Goal: Task Accomplishment & Management: Manage account settings

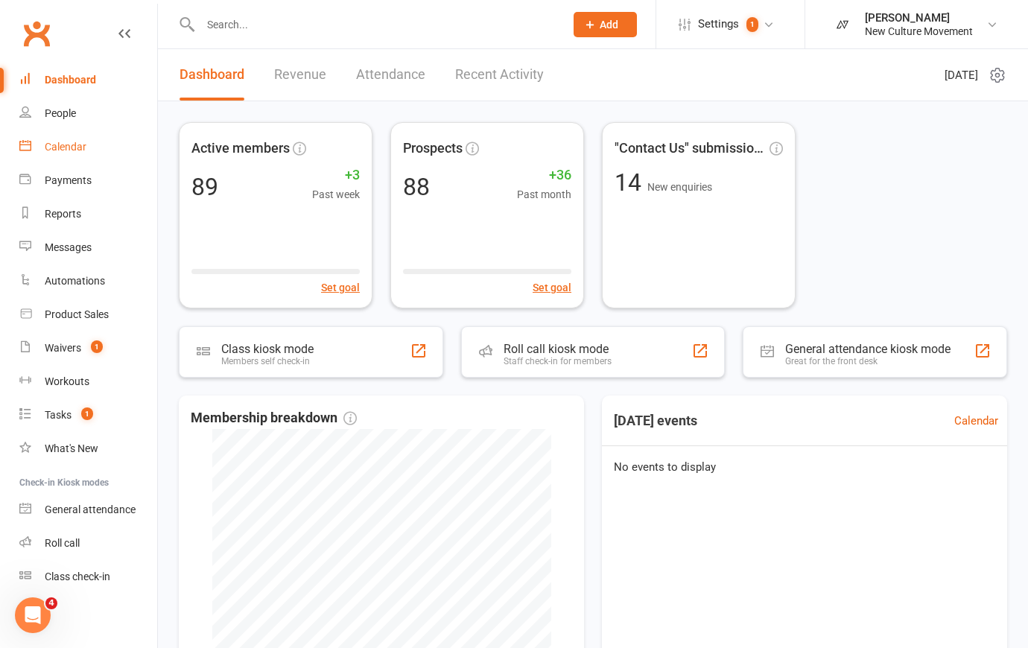
click at [63, 148] on div "Calendar" at bounding box center [66, 147] width 42 height 12
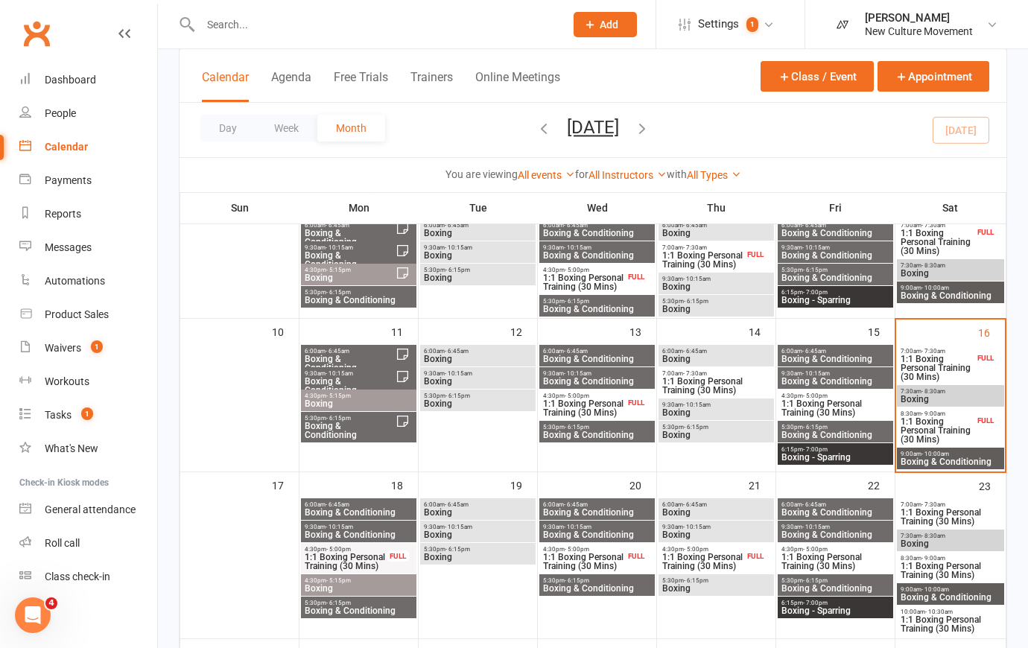
scroll to position [270, 0]
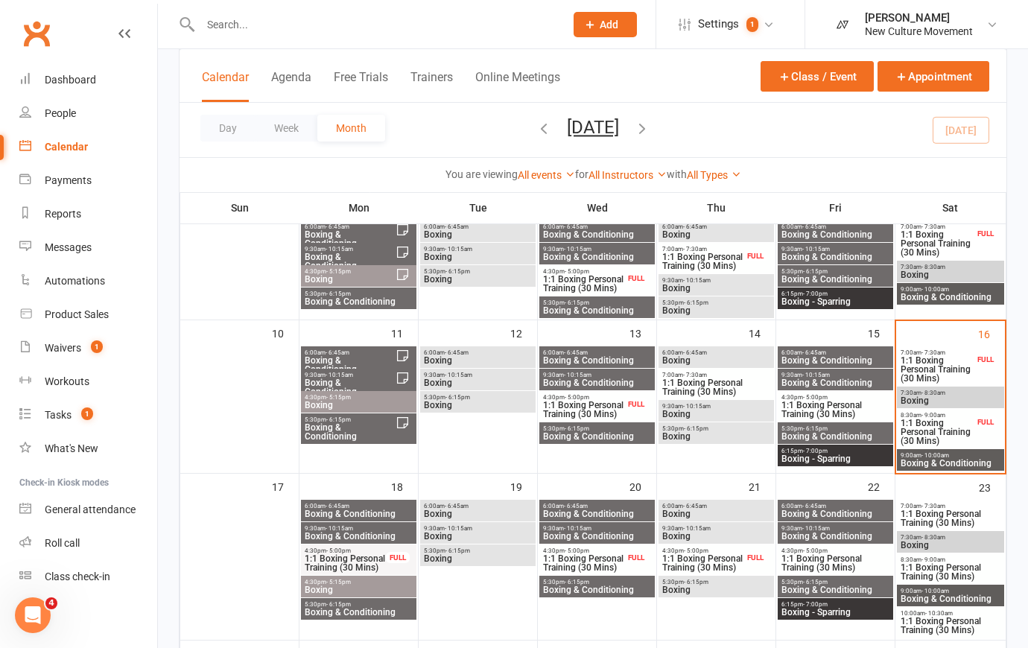
click at [968, 461] on span "Boxing & Conditioning" at bounding box center [950, 463] width 101 height 9
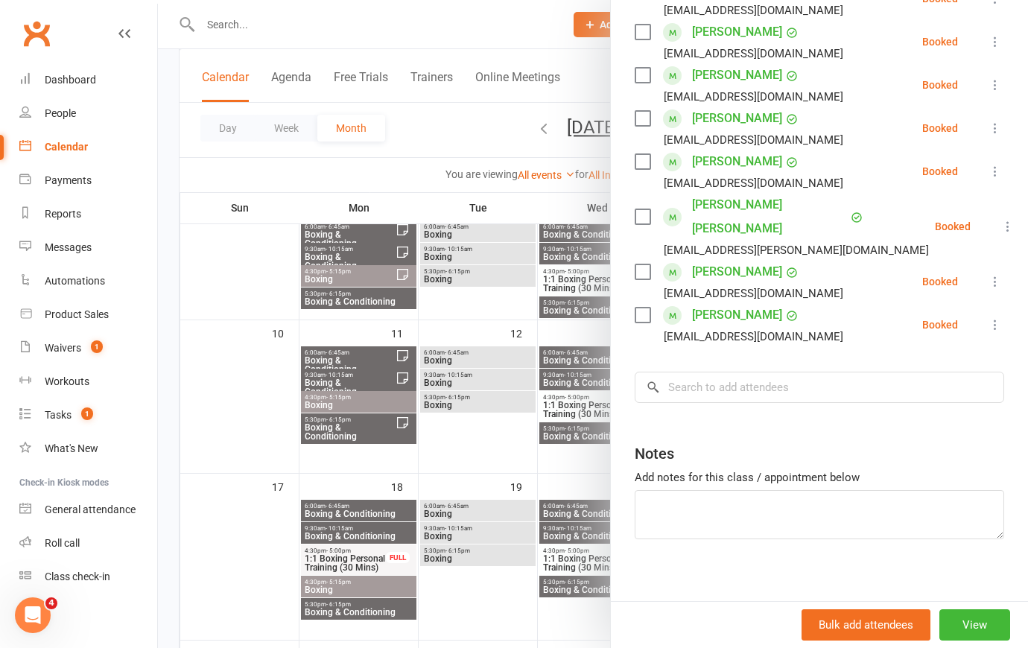
scroll to position [350, 0]
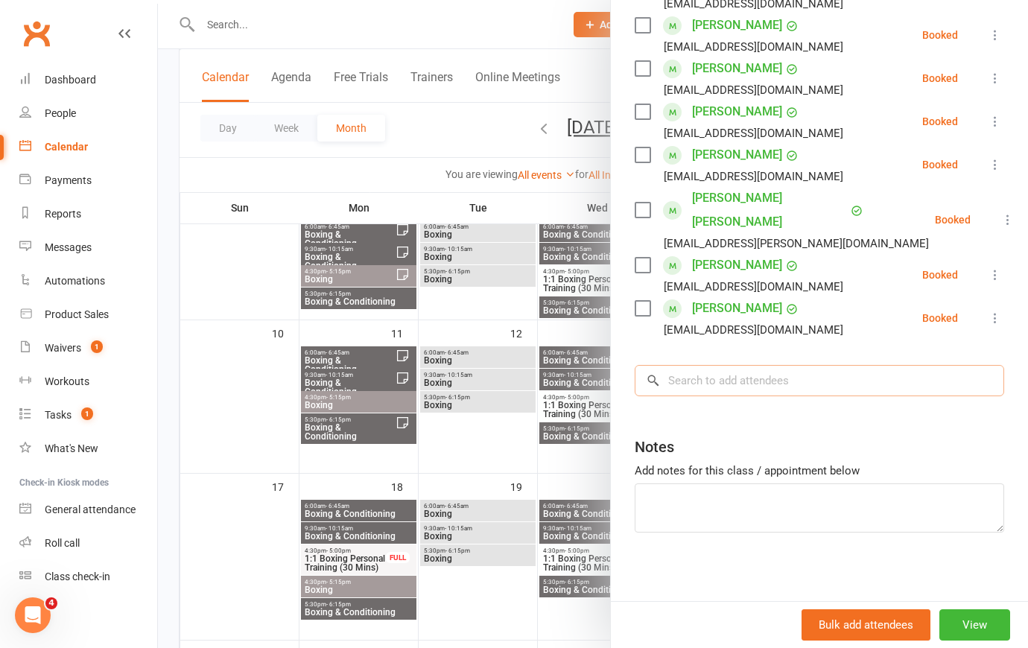
click at [727, 375] on input "search" at bounding box center [820, 380] width 370 height 31
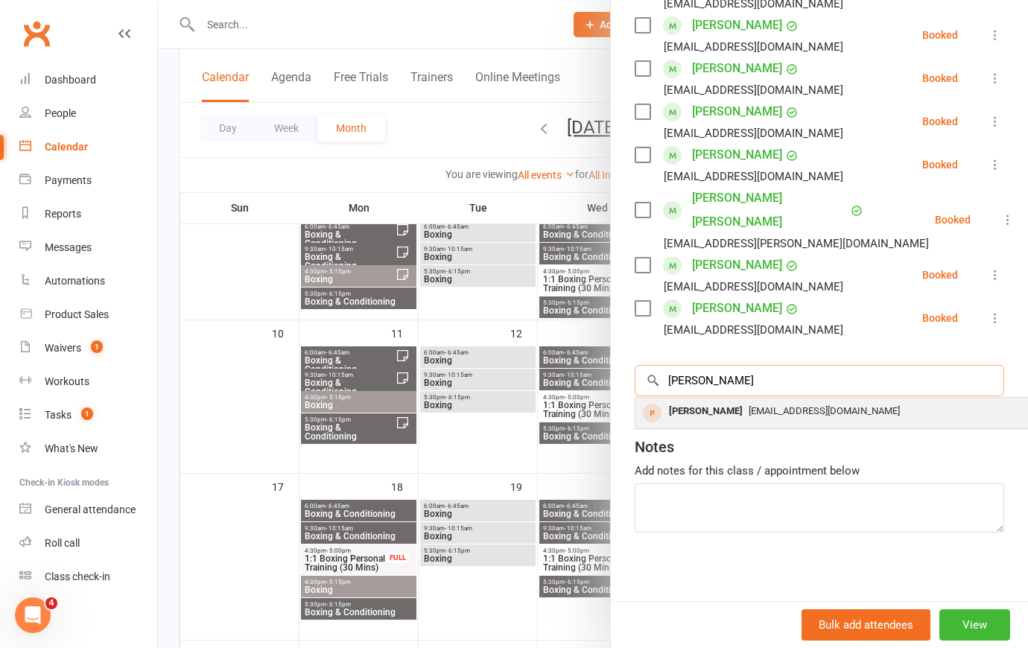
type input "[PERSON_NAME]"
click at [749, 405] on span "[EMAIL_ADDRESS][DOMAIN_NAME]" at bounding box center [824, 410] width 151 height 11
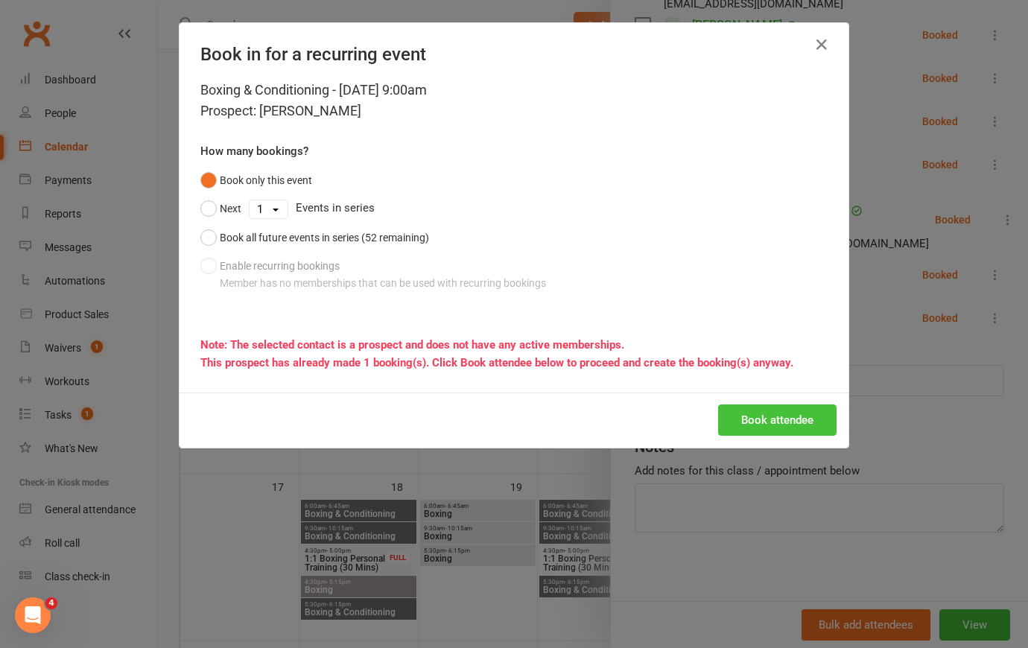
click at [768, 418] on button "Book attendee" at bounding box center [777, 420] width 118 height 31
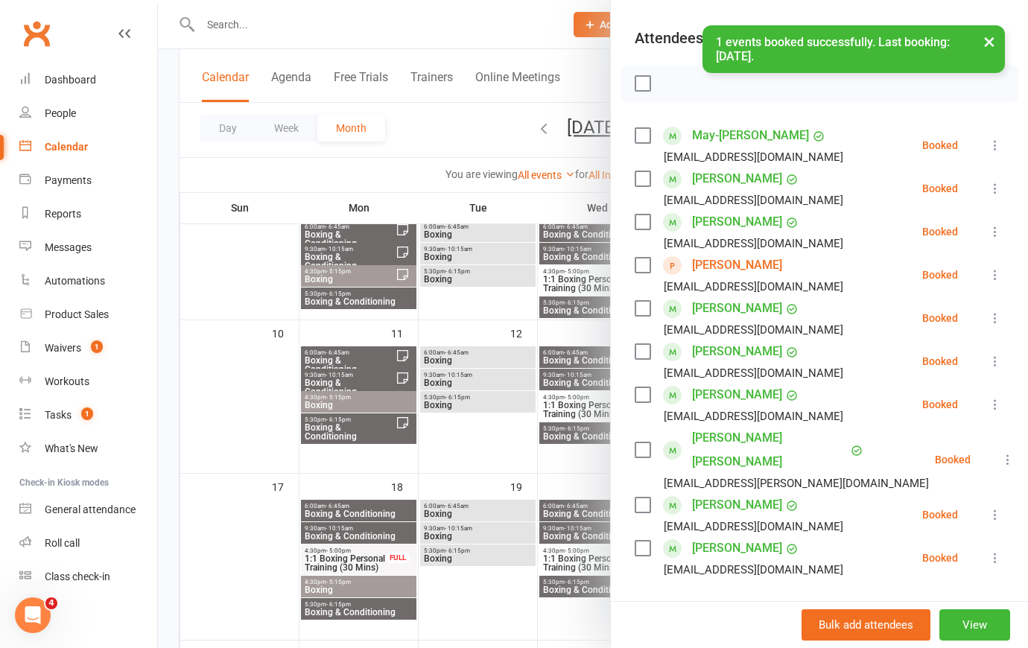
scroll to position [148, 0]
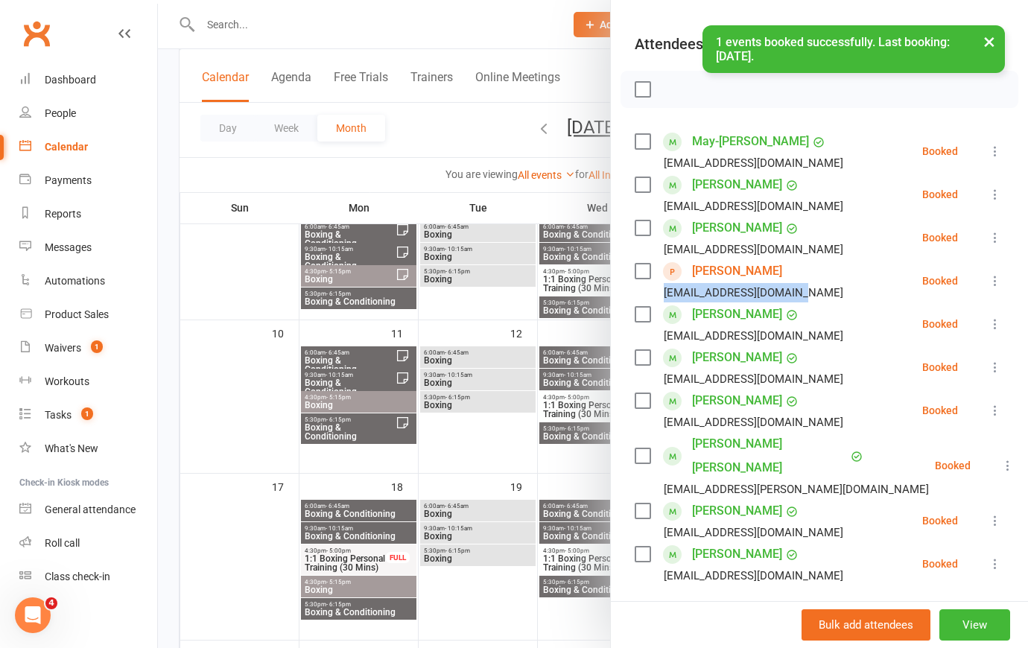
drag, startPoint x: 801, startPoint y: 314, endPoint x: 656, endPoint y: 314, distance: 145.3
click at [656, 302] on li "[PERSON_NAME] [EMAIL_ADDRESS][DOMAIN_NAME] Booked More info Remove Check in Mar…" at bounding box center [820, 280] width 370 height 43
copy div "[EMAIL_ADDRESS][DOMAIN_NAME]"
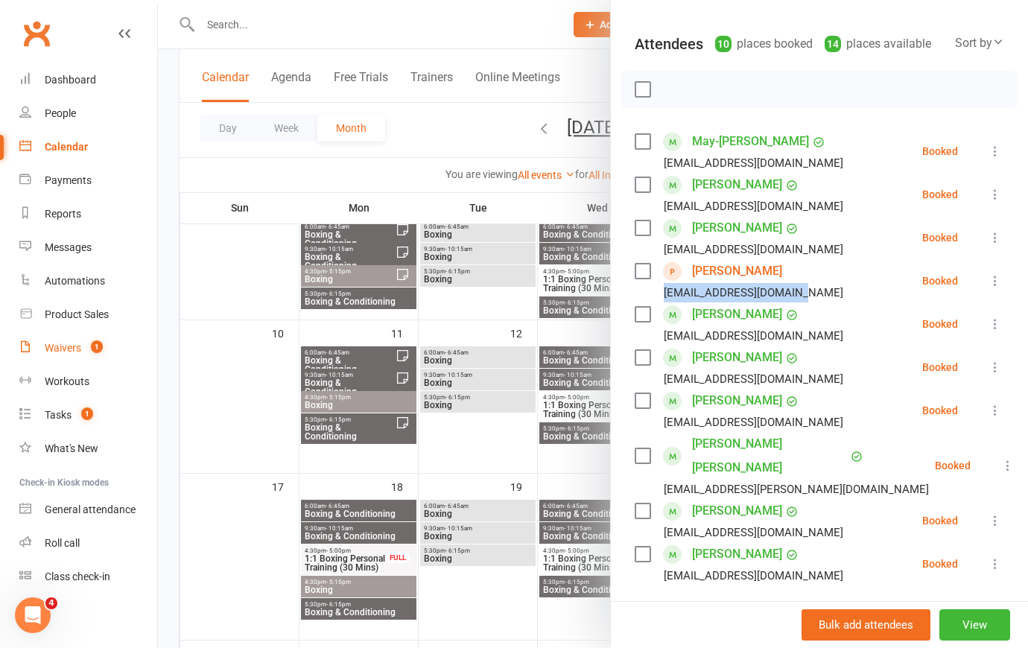
click at [67, 349] on div "Waivers" at bounding box center [63, 348] width 37 height 12
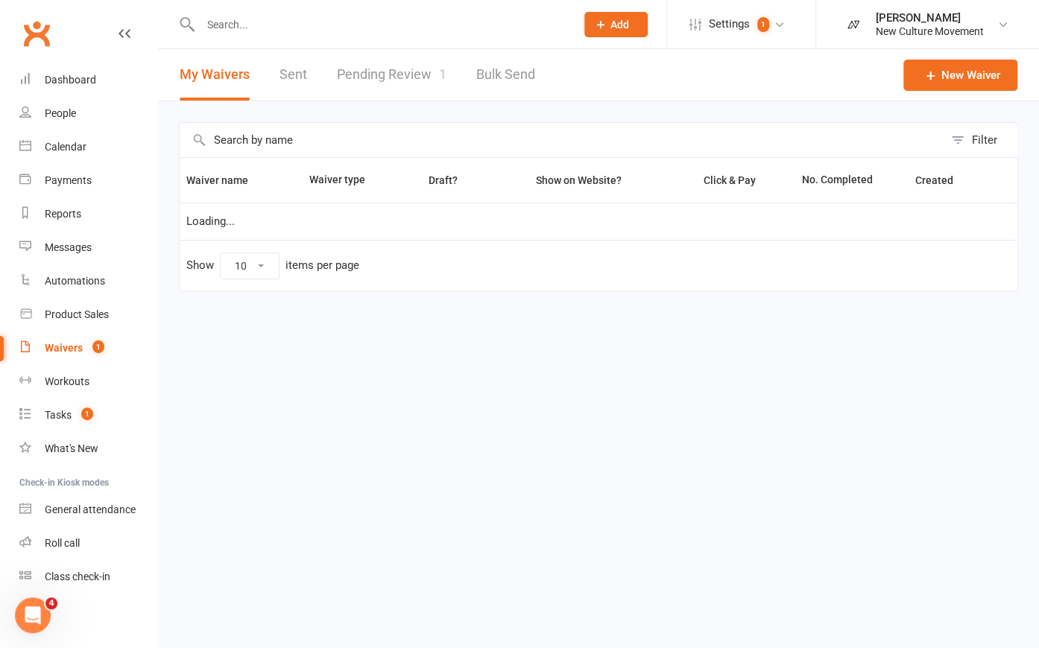
select select "100"
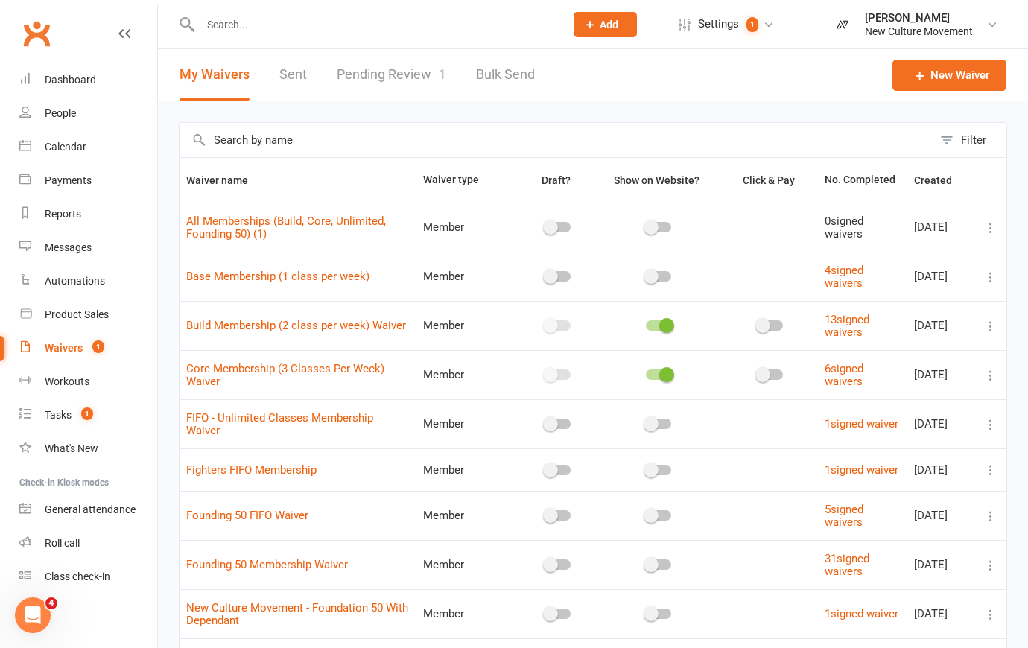
click at [414, 64] on link "Pending Review 1" at bounding box center [392, 74] width 110 height 51
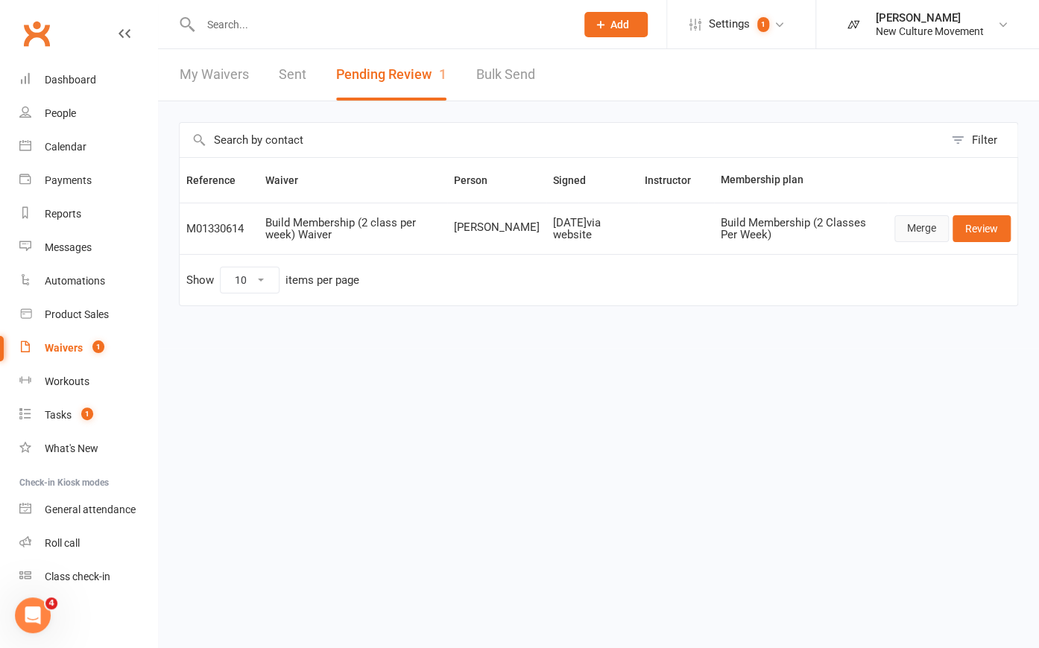
click at [916, 228] on link "Merge" at bounding box center [921, 228] width 54 height 27
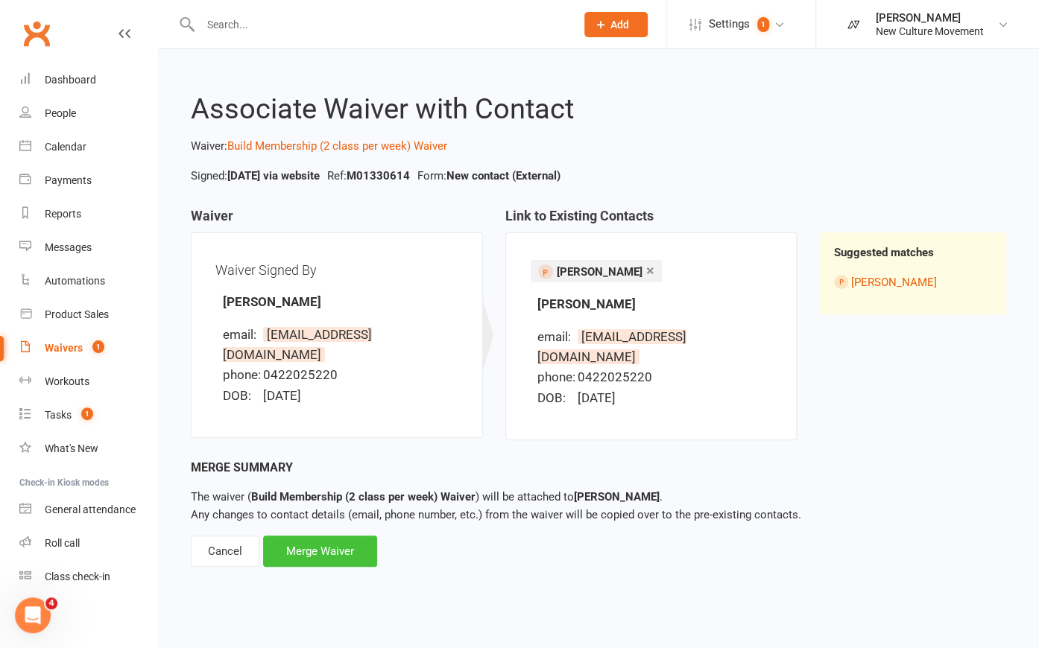
click at [322, 536] on div "Merge Waiver" at bounding box center [320, 551] width 114 height 31
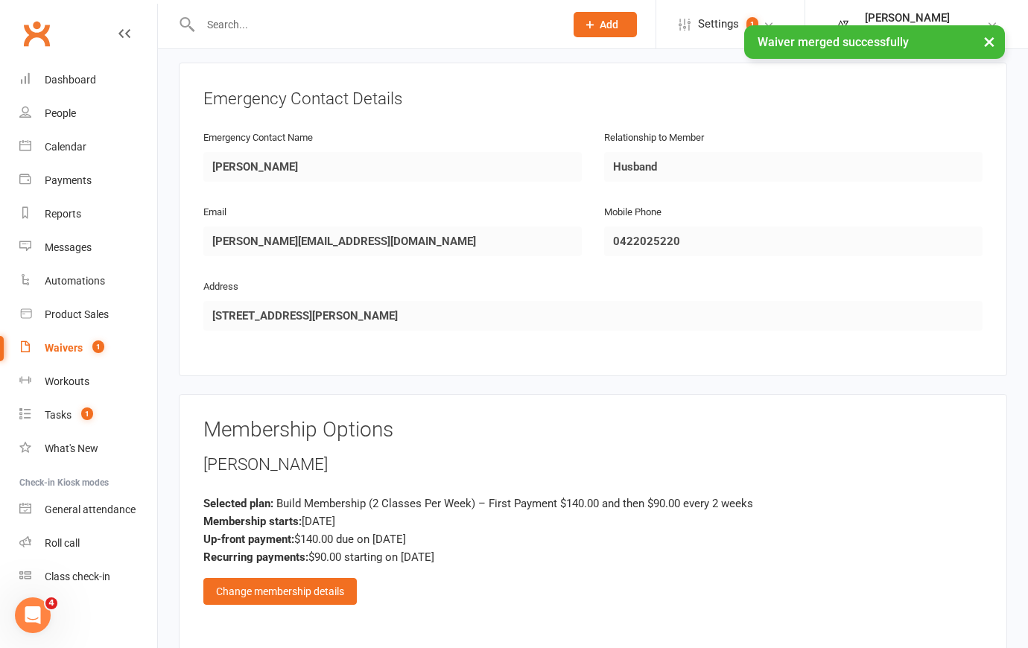
scroll to position [1367, 0]
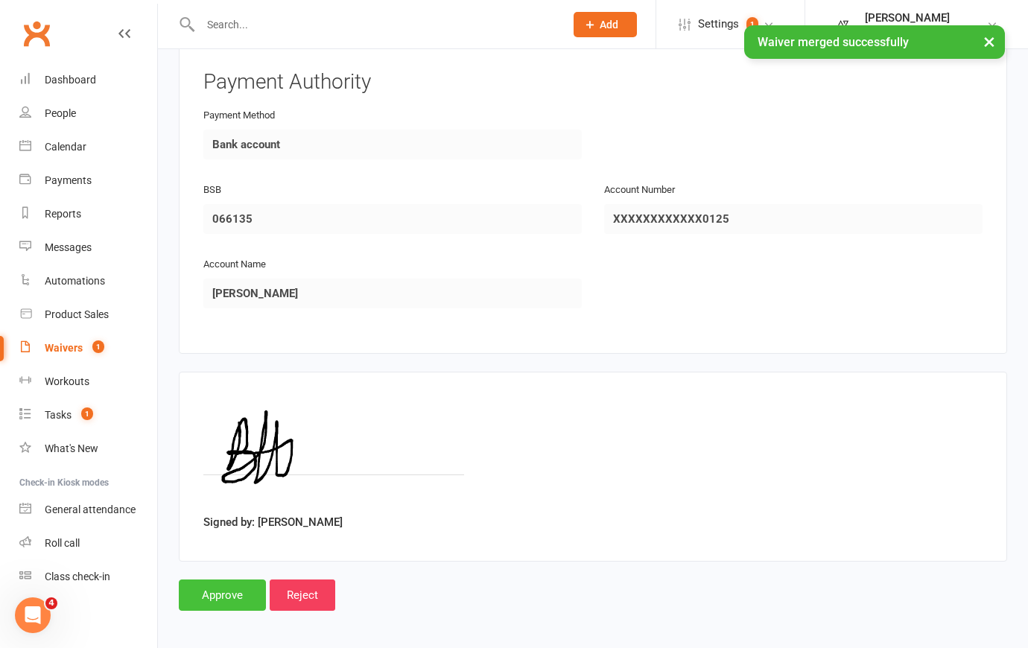
click at [216, 596] on input "Approve" at bounding box center [222, 595] width 87 height 31
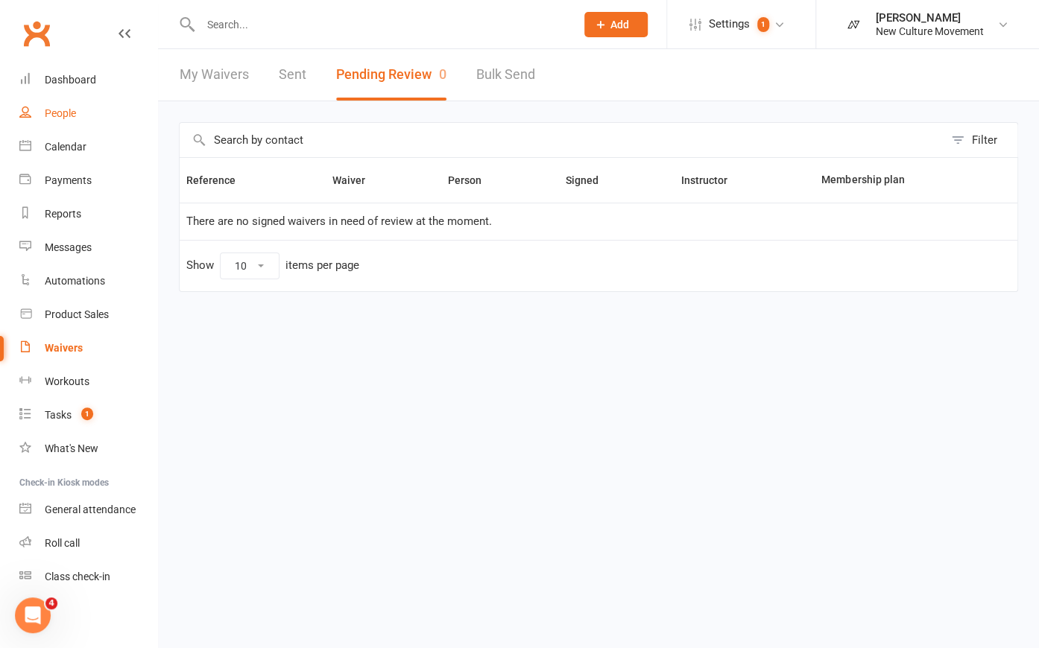
click at [54, 117] on div "People" at bounding box center [60, 113] width 31 height 12
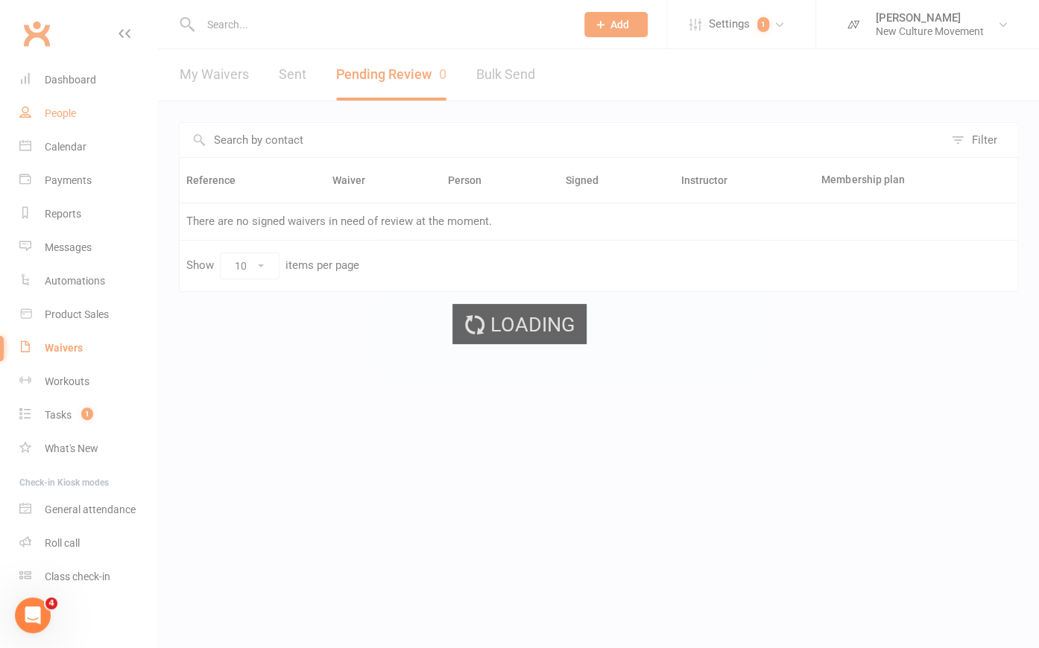
select select "100"
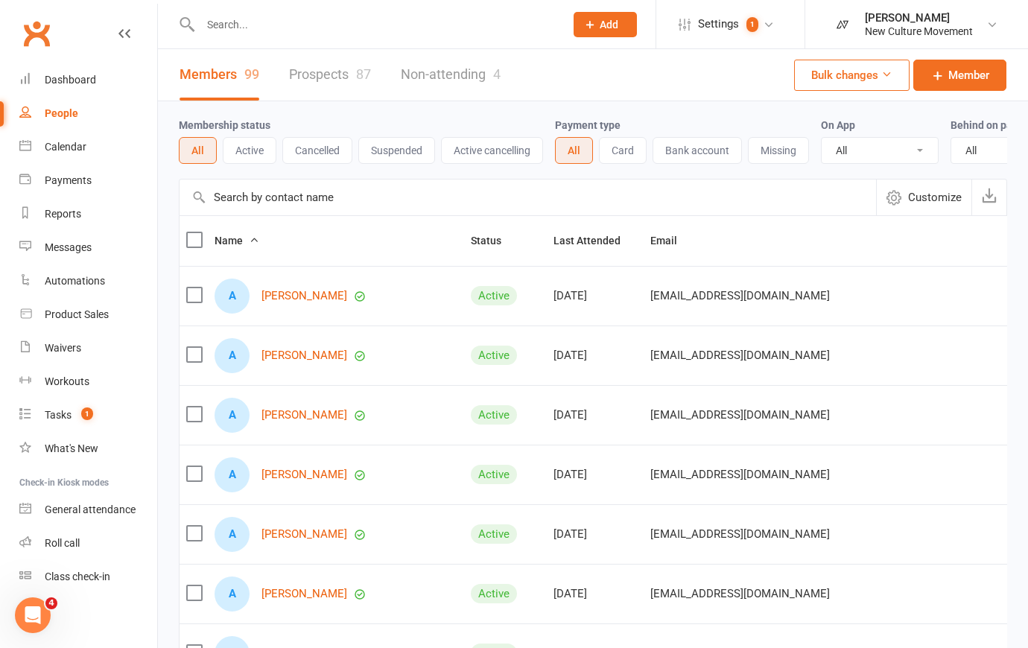
click at [311, 215] on input "text" at bounding box center [528, 198] width 697 height 36
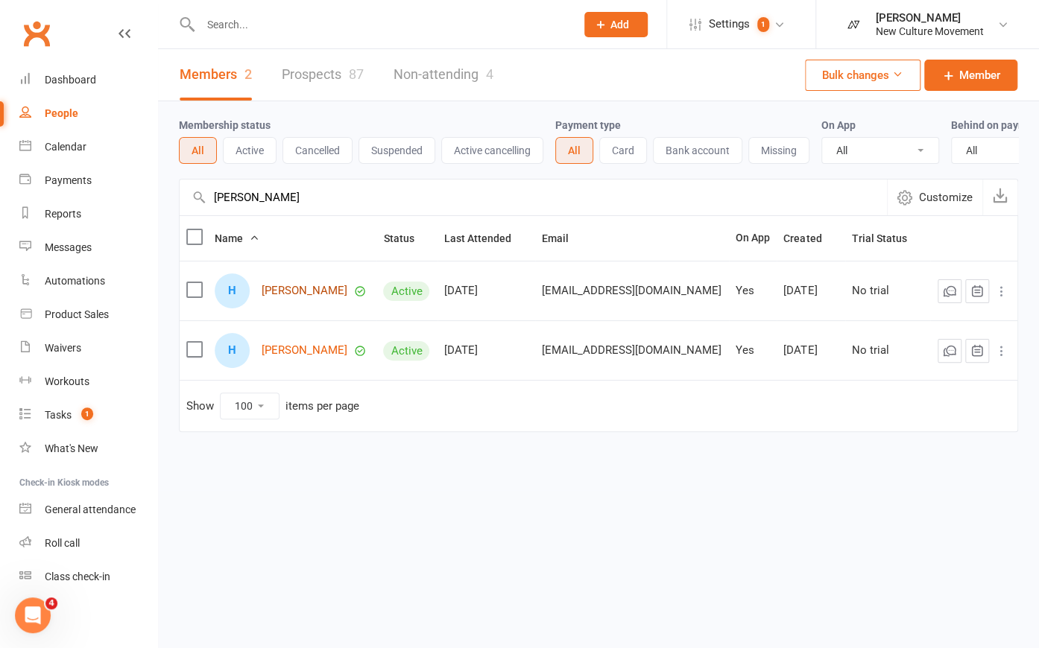
type input "[PERSON_NAME]"
click at [309, 297] on link "[PERSON_NAME]" at bounding box center [304, 291] width 86 height 13
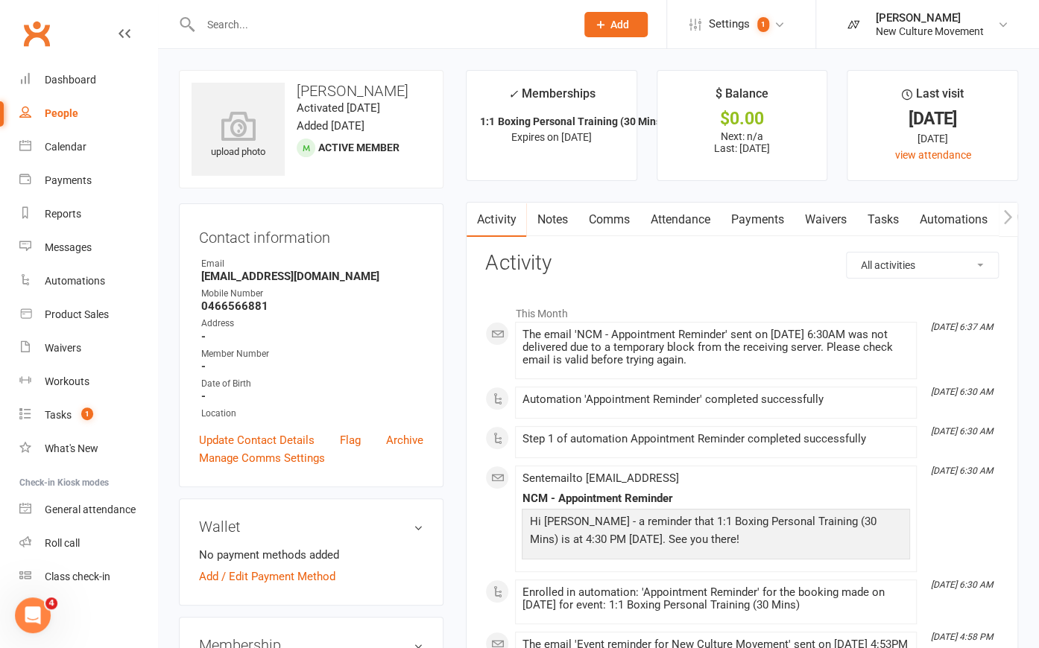
select select "100"
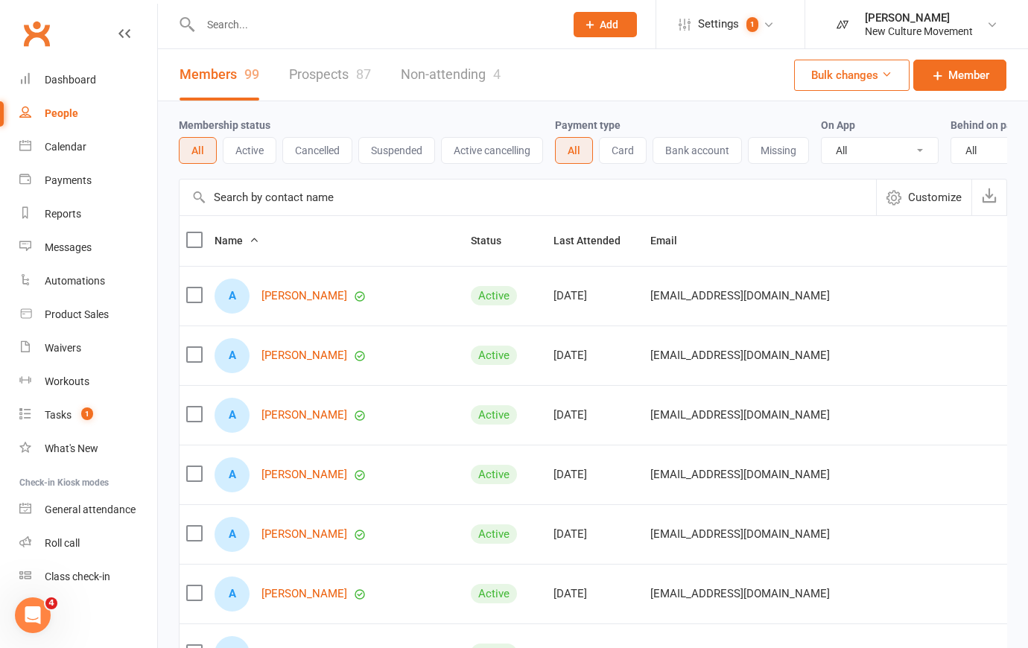
click at [334, 205] on input "text" at bounding box center [528, 198] width 697 height 36
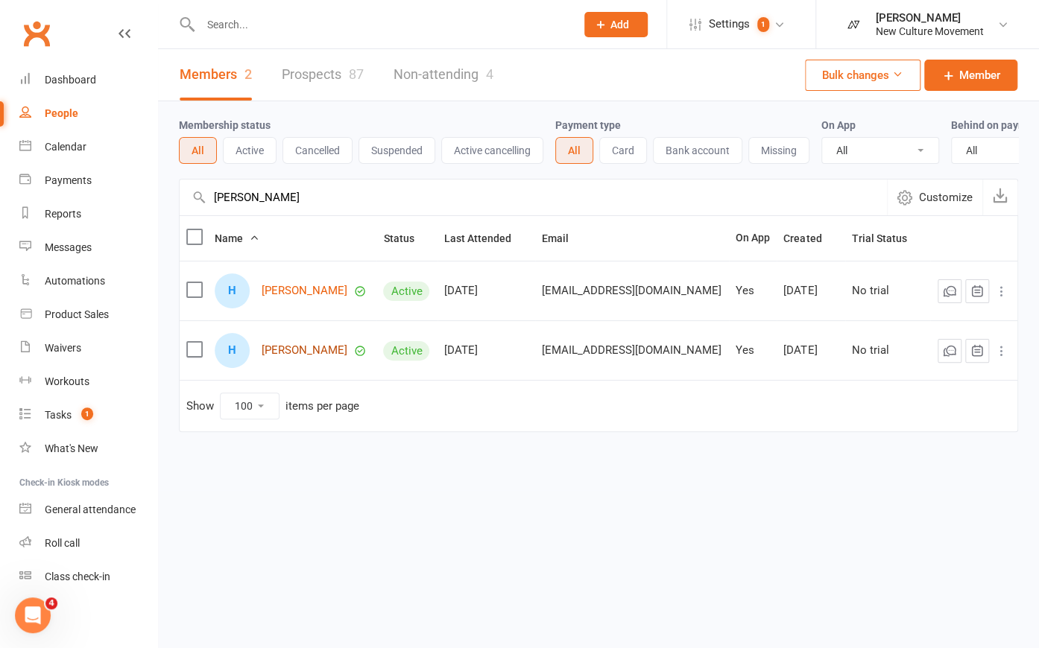
type input "[PERSON_NAME]"
click at [304, 357] on link "[PERSON_NAME]" at bounding box center [304, 350] width 86 height 13
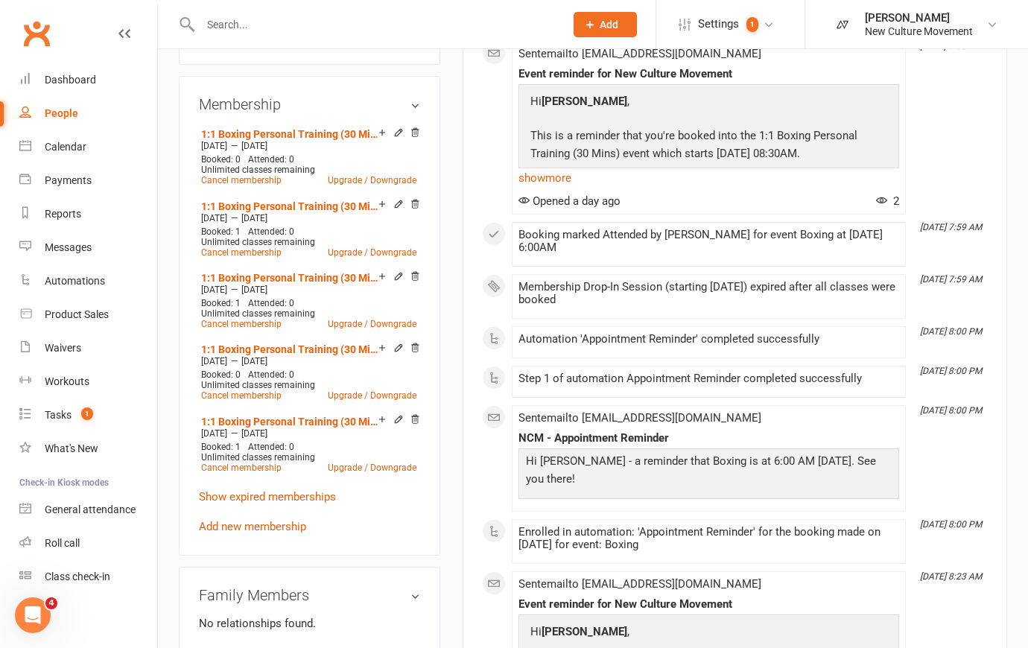
scroll to position [338, 0]
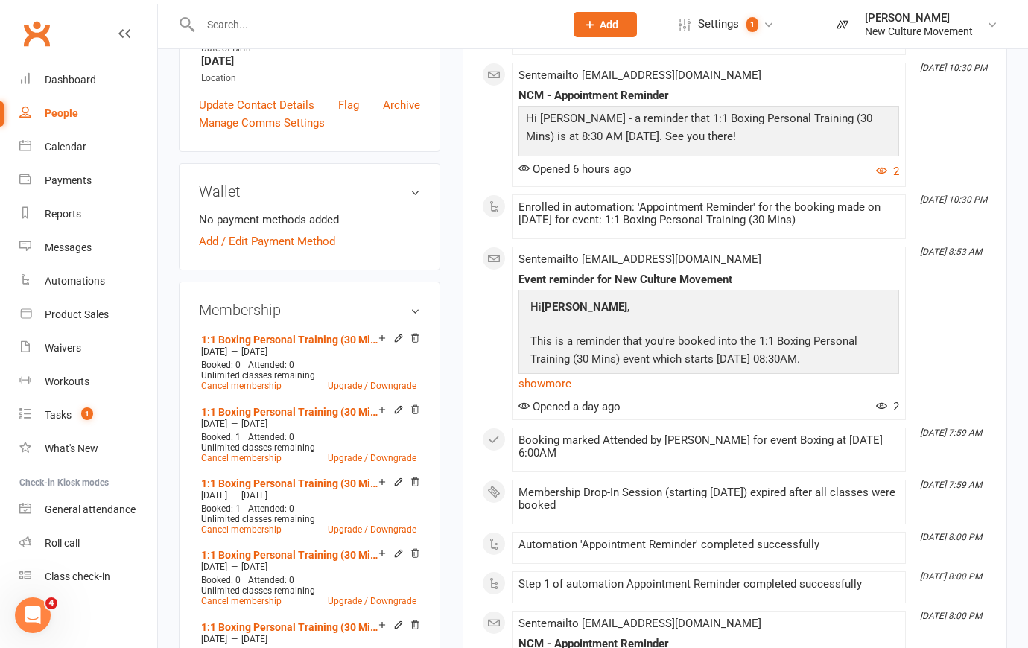
select select "100"
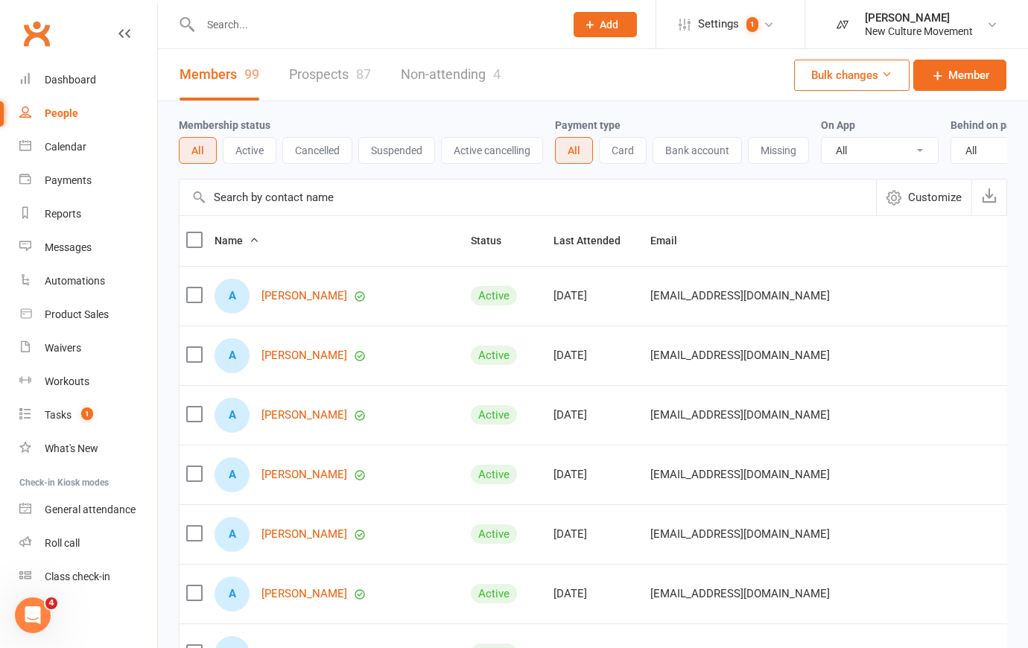
drag, startPoint x: 328, startPoint y: 210, endPoint x: 334, endPoint y: 197, distance: 14.3
click at [328, 209] on input "text" at bounding box center [528, 198] width 697 height 36
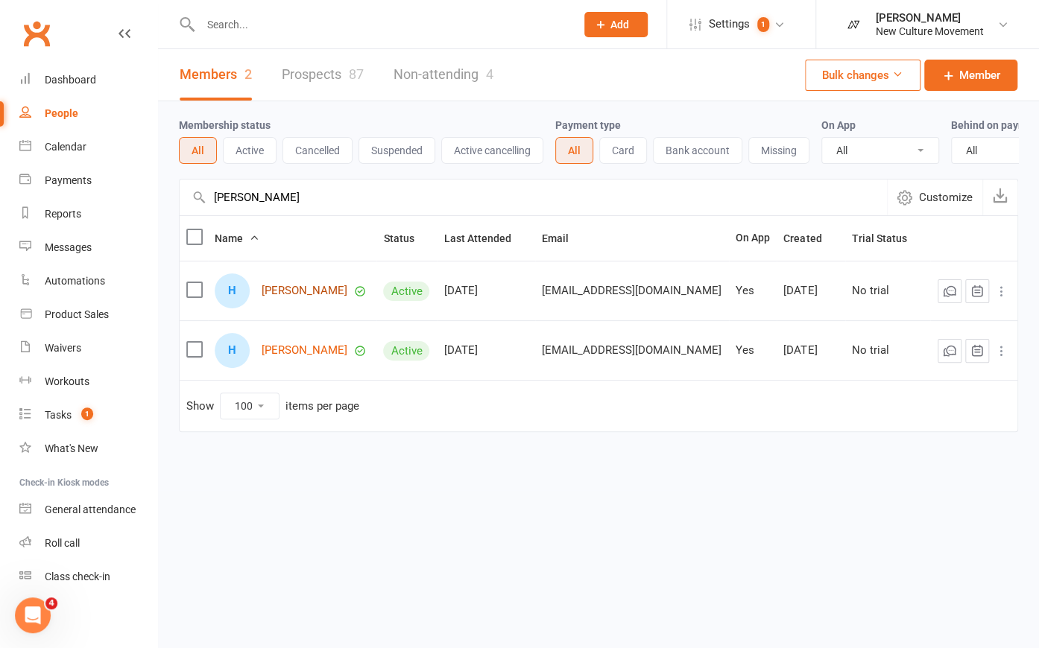
type input "[PERSON_NAME]"
click at [312, 297] on link "[PERSON_NAME]" at bounding box center [304, 291] width 86 height 13
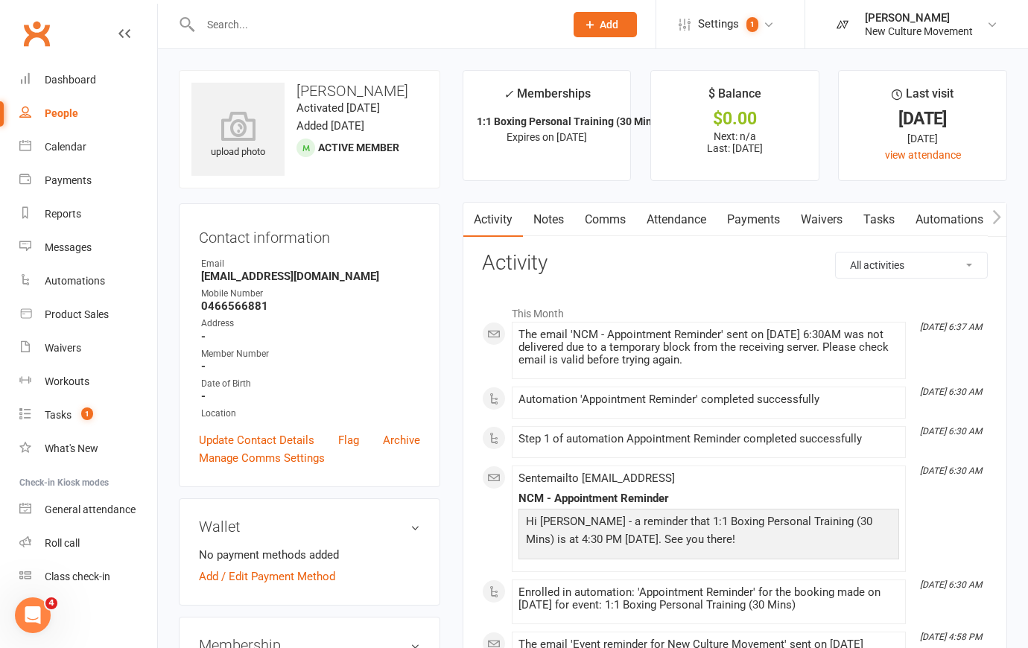
select select "100"
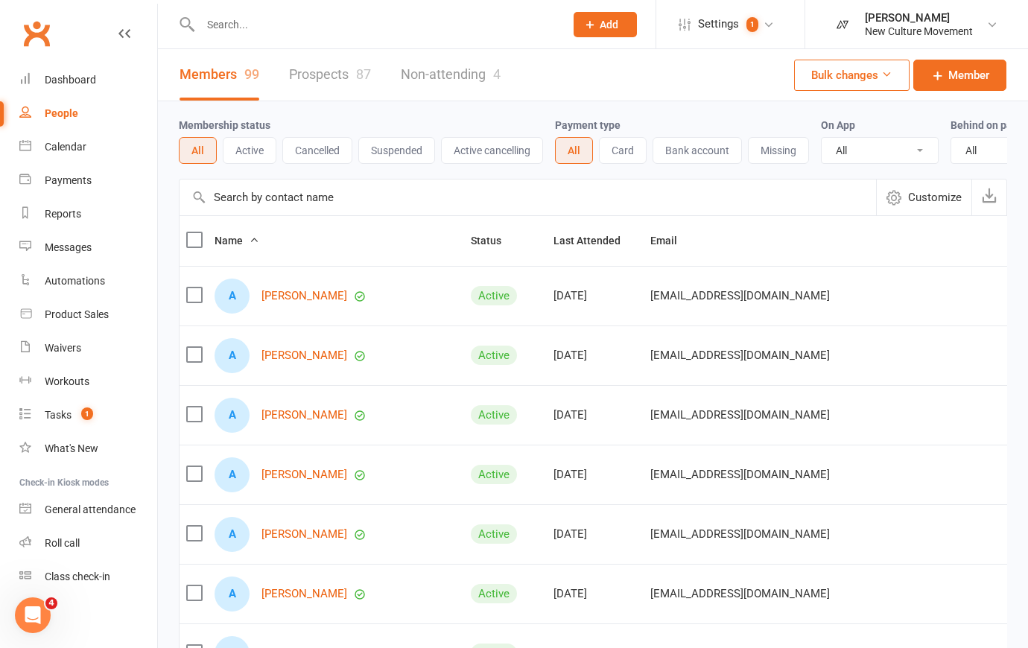
click at [343, 213] on input "text" at bounding box center [528, 198] width 697 height 36
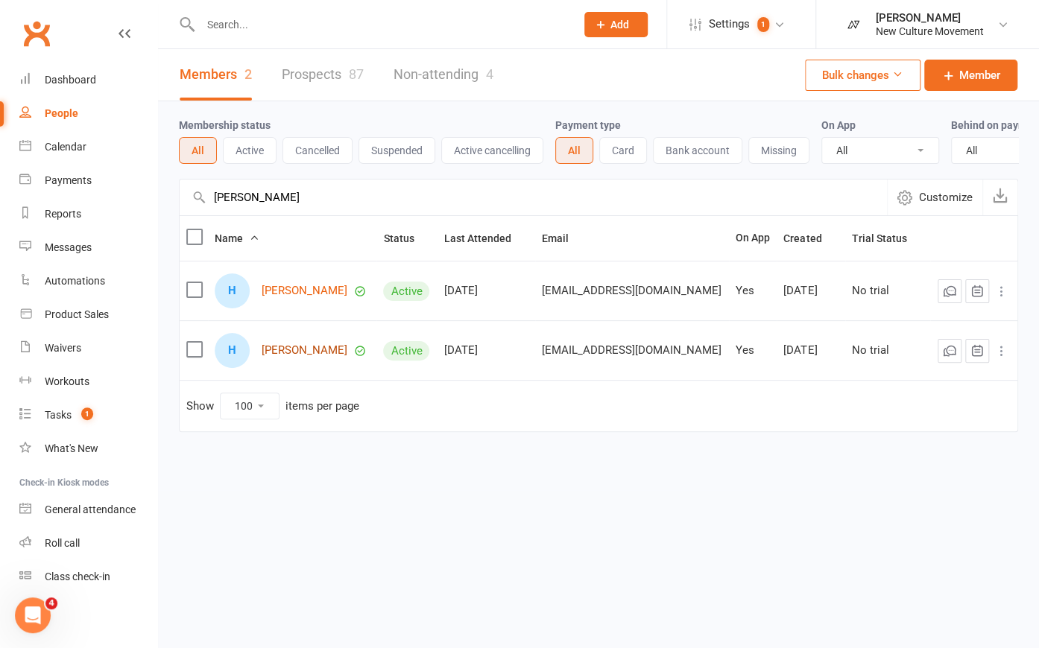
type input "[PERSON_NAME]"
click at [309, 357] on link "[PERSON_NAME]" at bounding box center [304, 350] width 86 height 13
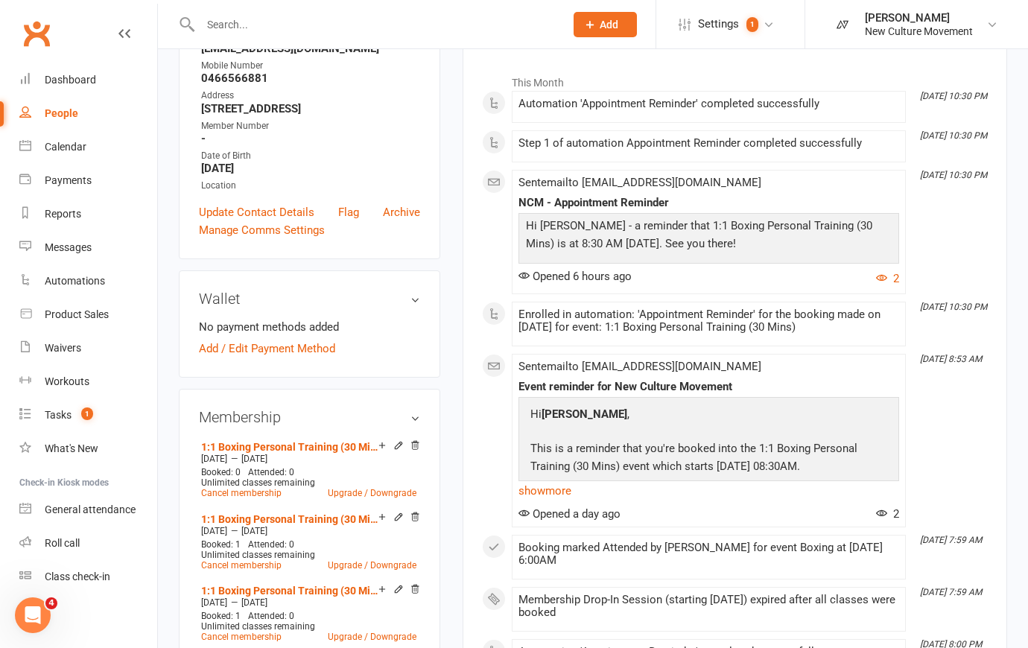
scroll to position [270, 0]
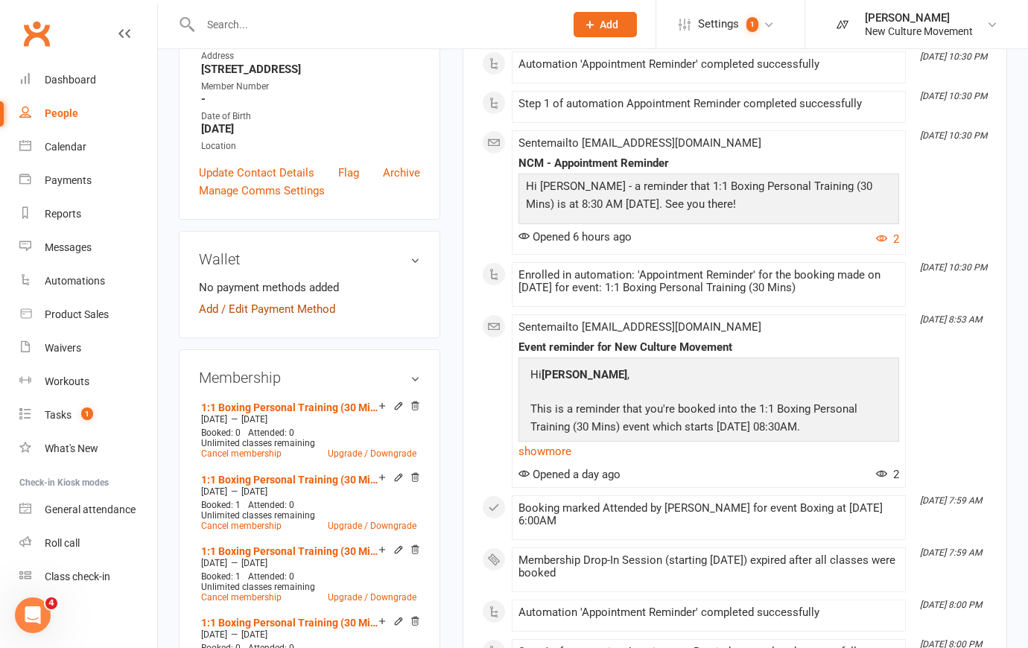
click at [206, 311] on link "Add / Edit Payment Method" at bounding box center [267, 309] width 136 height 18
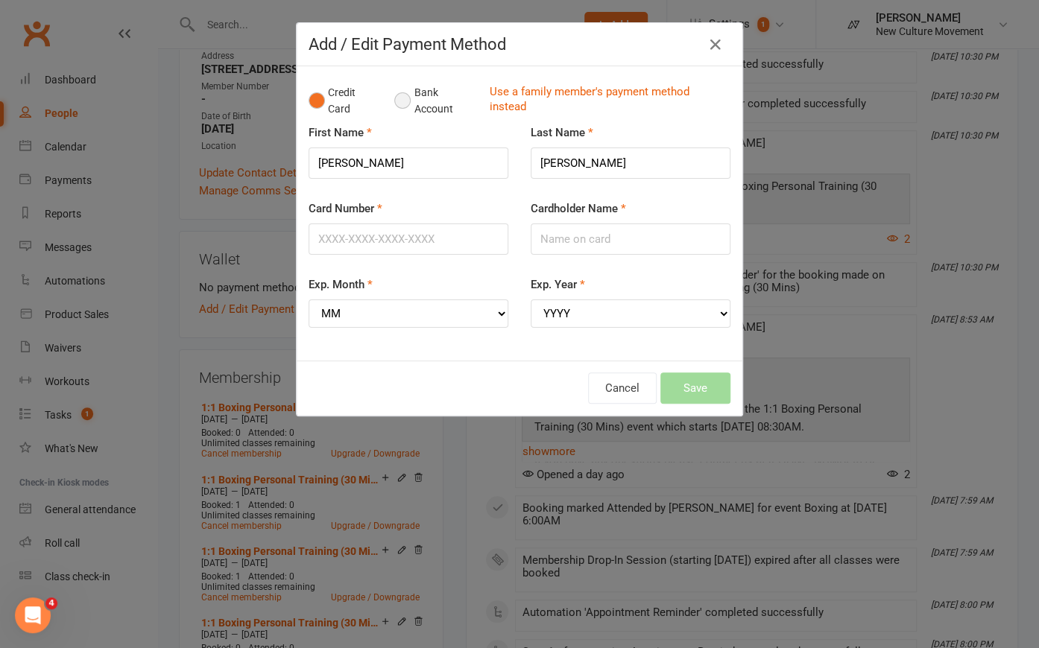
click at [399, 103] on button "Bank Account" at bounding box center [435, 100] width 83 height 45
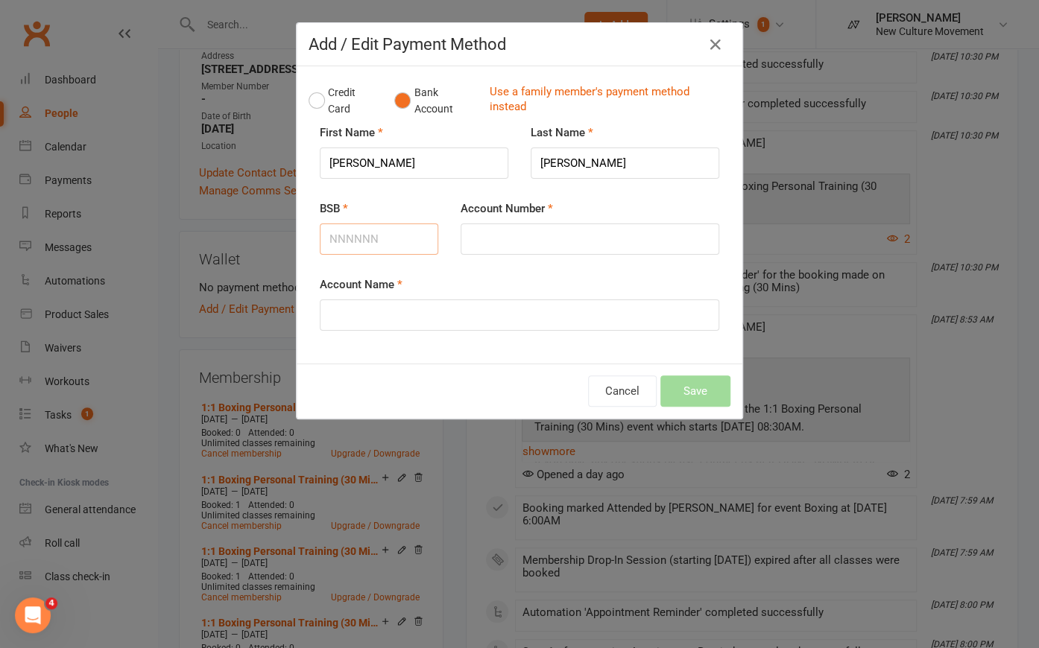
click at [374, 235] on input "BSB" at bounding box center [379, 238] width 118 height 31
type input "306020"
drag, startPoint x: 562, startPoint y: 238, endPoint x: 558, endPoint y: 229, distance: 10.0
click at [562, 238] on input "Account Number" at bounding box center [589, 238] width 259 height 31
type input "0250833"
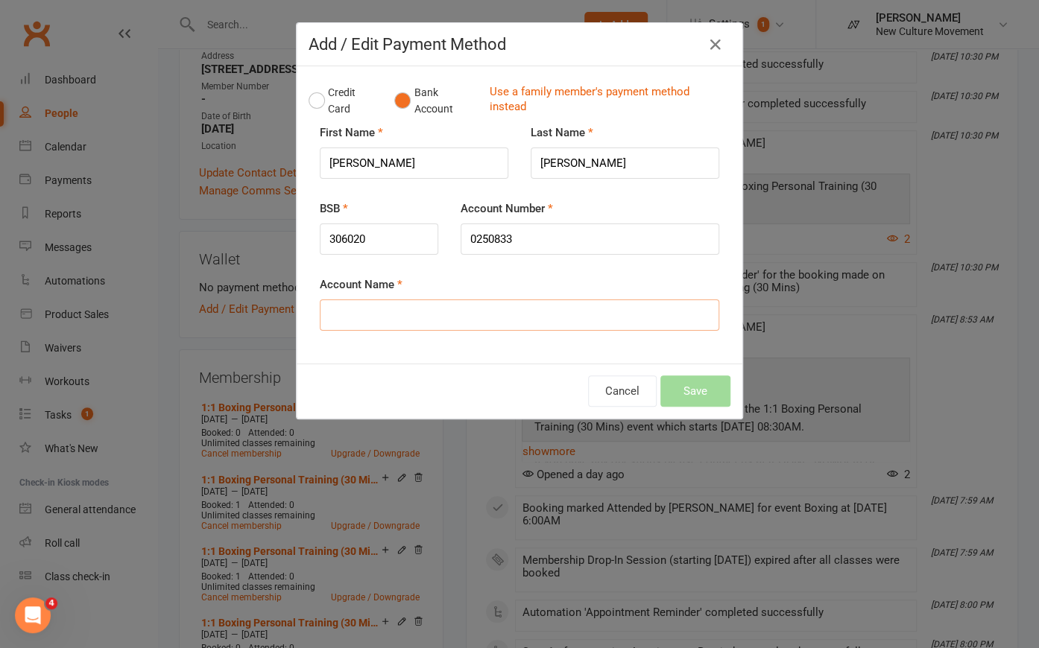
click at [440, 314] on input "Account Name" at bounding box center [519, 314] width 399 height 31
type input "[PERSON_NAME]"
click at [709, 394] on button "Save" at bounding box center [695, 390] width 70 height 31
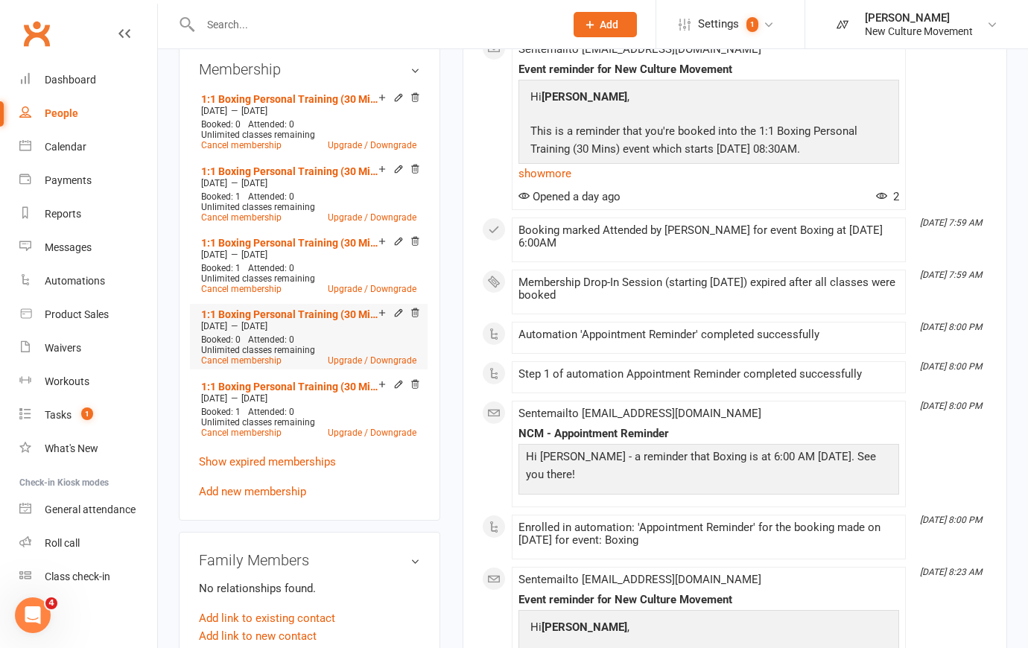
scroll to position [609, 0]
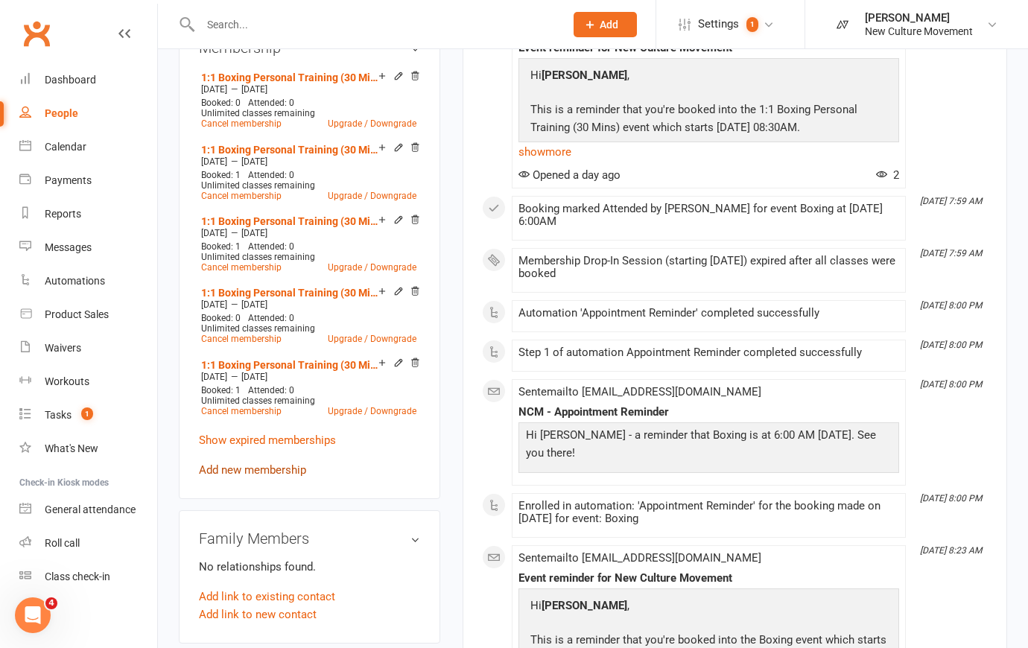
click at [253, 473] on link "Add new membership" at bounding box center [252, 469] width 107 height 13
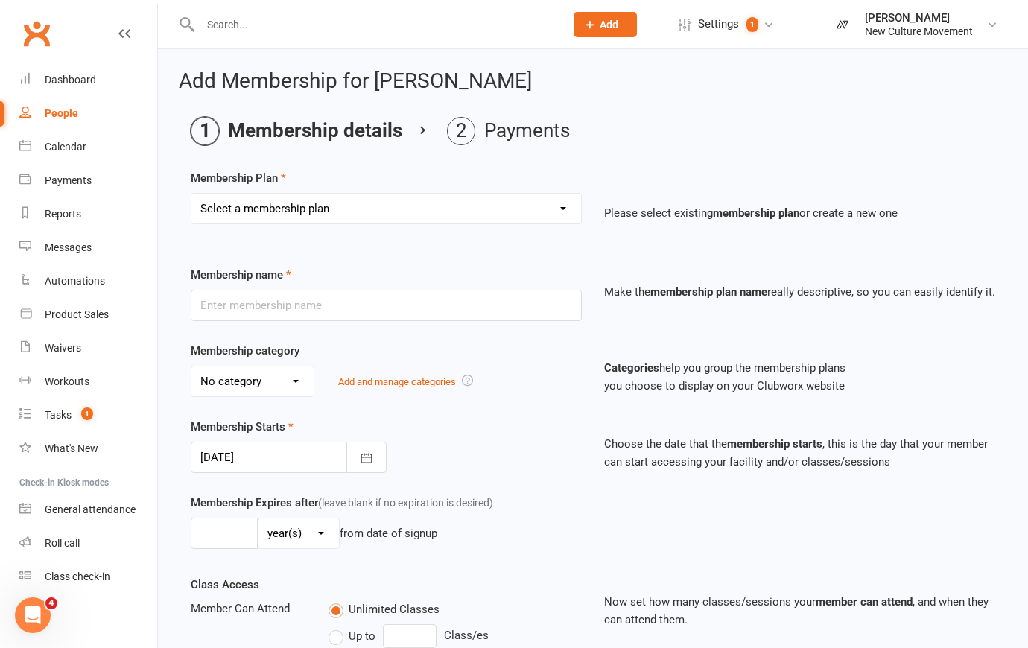
click at [334, 212] on select "Select a membership plan Create new Membership Plan Unlimited Access Core Membe…" at bounding box center [386, 209] width 390 height 30
select select "3"
click at [191, 194] on select "Select a membership plan Create new Membership Plan Unlimited Access Core Membe…" at bounding box center [386, 209] width 390 height 30
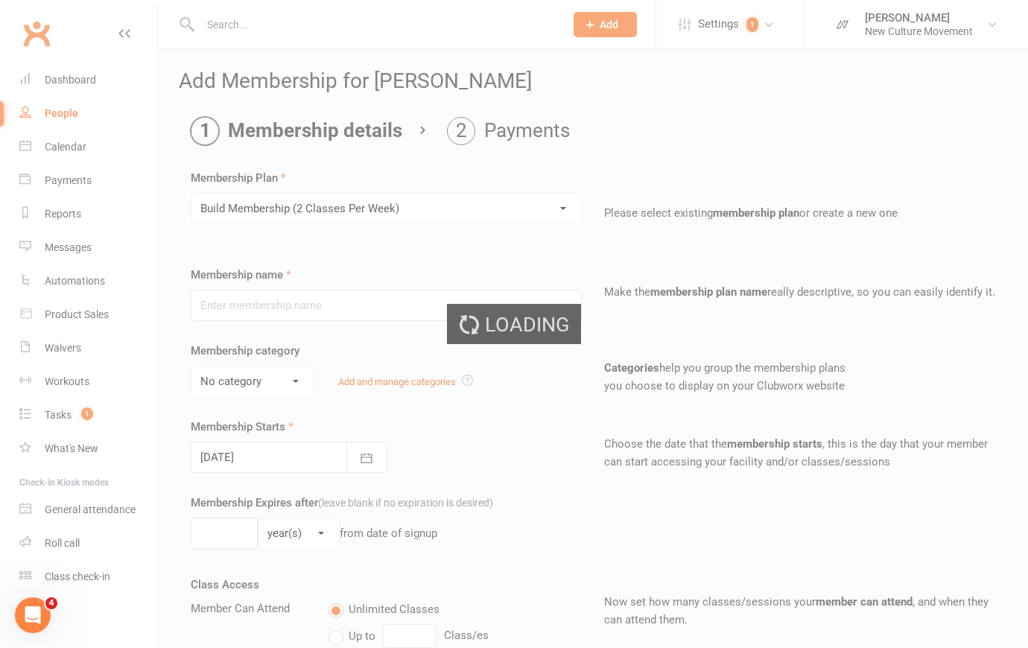
type input "Build Membership (2 Classes Per Week)"
select select "2"
type input "0"
type input "2"
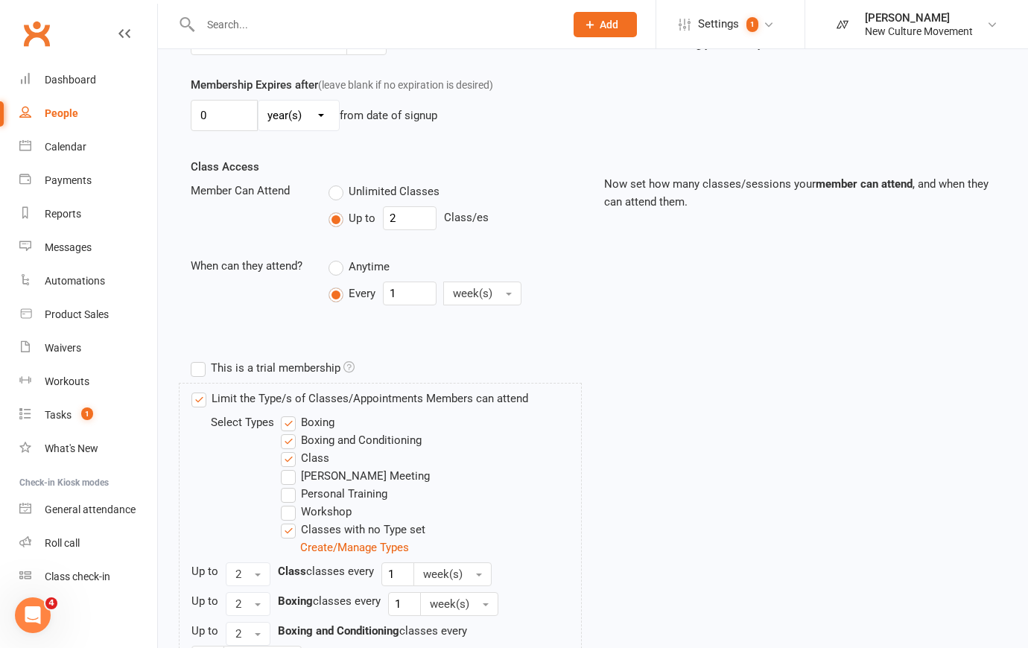
scroll to position [474, 0]
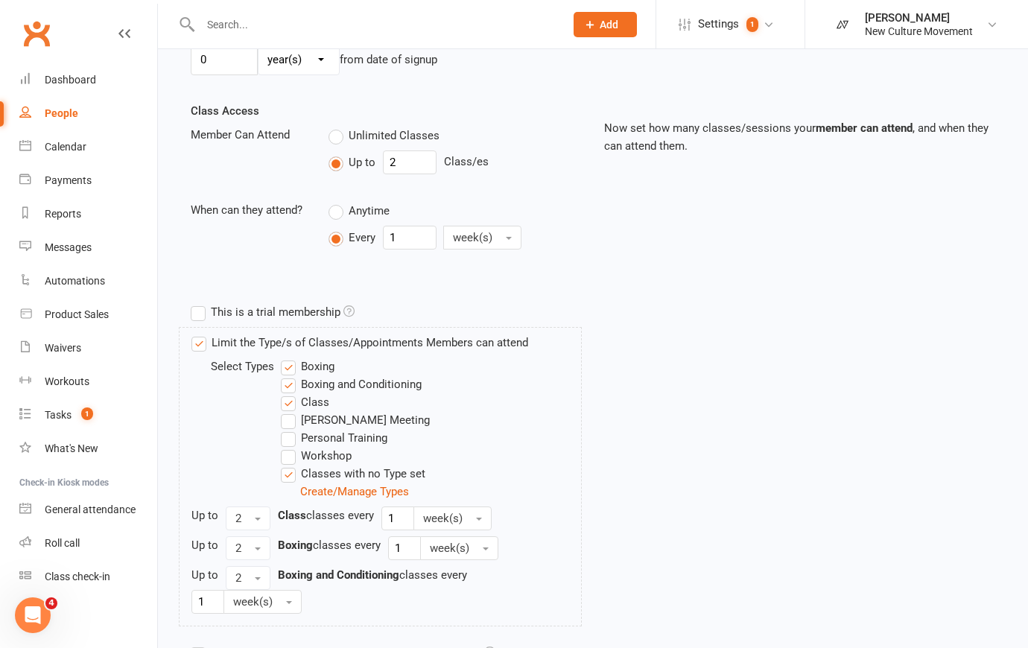
click at [288, 465] on label "Classes with no Type set" at bounding box center [353, 474] width 145 height 18
click at [288, 465] on input "Classes with no Type set" at bounding box center [286, 465] width 10 height 0
click at [291, 454] on label "Workshop" at bounding box center [316, 456] width 71 height 18
click at [291, 447] on input "Workshop" at bounding box center [286, 447] width 10 height 0
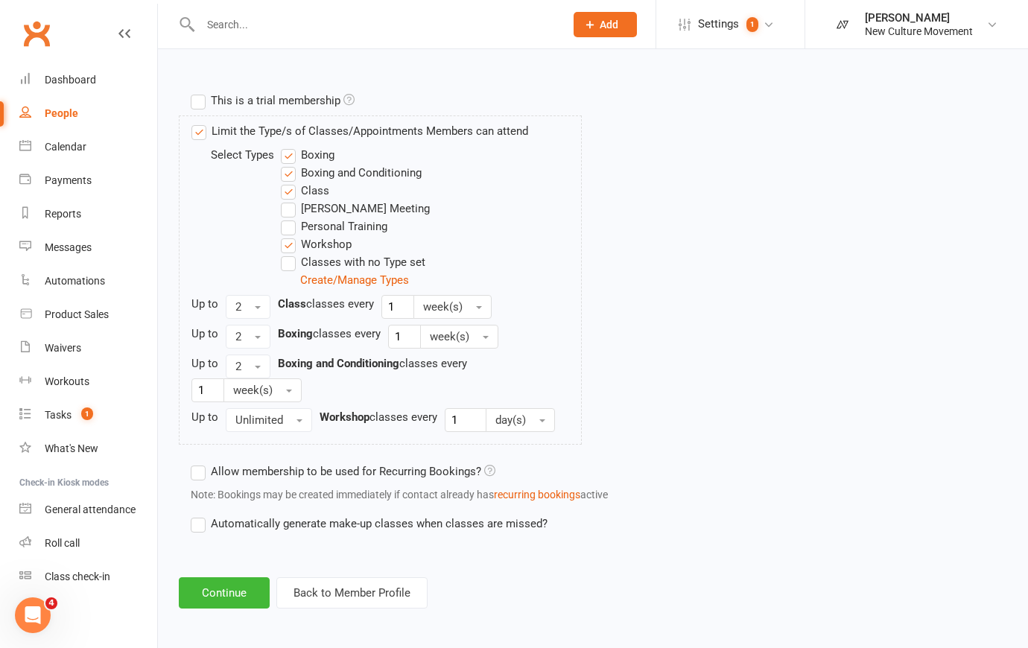
scroll to position [687, 0]
click at [223, 587] on button "Continue" at bounding box center [224, 591] width 91 height 31
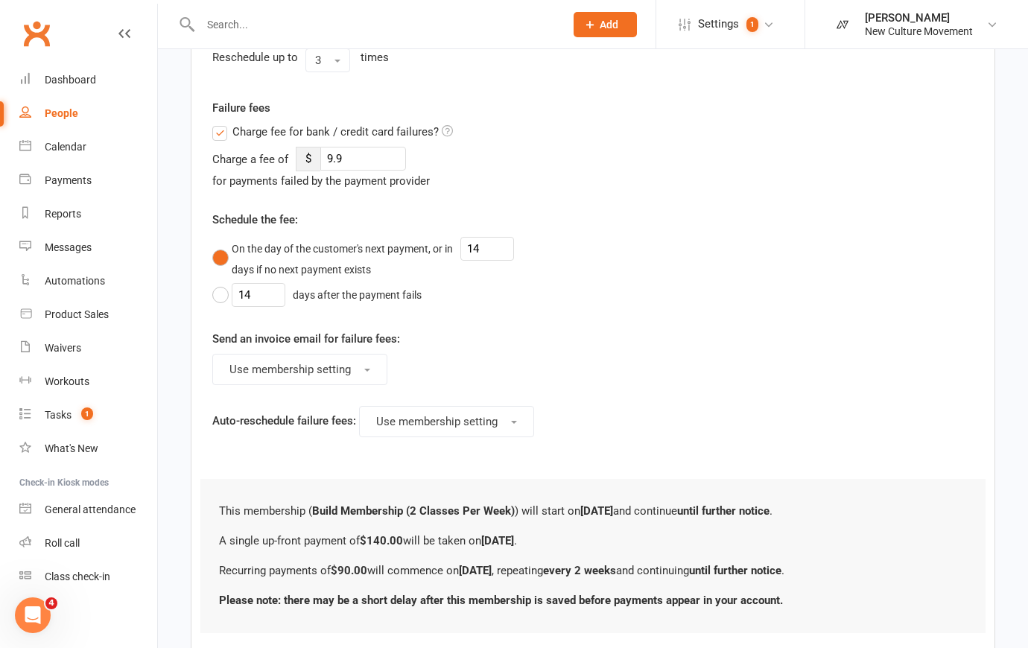
scroll to position [0, 0]
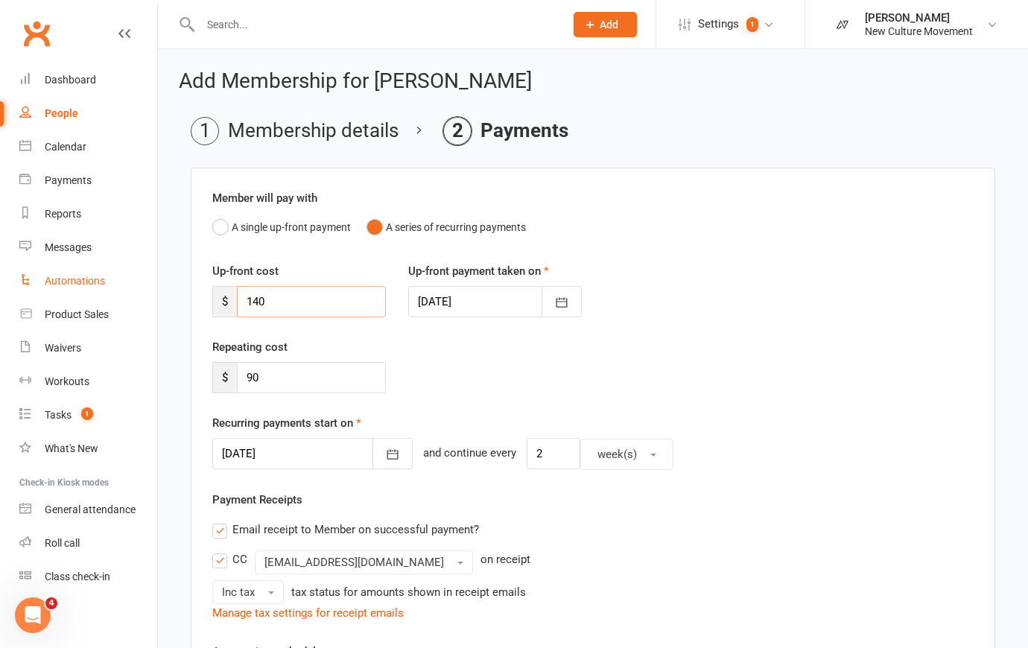
drag, startPoint x: 285, startPoint y: 303, endPoint x: 139, endPoint y: 294, distance: 147.0
type input "90"
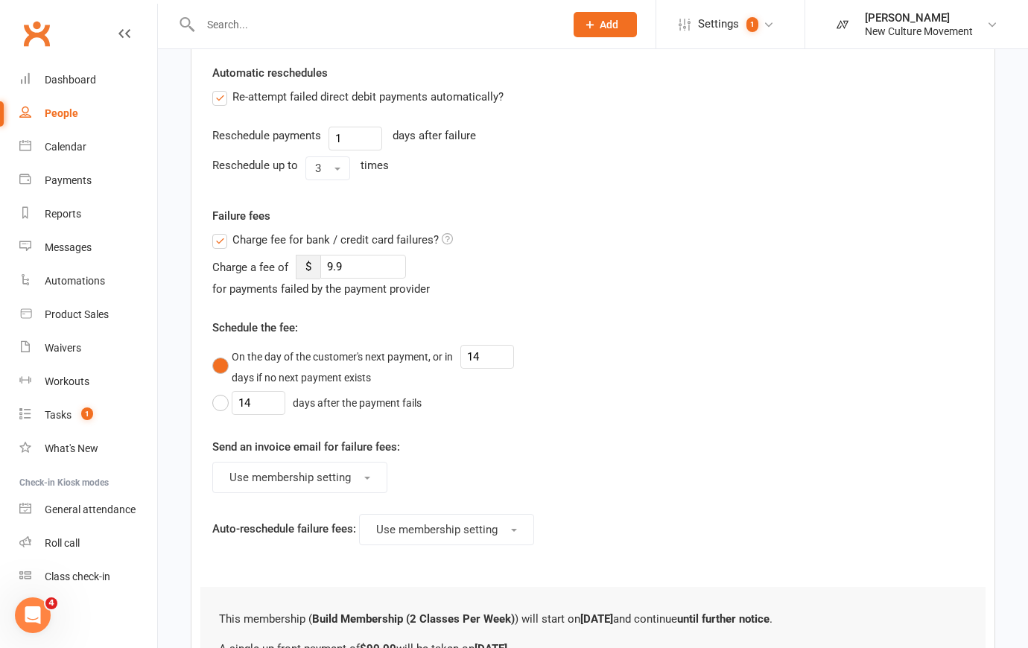
scroll to position [780, 0]
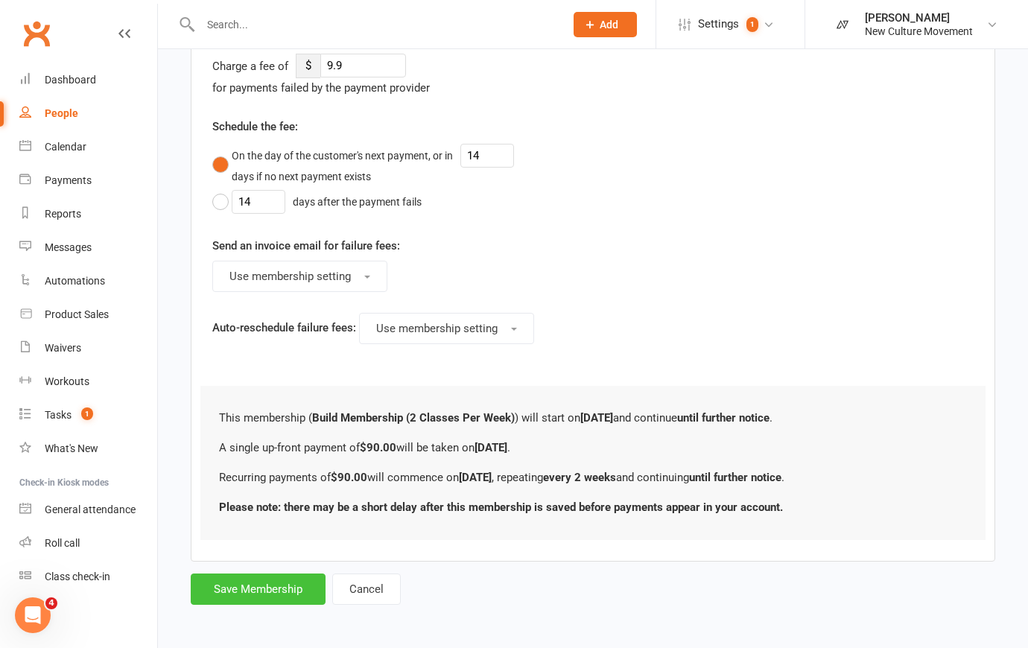
click at [269, 591] on button "Save Membership" at bounding box center [258, 589] width 135 height 31
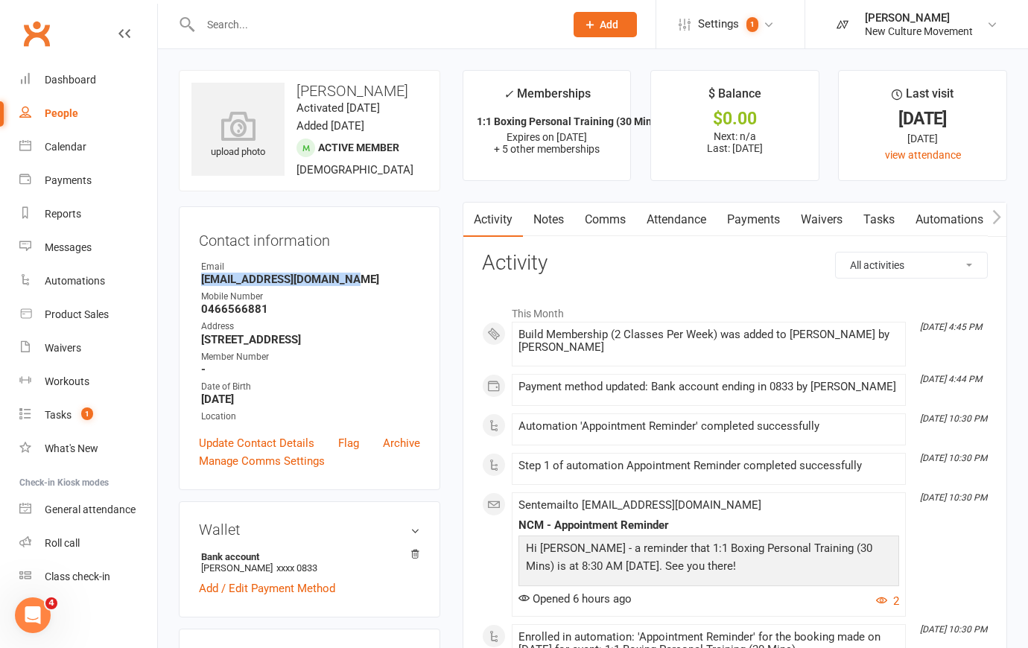
drag, startPoint x: 355, startPoint y: 284, endPoint x: 194, endPoint y: 280, distance: 161.0
click at [194, 280] on div "Contact information Owner Email [EMAIL_ADDRESS][DOMAIN_NAME] Mobile Number [PHO…" at bounding box center [309, 348] width 261 height 284
copy strong "[EMAIL_ADDRESS][DOMAIN_NAME]"
click at [69, 115] on div "People" at bounding box center [62, 113] width 34 height 12
select select "100"
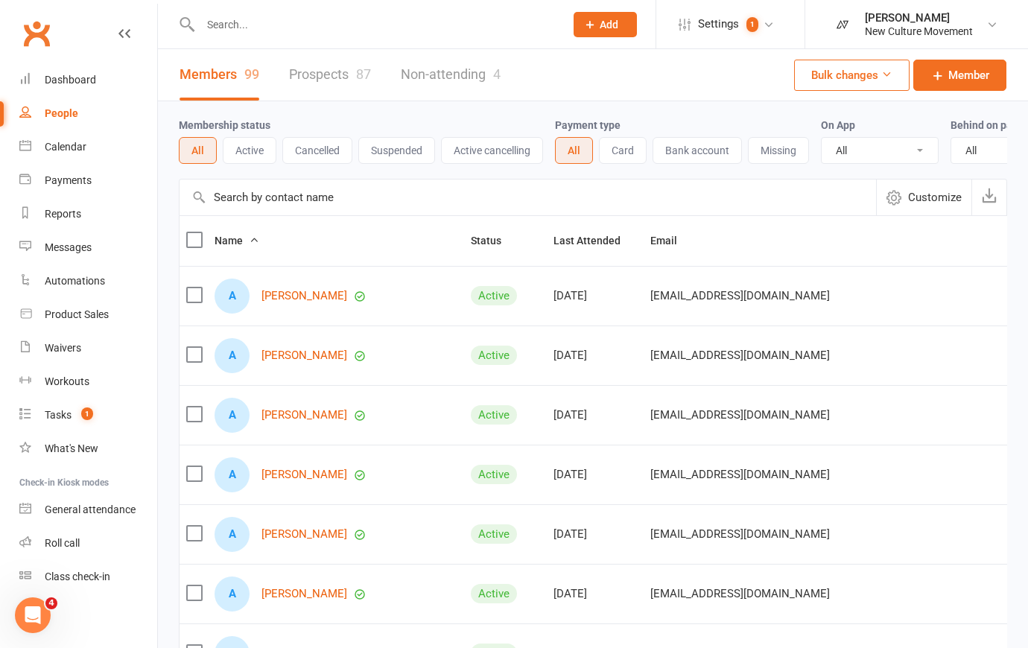
drag, startPoint x: 275, startPoint y: 209, endPoint x: 279, endPoint y: 218, distance: 10.7
click at [276, 209] on input "text" at bounding box center [528, 198] width 697 height 36
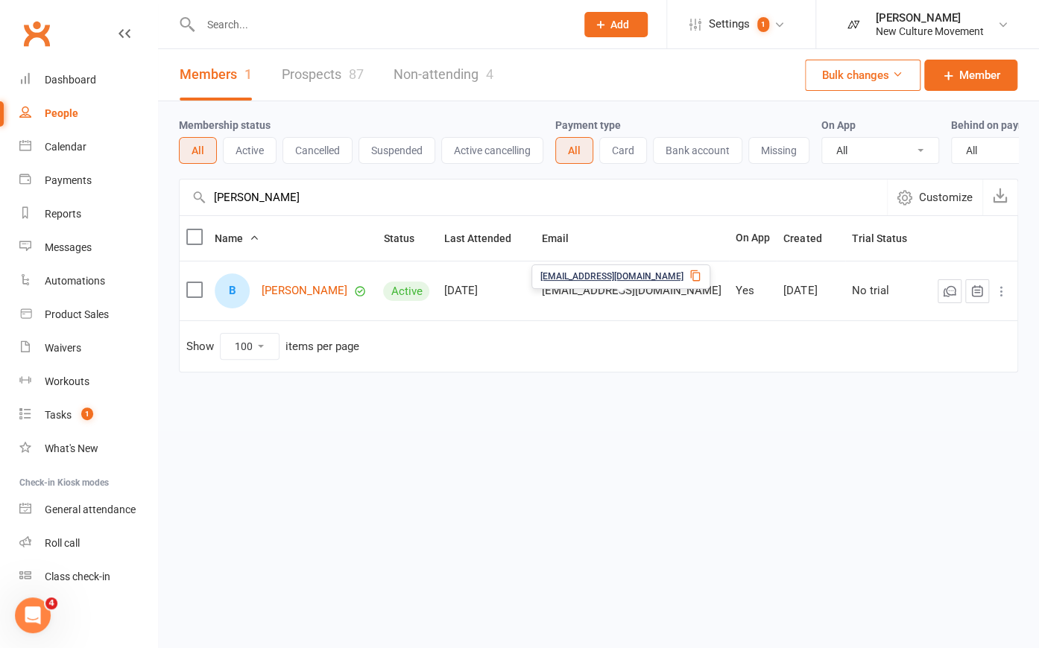
click at [689, 273] on icon at bounding box center [695, 276] width 12 height 12
click at [308, 200] on input "[PERSON_NAME]" at bounding box center [533, 198] width 707 height 36
drag, startPoint x: 294, startPoint y: 206, endPoint x: 74, endPoint y: 214, distance: 219.2
click at [74, 214] on ui-view "Prospect Member Non-attending contact Class / event Appointment Task Membership…" at bounding box center [519, 217] width 1039 height 427
type input "[PERSON_NAME]"
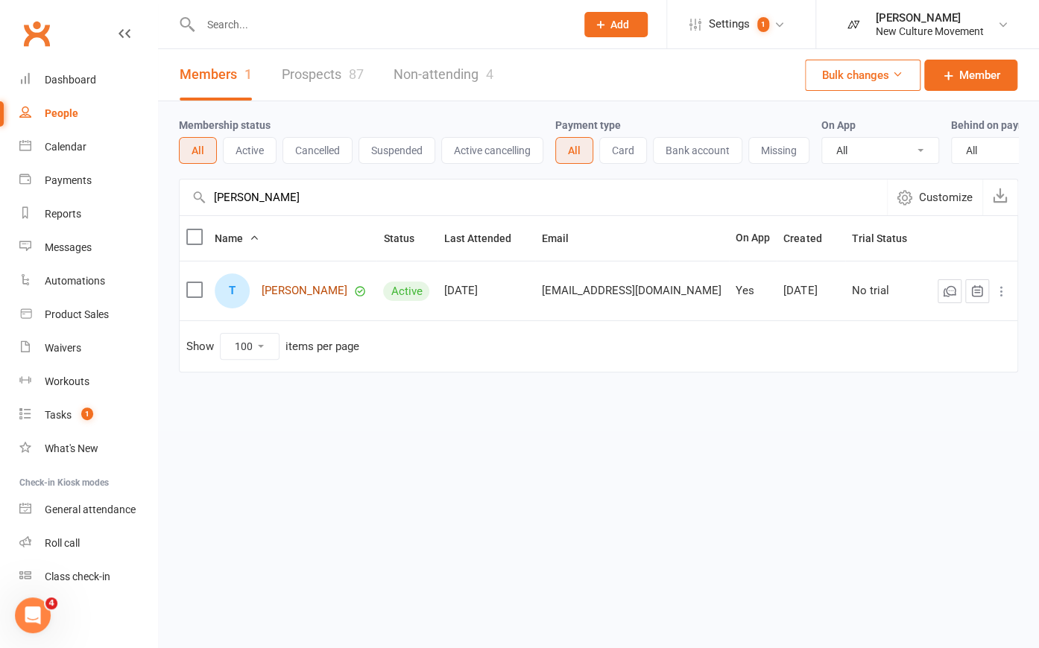
click at [300, 294] on link "[PERSON_NAME]" at bounding box center [304, 291] width 86 height 13
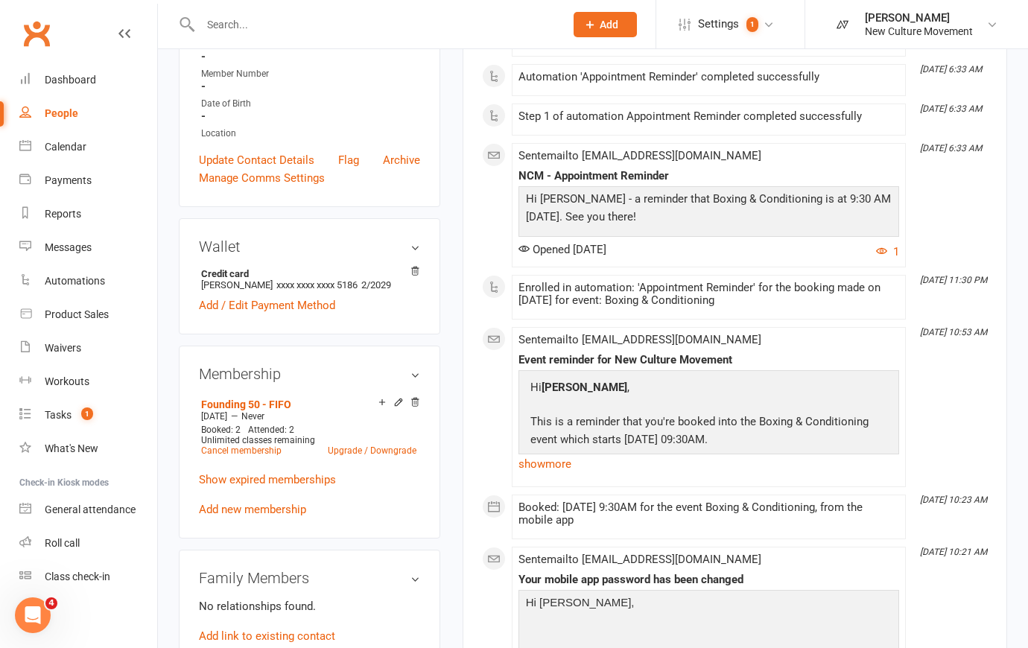
scroll to position [338, 0]
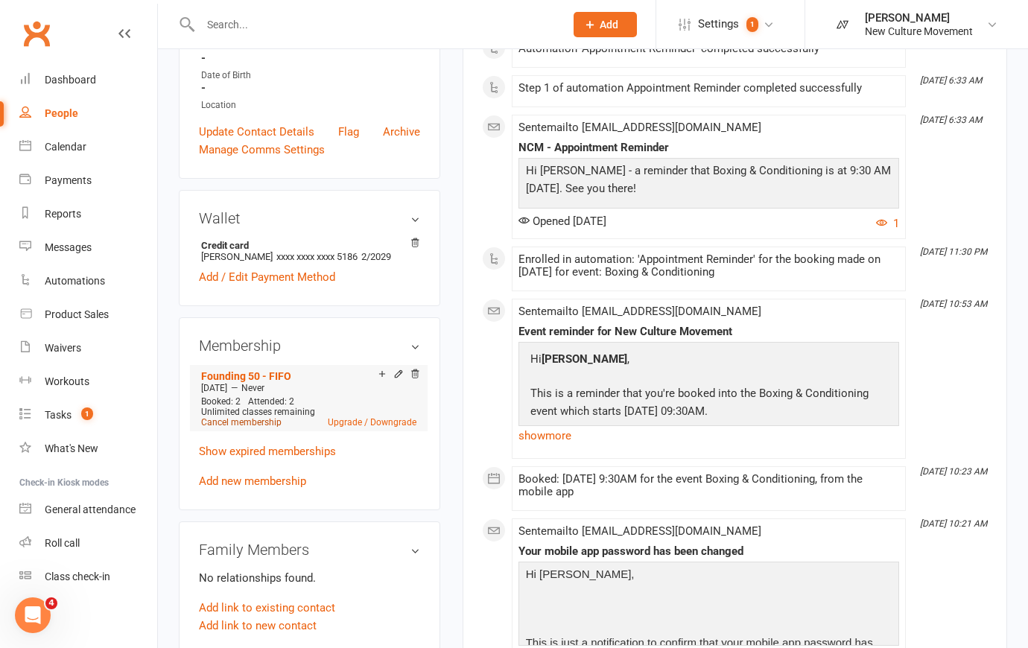
click at [229, 424] on link "Cancel membership" at bounding box center [241, 422] width 80 height 10
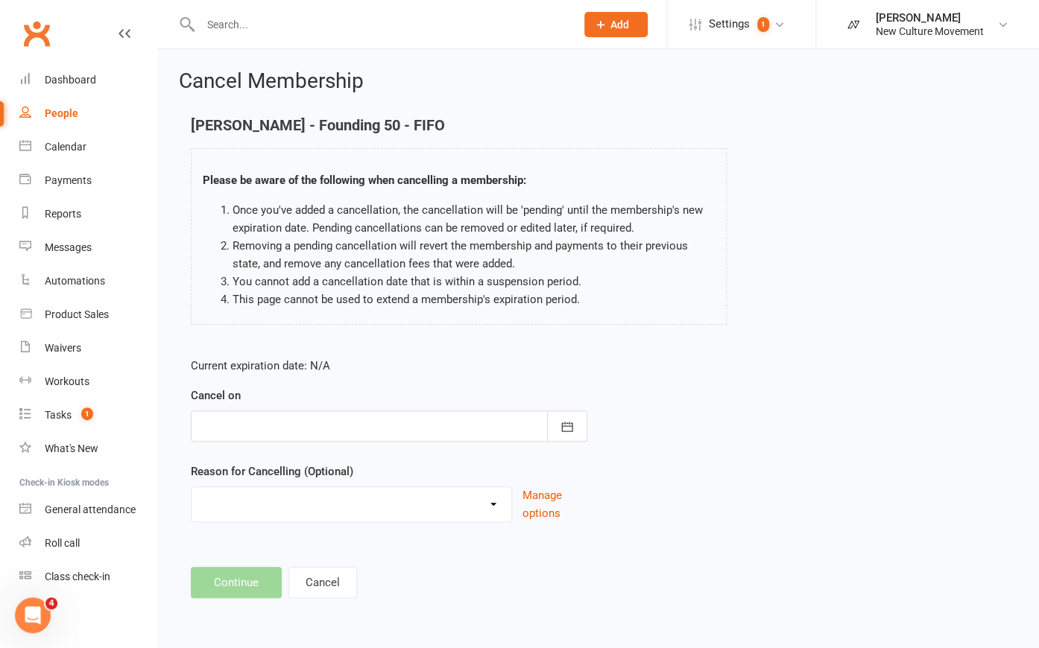
click at [229, 424] on div at bounding box center [389, 425] width 396 height 31
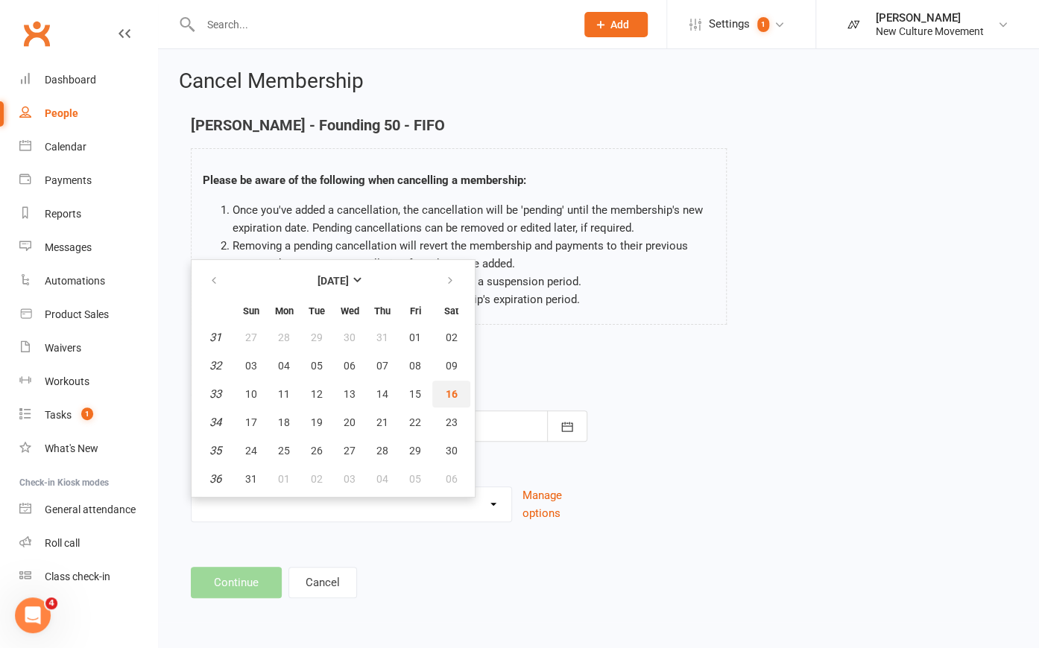
click at [448, 391] on span "16" at bounding box center [452, 394] width 12 height 12
type input "[DATE]"
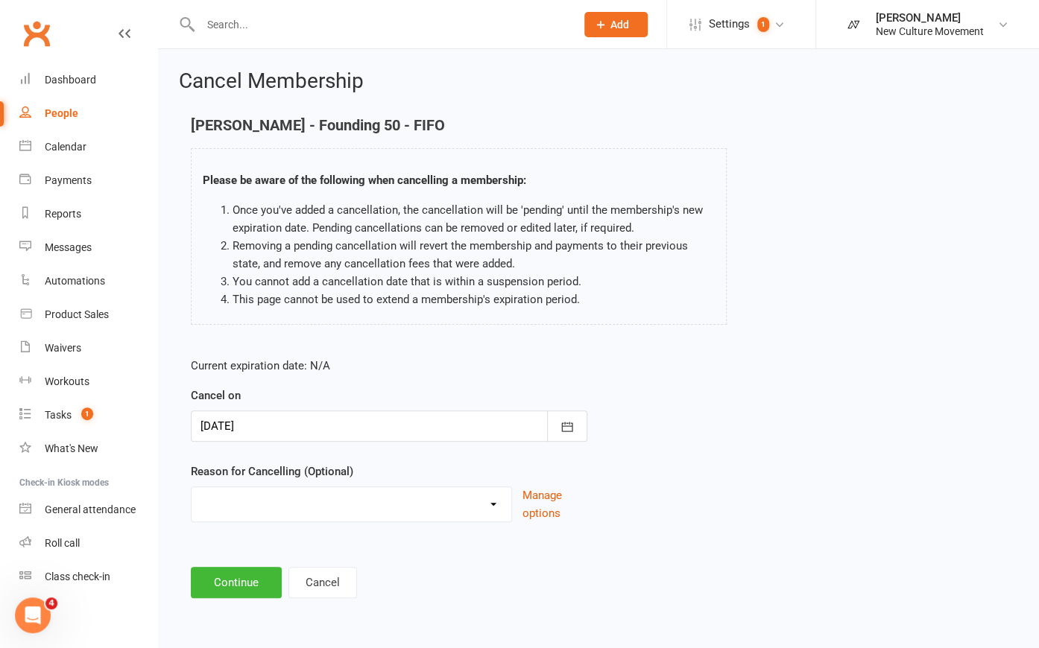
click at [478, 498] on select "Holiday Injury Other reason" at bounding box center [351, 502] width 320 height 30
select select "2"
click at [191, 487] on select "Holiday Injury Other reason" at bounding box center [351, 502] width 320 height 30
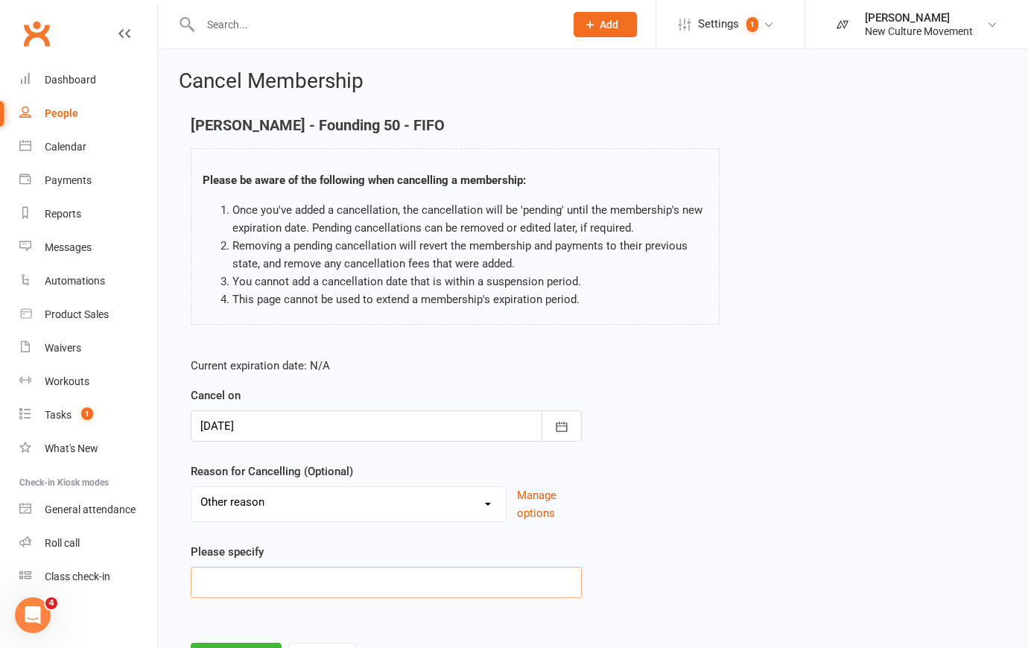
click at [274, 578] on input at bounding box center [386, 582] width 391 height 31
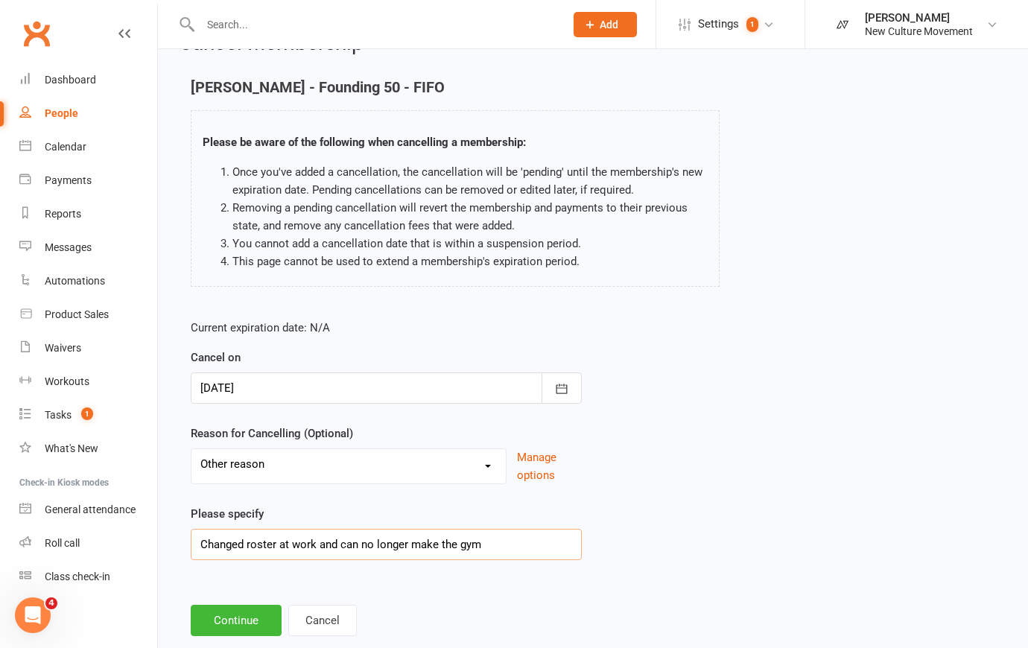
scroll to position [70, 0]
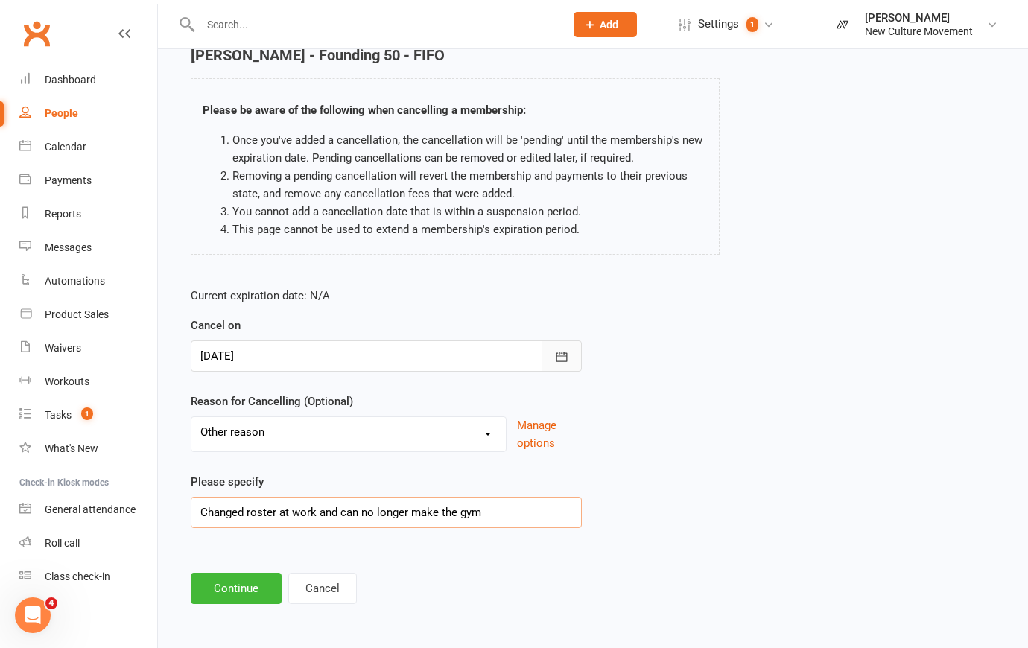
type input "Changed roster at work and can no longer make the gym"
click at [562, 352] on icon "button" at bounding box center [562, 357] width 11 height 10
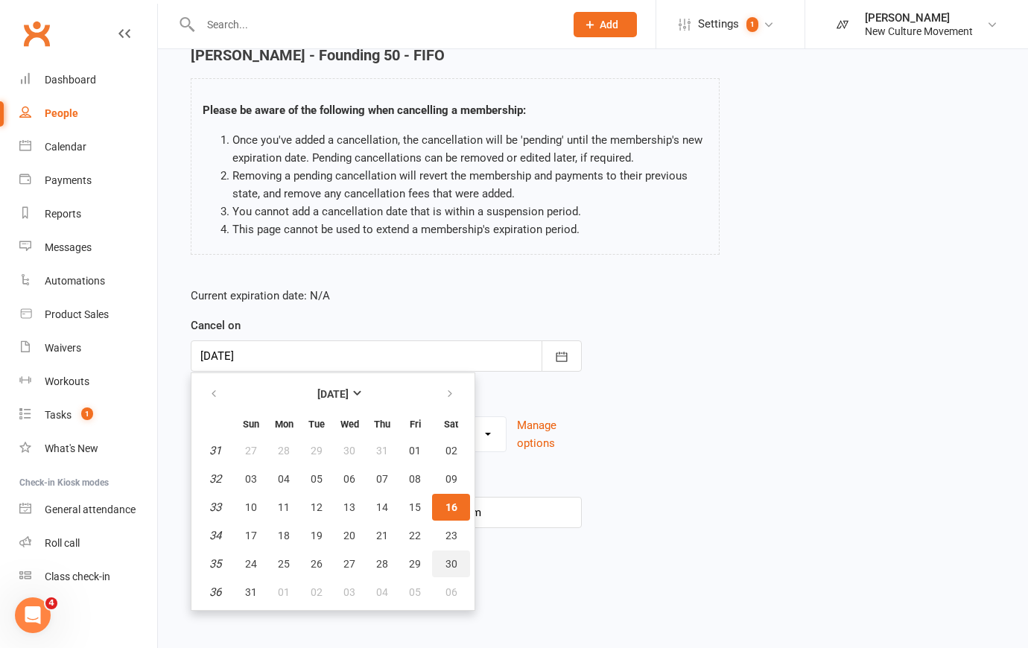
click at [452, 560] on span "30" at bounding box center [452, 564] width 12 height 12
type input "[DATE]"
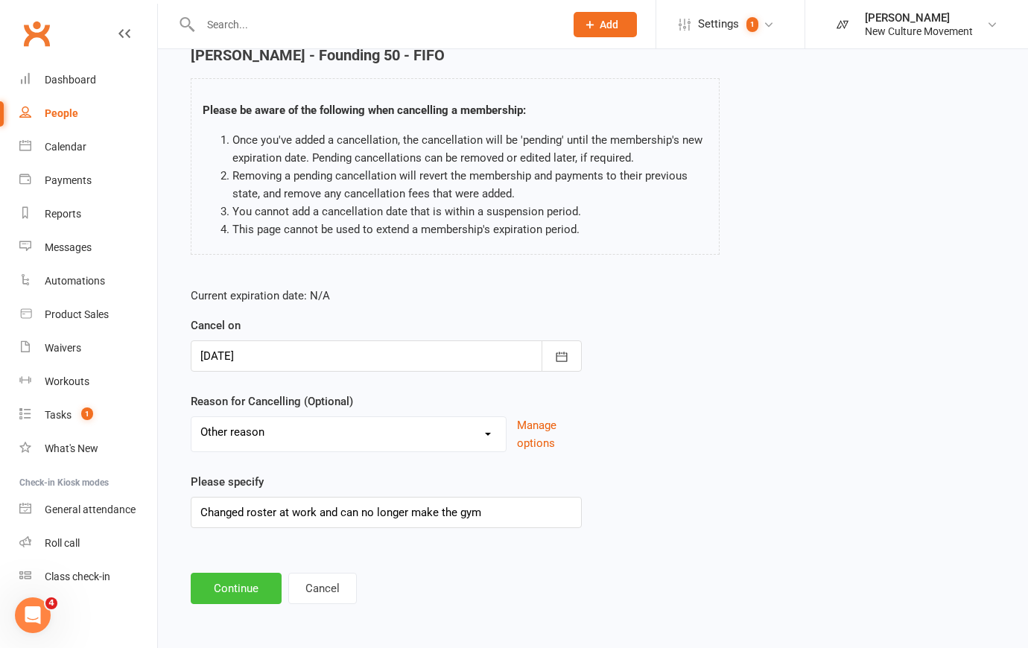
click at [232, 589] on button "Continue" at bounding box center [236, 588] width 91 height 31
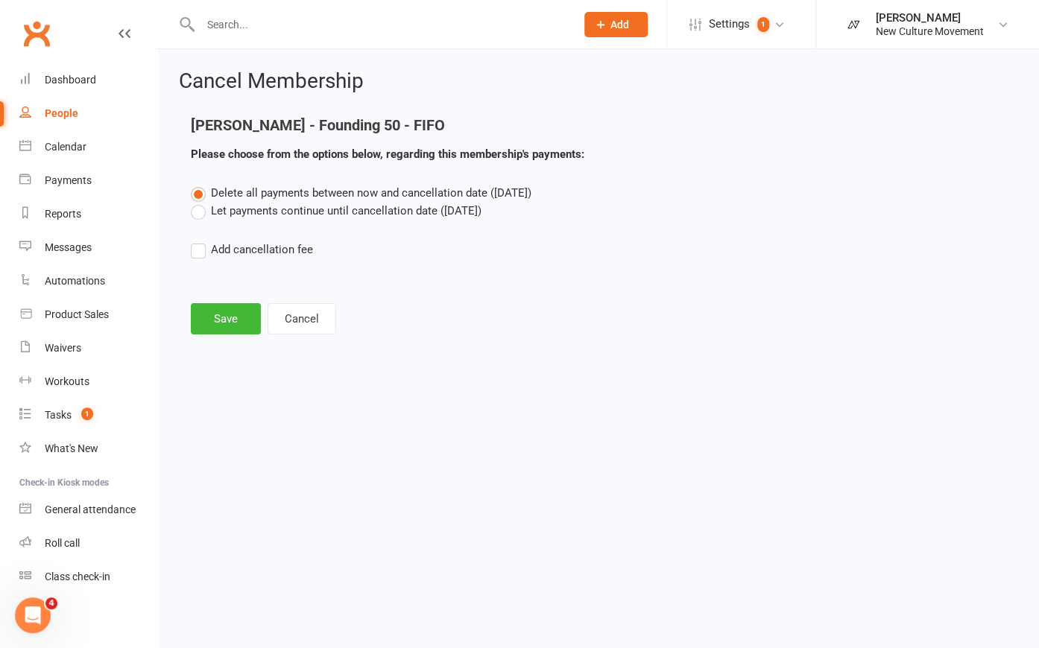
click at [194, 212] on label "Let payments continue until cancellation date ([DATE])" at bounding box center [336, 211] width 291 height 18
click at [194, 202] on input "Let payments continue until cancellation date ([DATE])" at bounding box center [196, 202] width 10 height 0
click at [199, 191] on label "Delete all payments between now and cancellation date ([DATE])" at bounding box center [361, 193] width 340 height 18
click at [199, 184] on input "Delete all payments between now and cancellation date ([DATE])" at bounding box center [196, 184] width 10 height 0
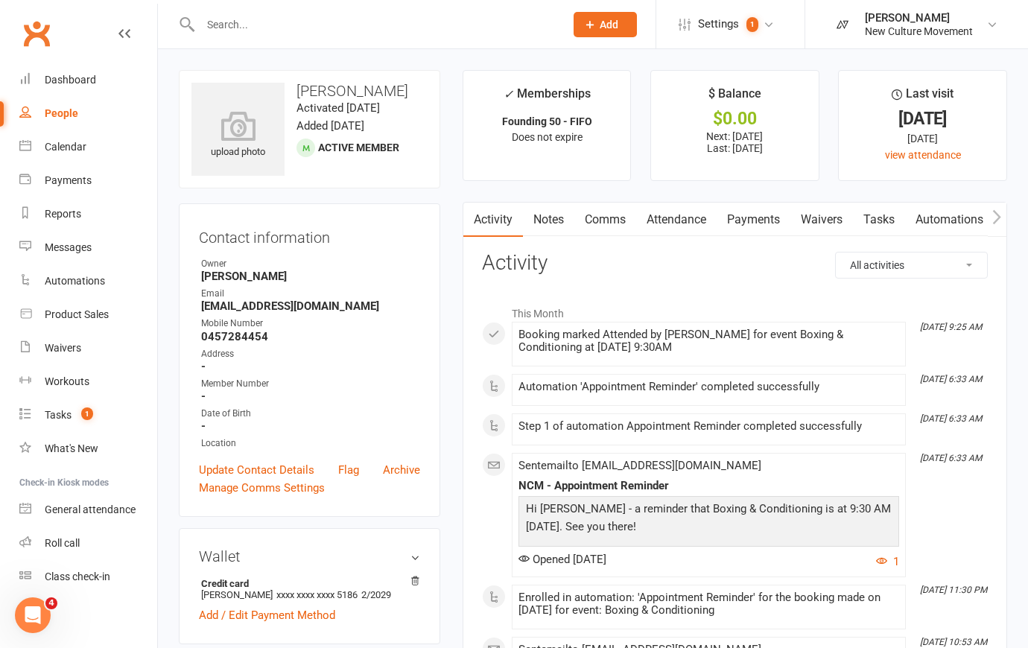
click at [57, 114] on div "People" at bounding box center [62, 113] width 34 height 12
select select "100"
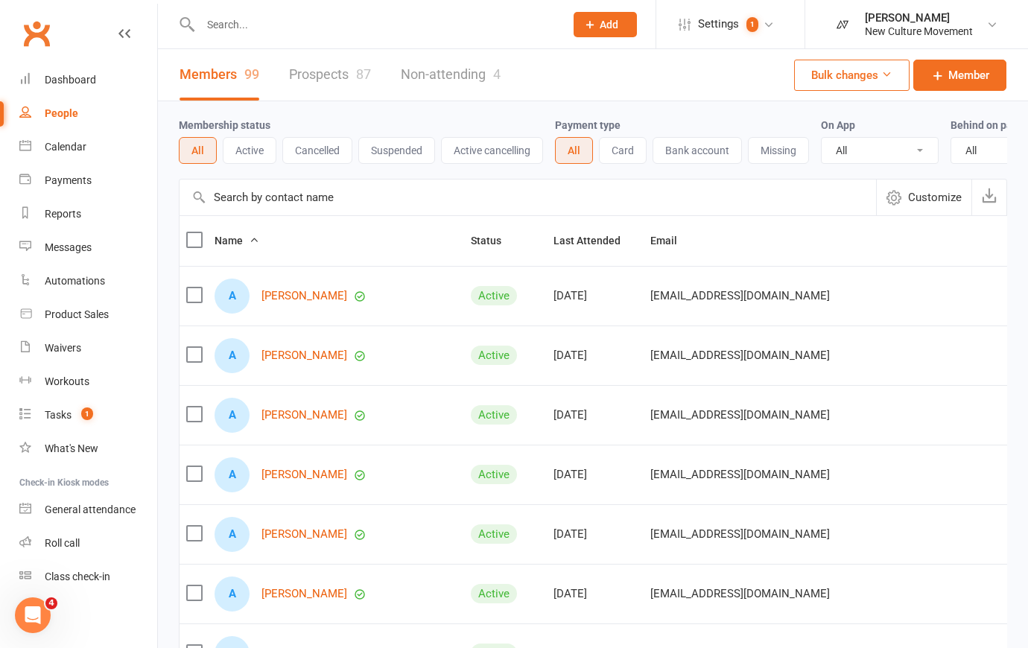
click at [387, 209] on input "text" at bounding box center [528, 198] width 697 height 36
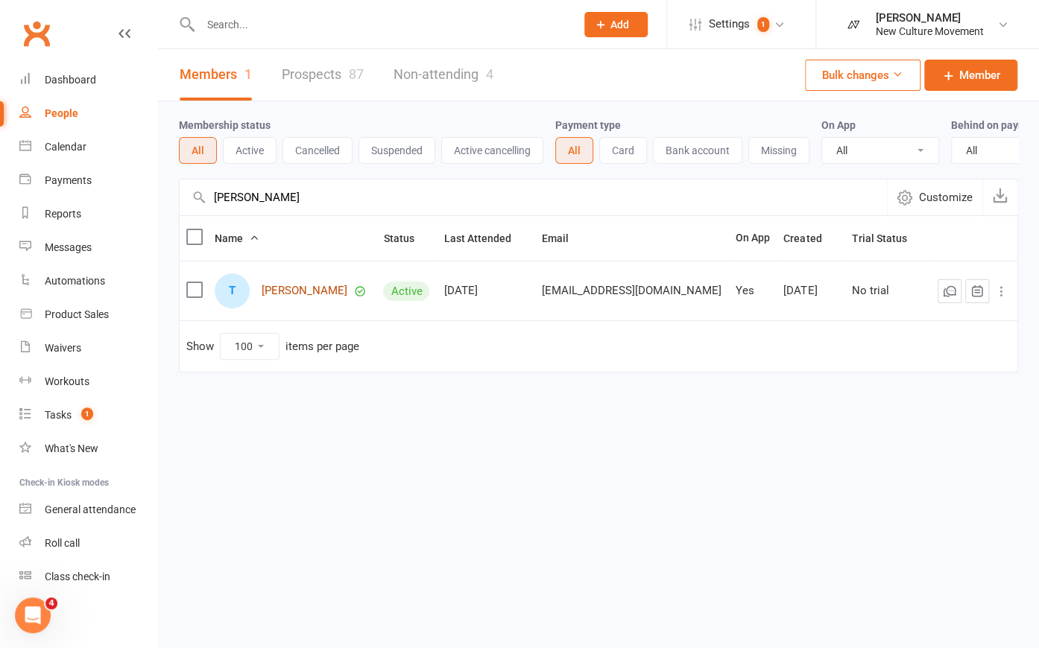
type input "[PERSON_NAME]"
click at [291, 297] on link "[PERSON_NAME]" at bounding box center [304, 291] width 86 height 13
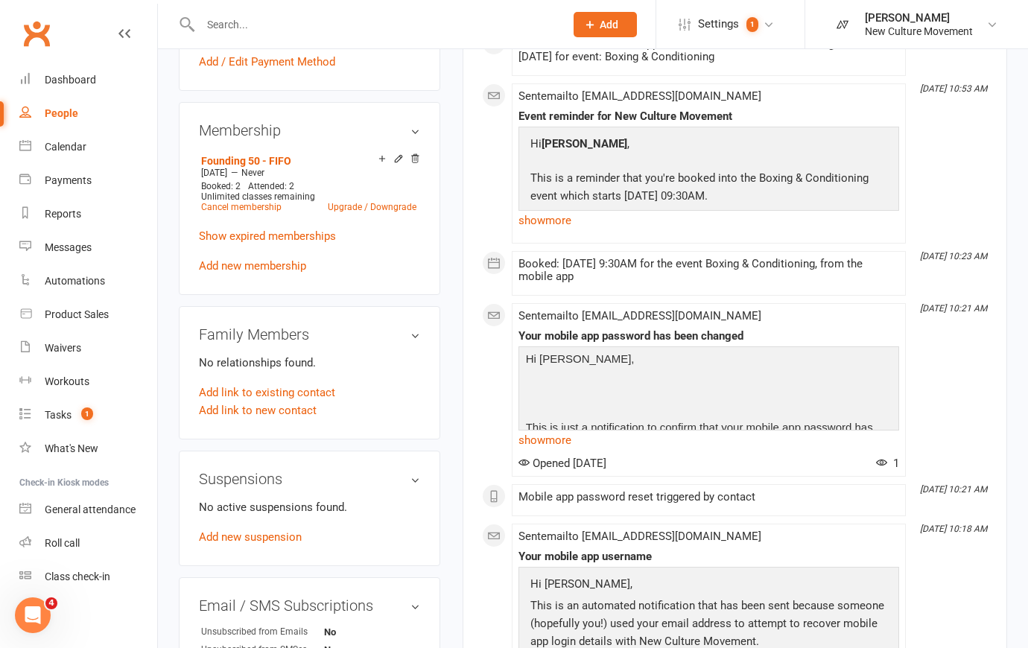
scroll to position [609, 0]
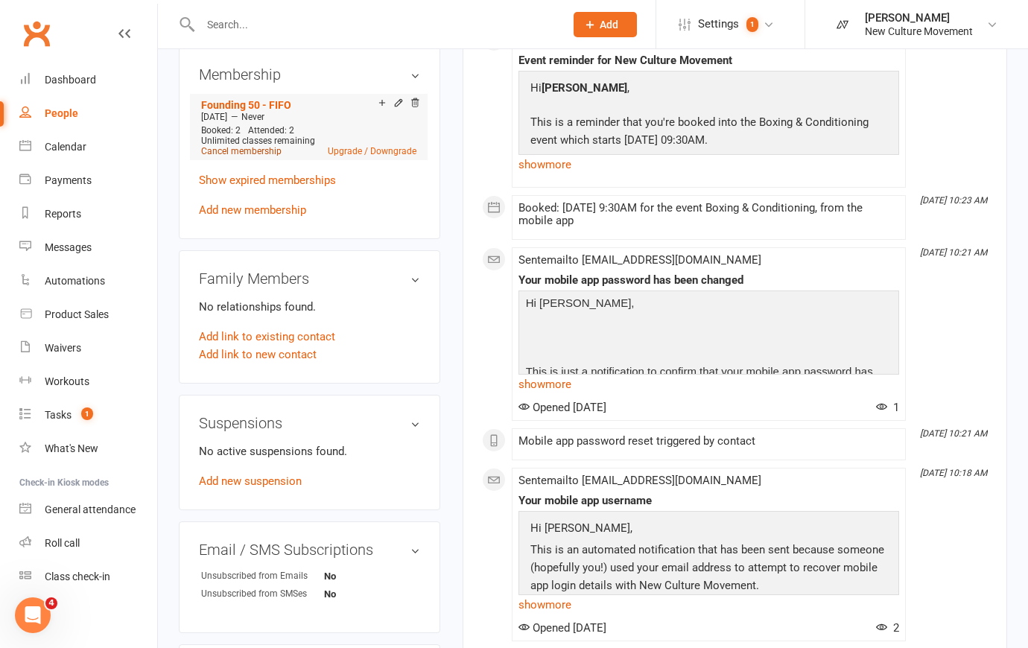
click at [241, 155] on link "Cancel membership" at bounding box center [241, 151] width 80 height 10
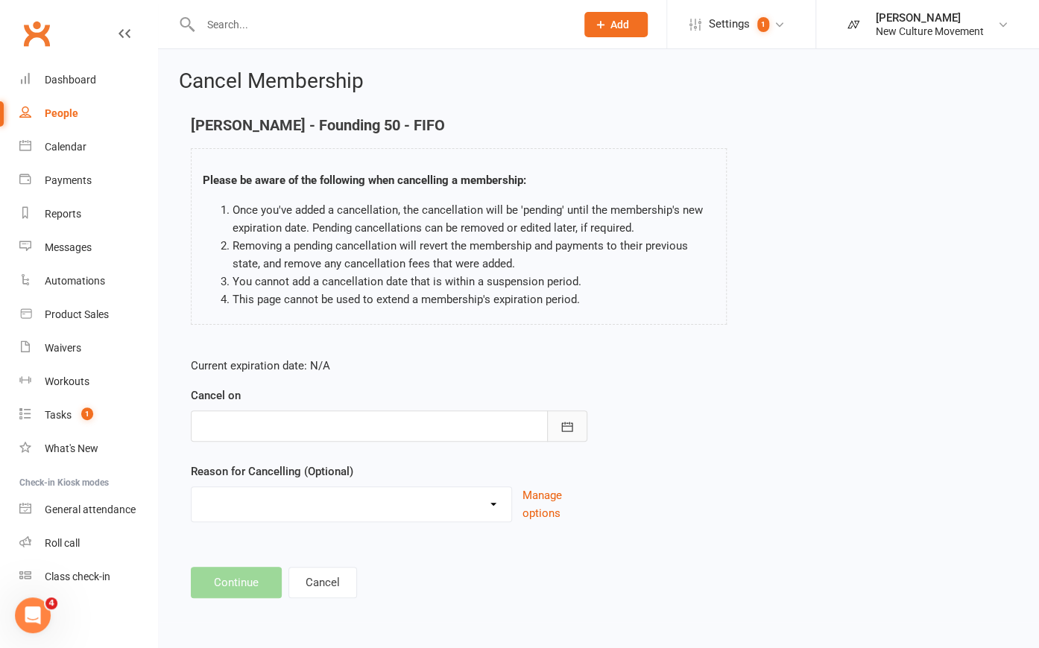
click at [571, 426] on icon "button" at bounding box center [567, 427] width 11 height 10
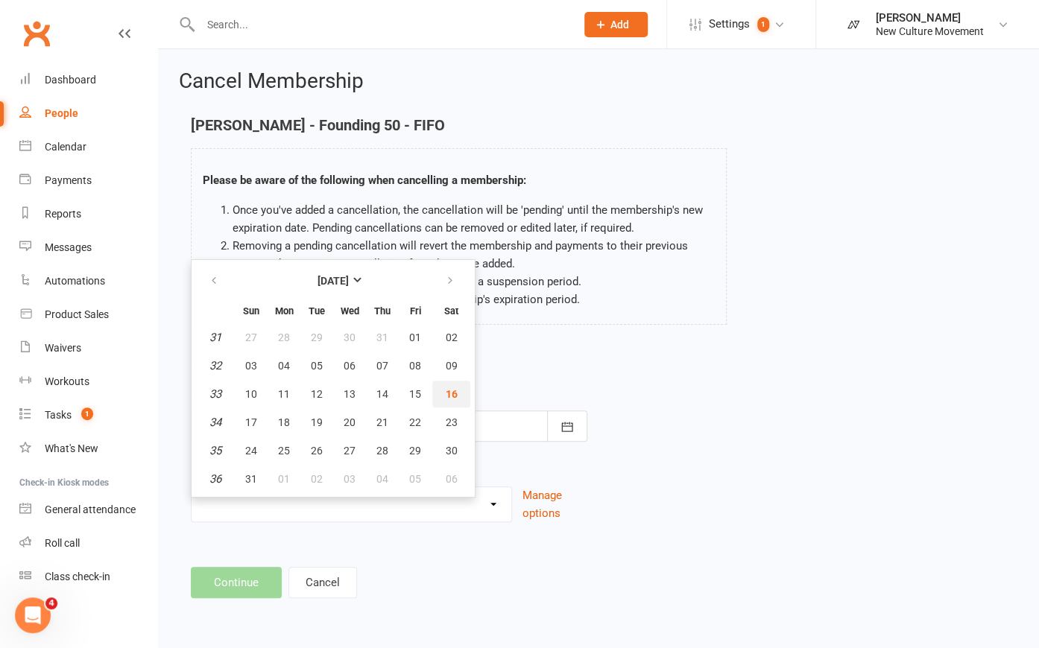
click at [447, 390] on span "16" at bounding box center [452, 394] width 12 height 12
type input "[DATE]"
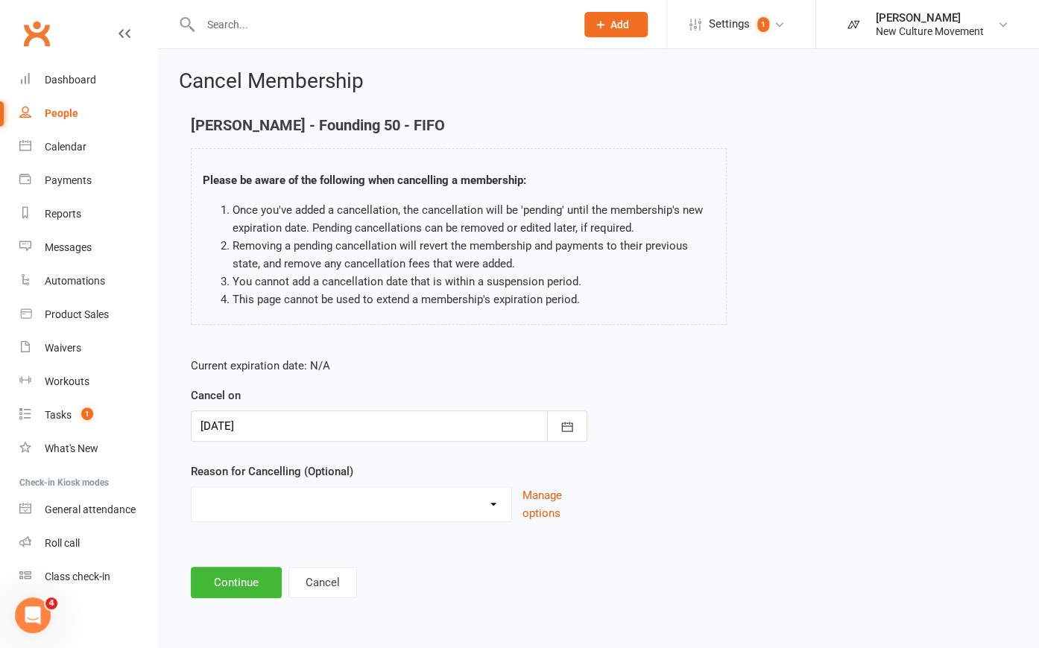
click at [444, 510] on select "Holiday Injury Other reason" at bounding box center [351, 502] width 320 height 30
select select "2"
click at [191, 487] on select "Holiday Injury Other reason" at bounding box center [351, 502] width 320 height 30
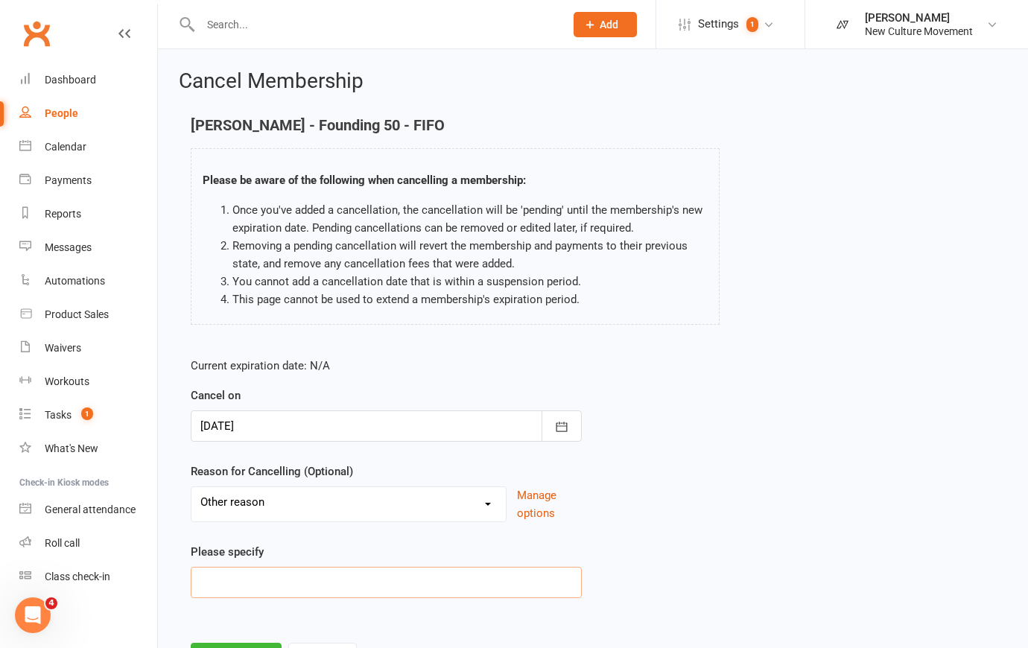
click at [301, 580] on input at bounding box center [386, 582] width 391 height 31
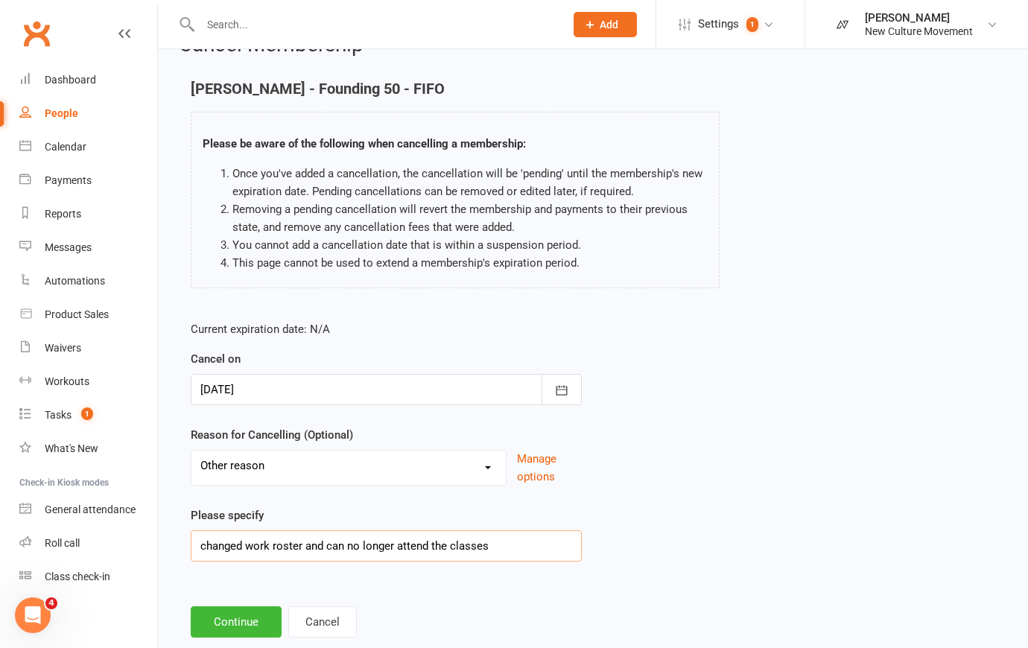
scroll to position [70, 0]
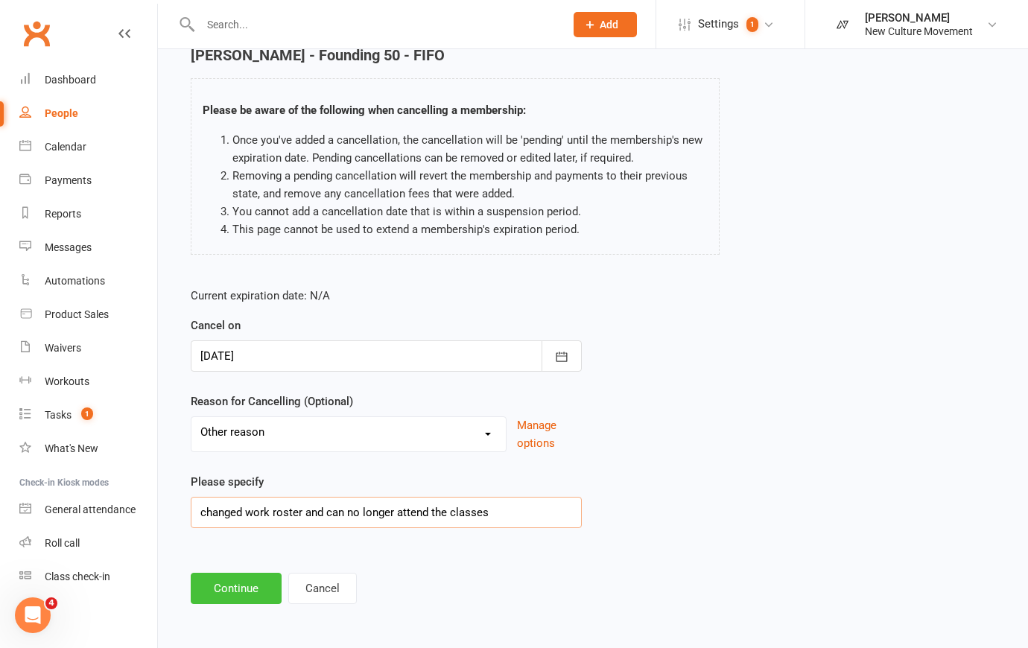
type input "changed work roster and can no longer attend the classes"
click at [246, 595] on button "Continue" at bounding box center [236, 588] width 91 height 31
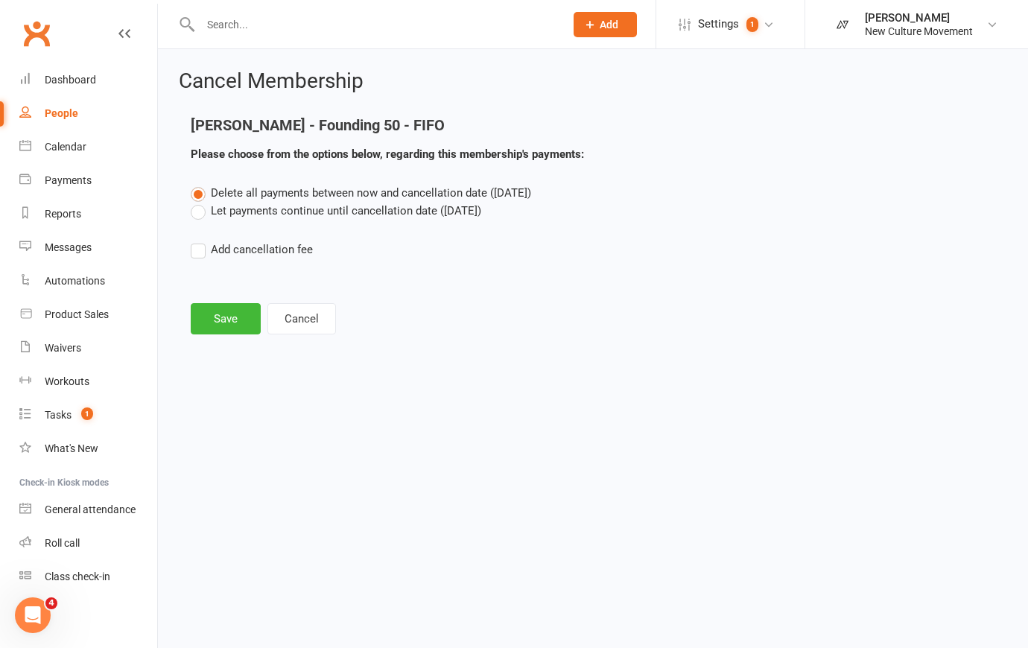
scroll to position [0, 0]
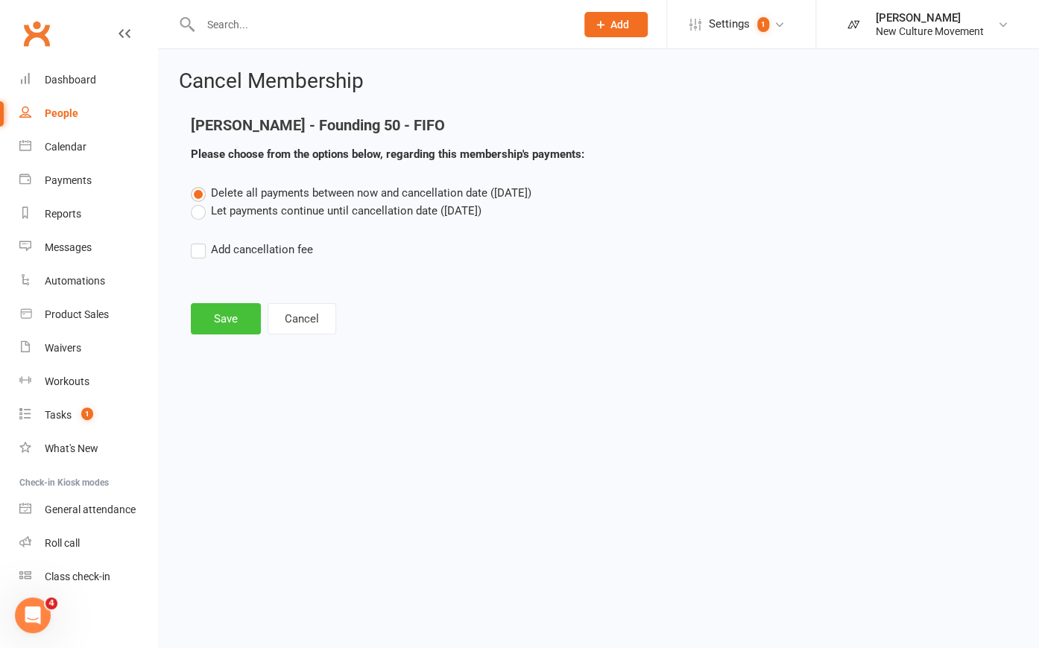
click at [216, 305] on button "Save" at bounding box center [226, 318] width 70 height 31
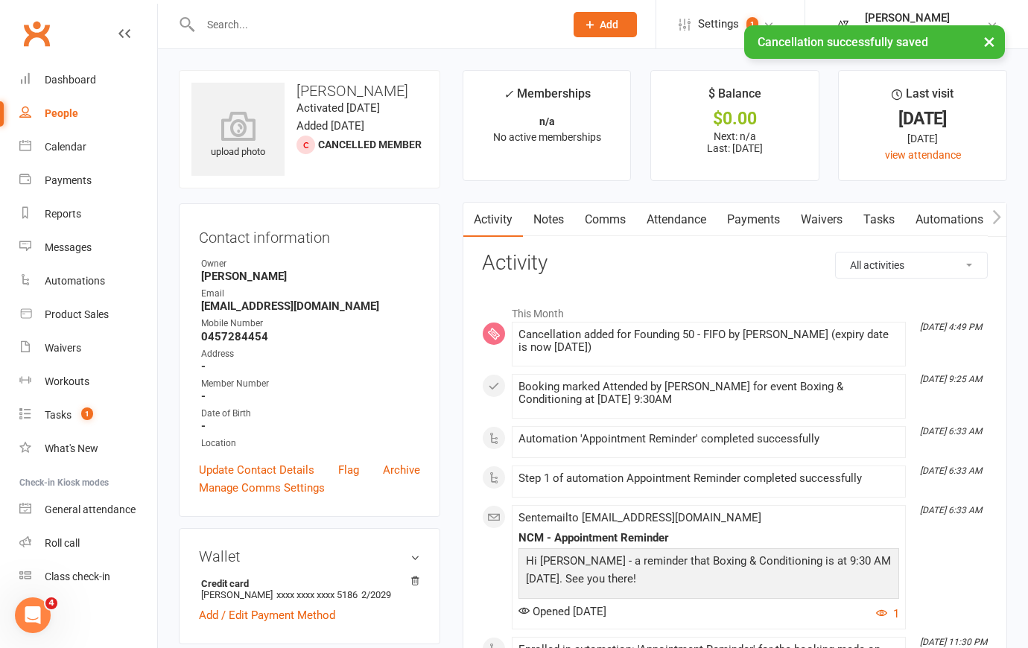
click at [752, 211] on link "Payments" at bounding box center [754, 220] width 74 height 34
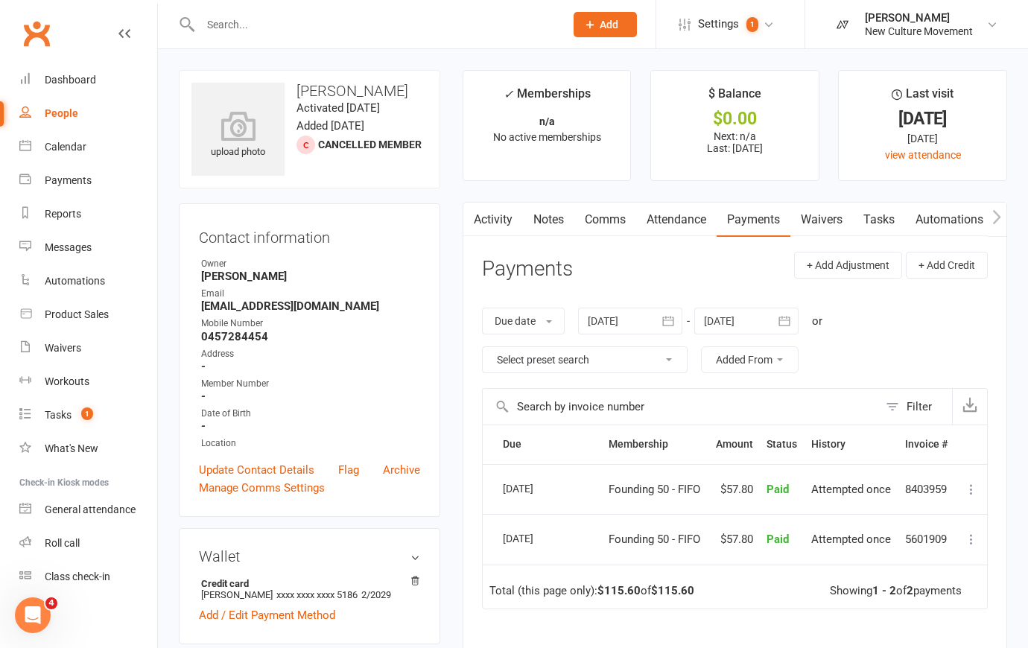
click at [64, 110] on div "People" at bounding box center [62, 113] width 34 height 12
select select "100"
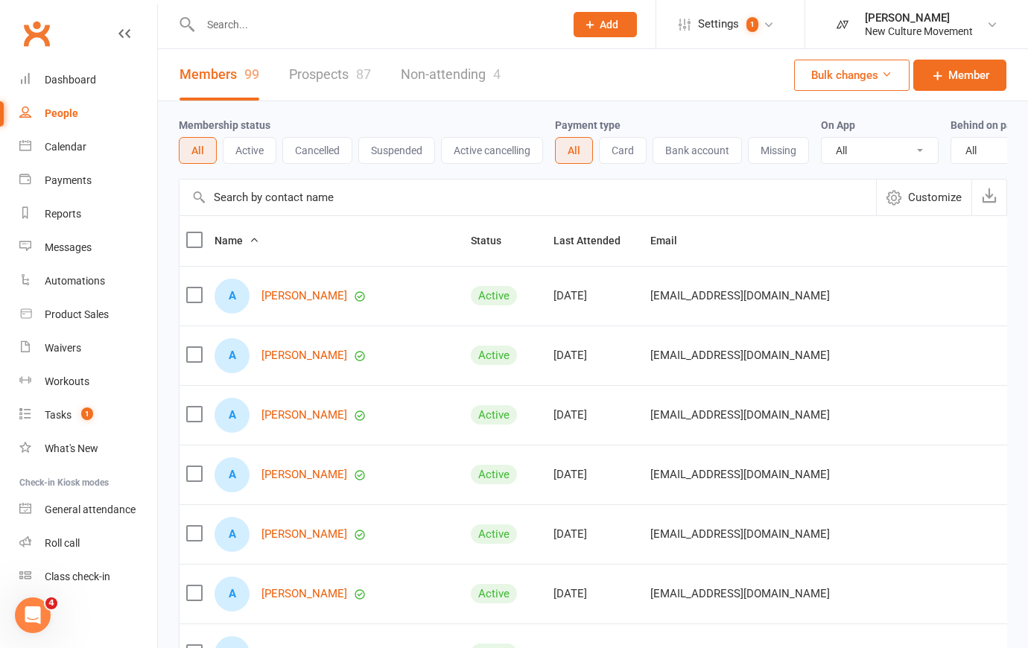
click at [324, 203] on input "text" at bounding box center [528, 198] width 697 height 36
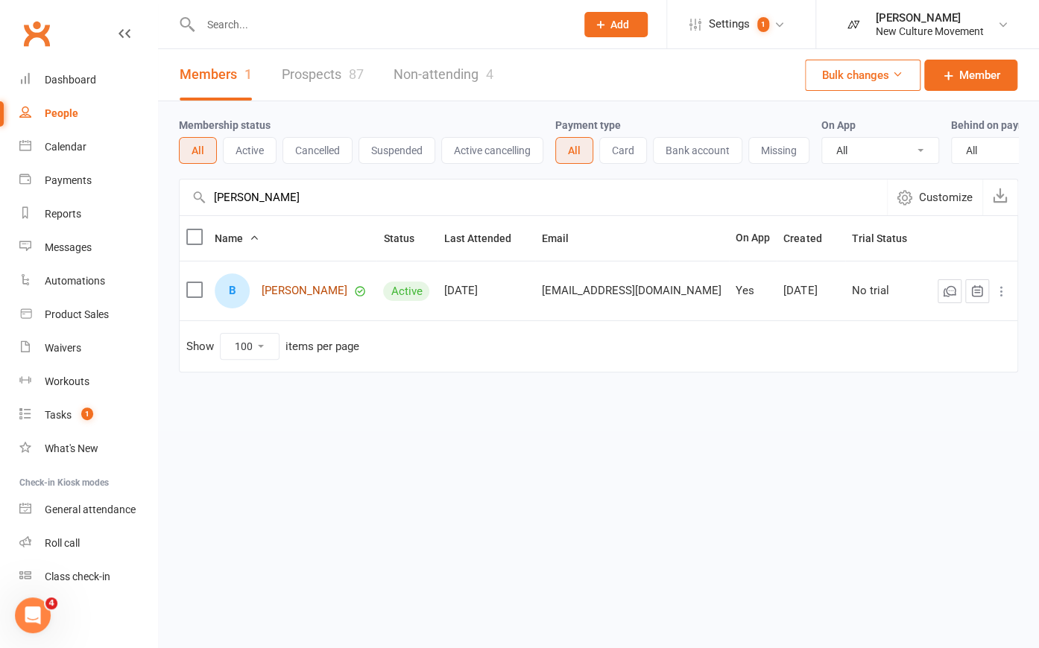
type input "[PERSON_NAME]"
click at [313, 297] on link "[PERSON_NAME]" at bounding box center [304, 291] width 86 height 13
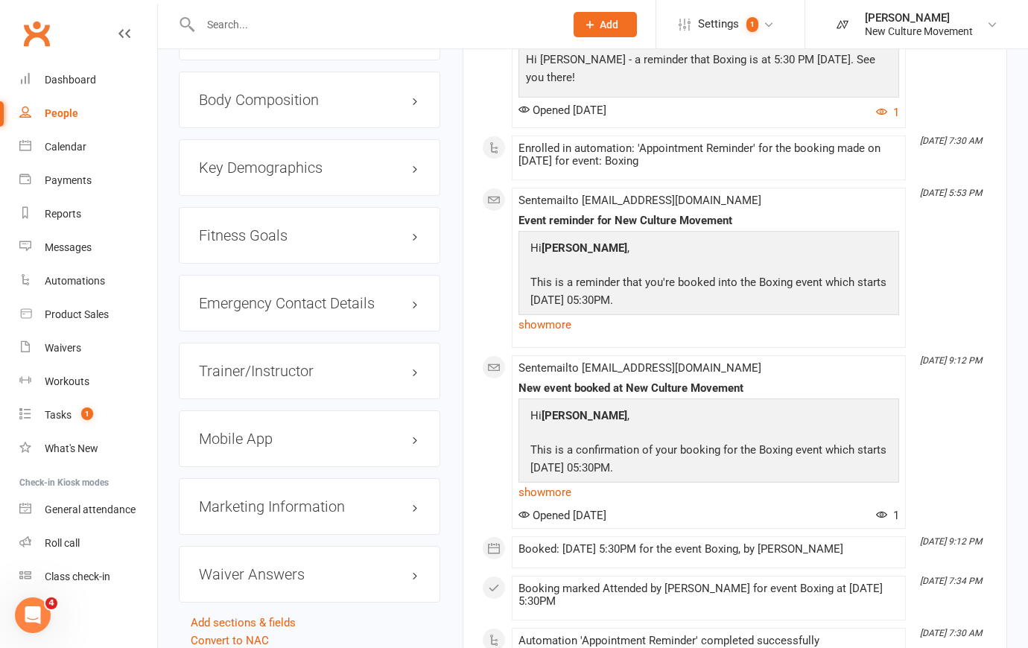
scroll to position [1151, 0]
click at [412, 443] on h3 "Mobile App" at bounding box center [309, 438] width 221 height 16
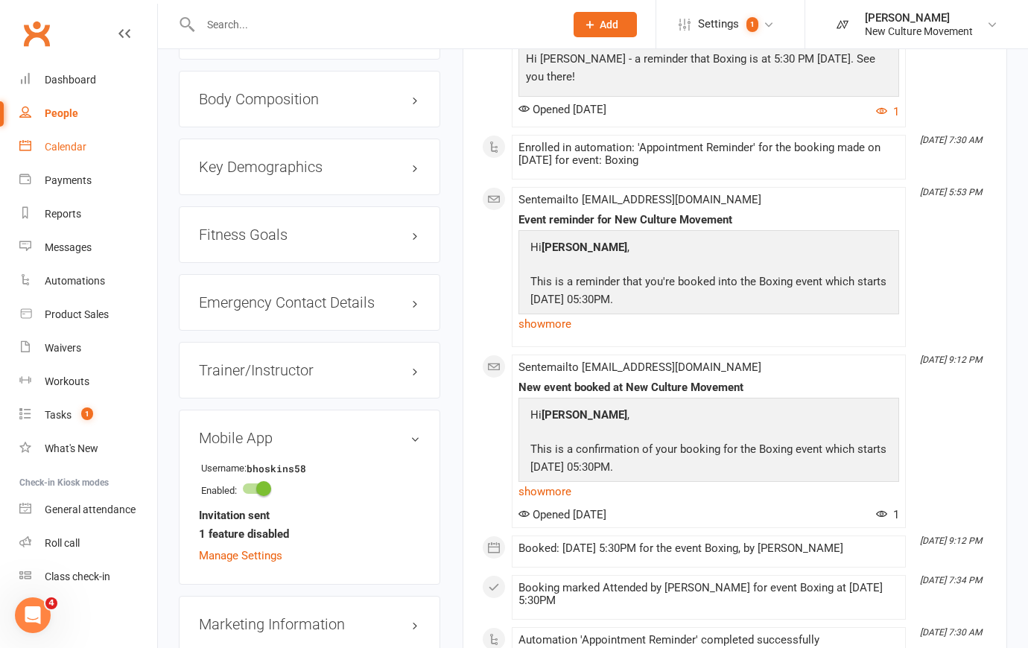
click at [60, 145] on div "Calendar" at bounding box center [66, 147] width 42 height 12
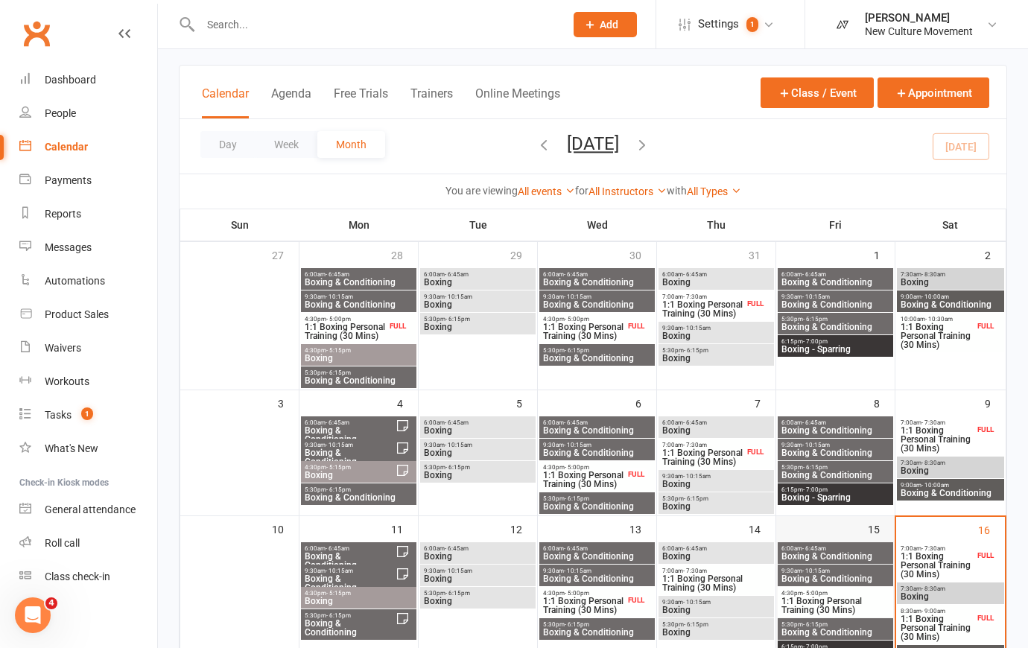
scroll to position [203, 0]
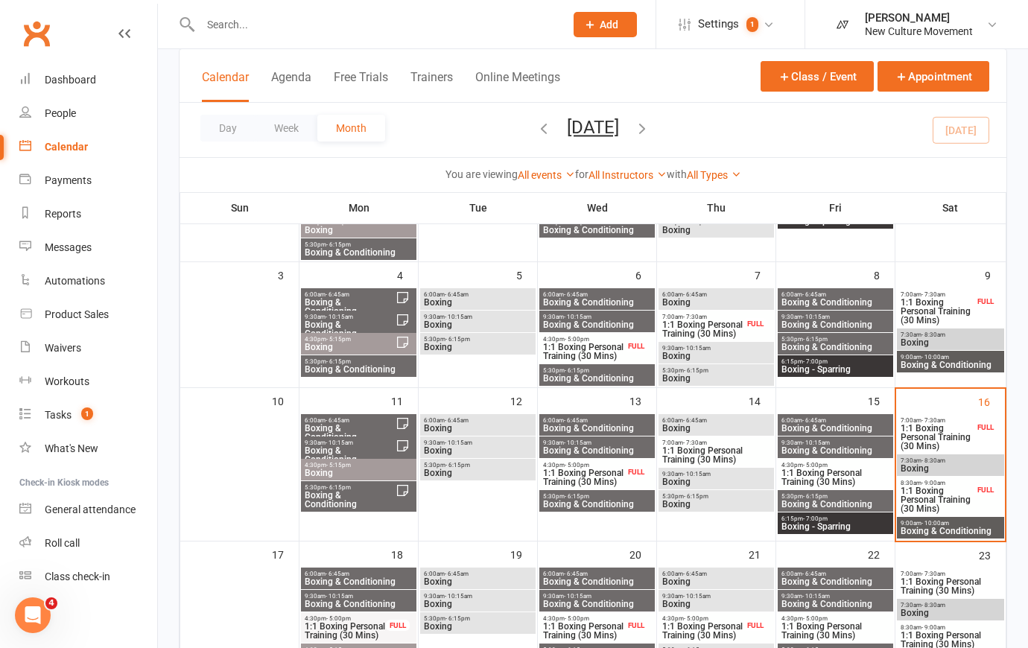
click at [966, 464] on span "Boxing" at bounding box center [950, 468] width 101 height 9
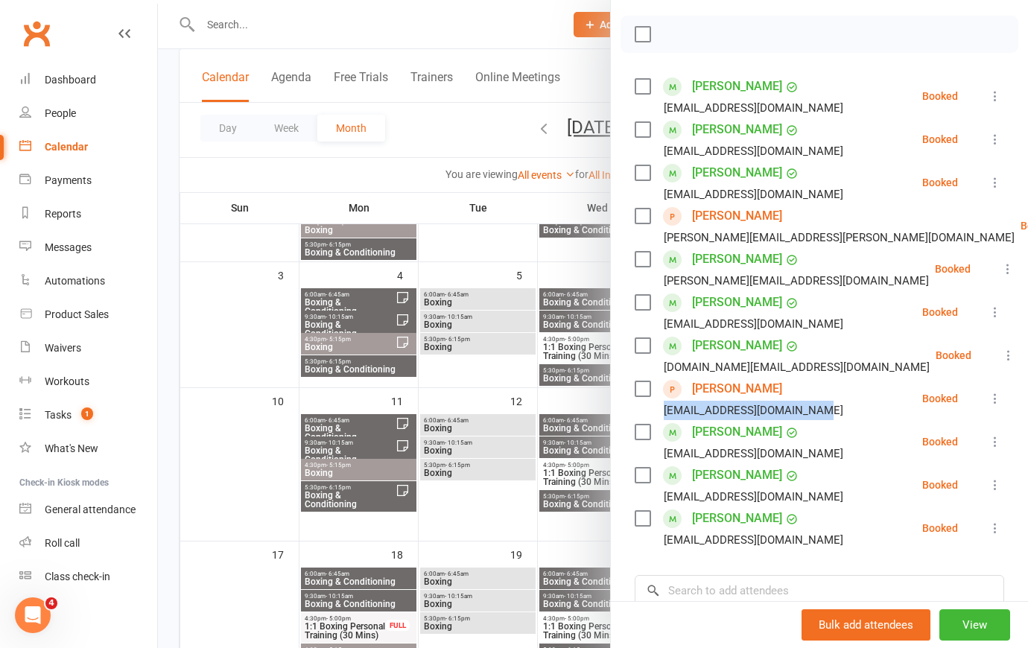
drag, startPoint x: 822, startPoint y: 429, endPoint x: 660, endPoint y: 437, distance: 162.6
click at [660, 420] on li "[PERSON_NAME] [PERSON_NAME][EMAIL_ADDRESS][DOMAIN_NAME] Booked More info Remove…" at bounding box center [820, 398] width 370 height 43
copy div "[EMAIL_ADDRESS][DOMAIN_NAME]"
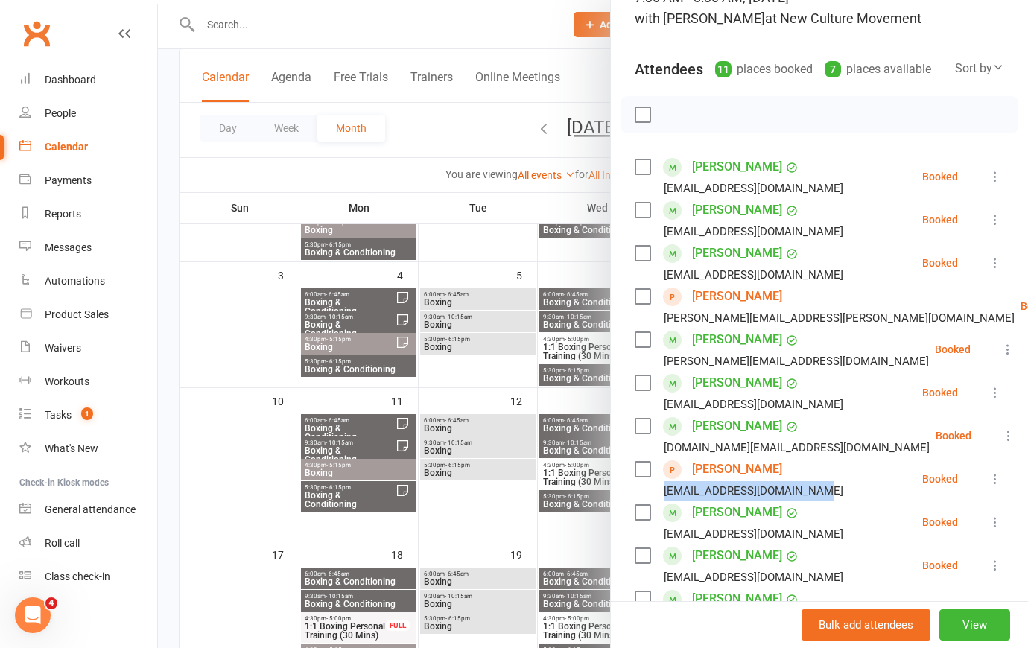
scroll to position [0, 0]
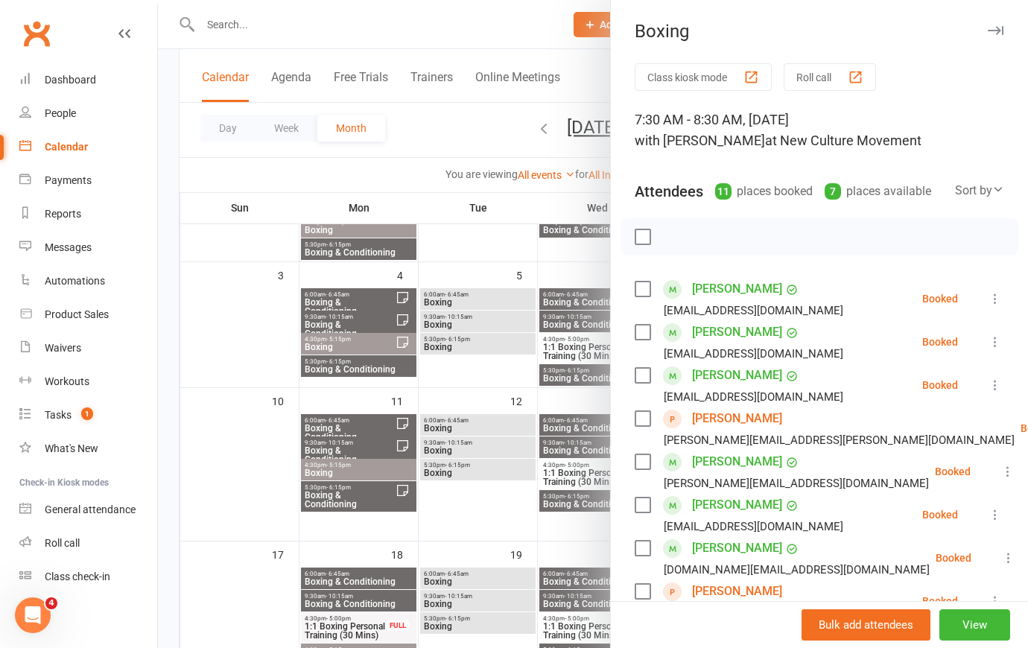
click at [988, 306] on icon at bounding box center [995, 298] width 15 height 15
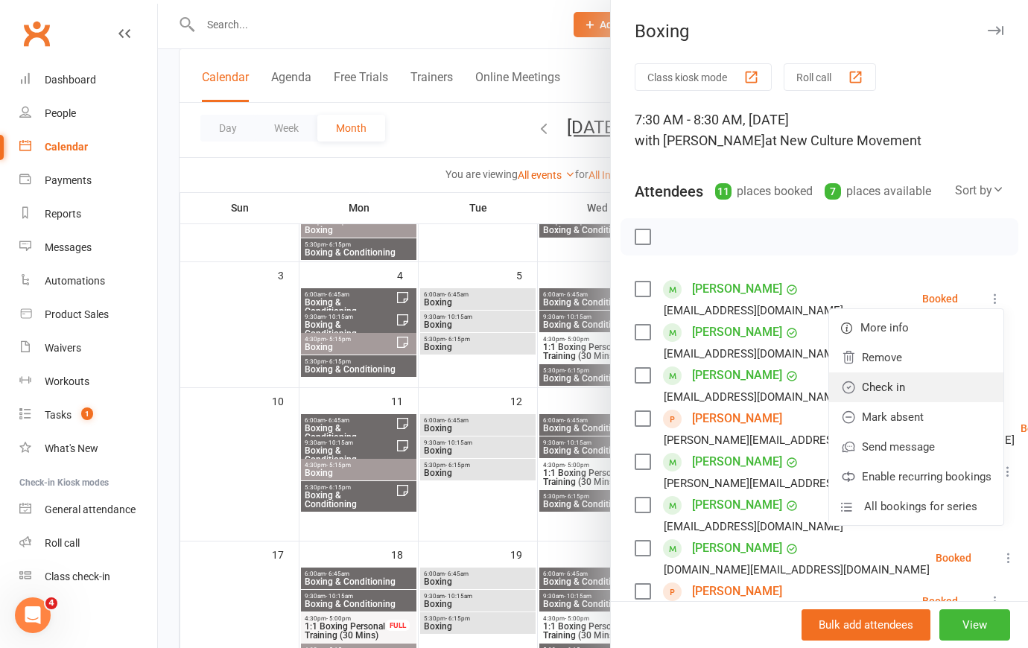
click at [919, 402] on link "Check in" at bounding box center [916, 387] width 174 height 30
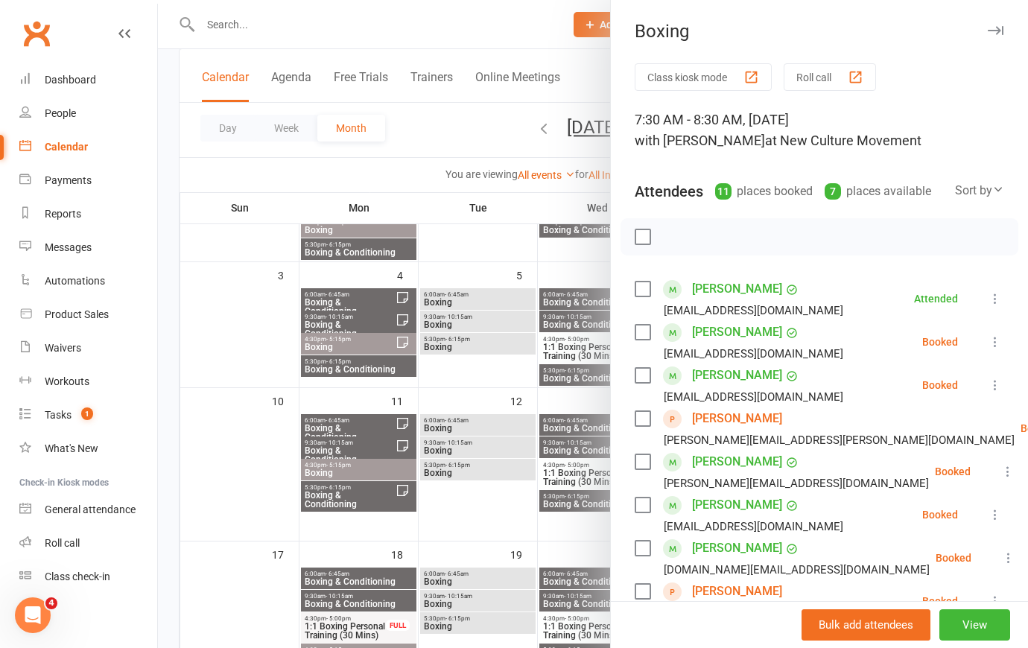
click at [988, 349] on icon at bounding box center [995, 341] width 15 height 15
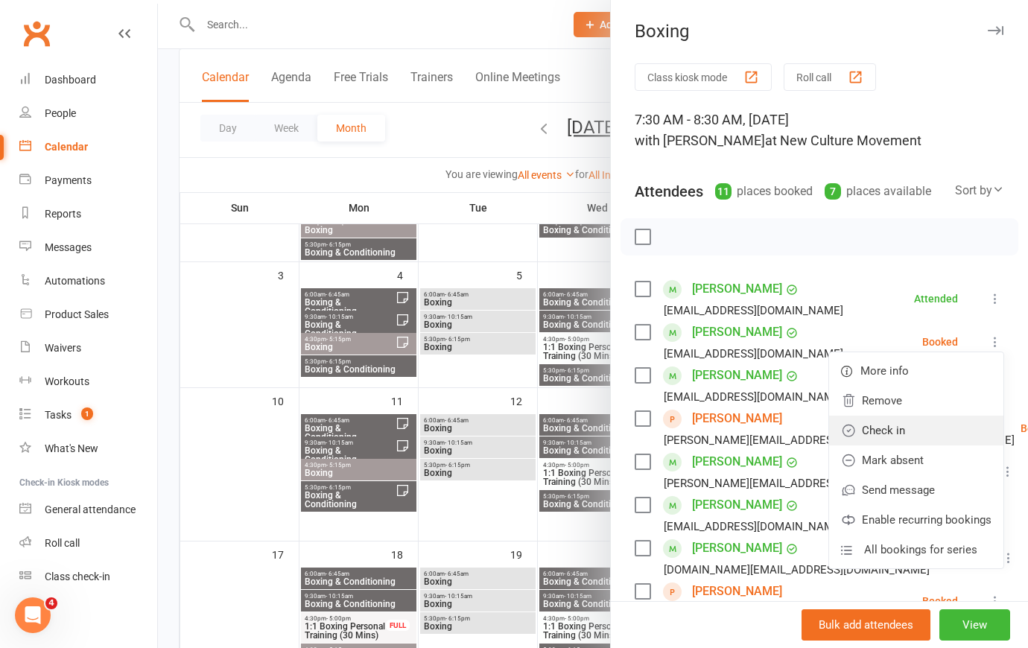
click at [916, 446] on link "Check in" at bounding box center [916, 431] width 174 height 30
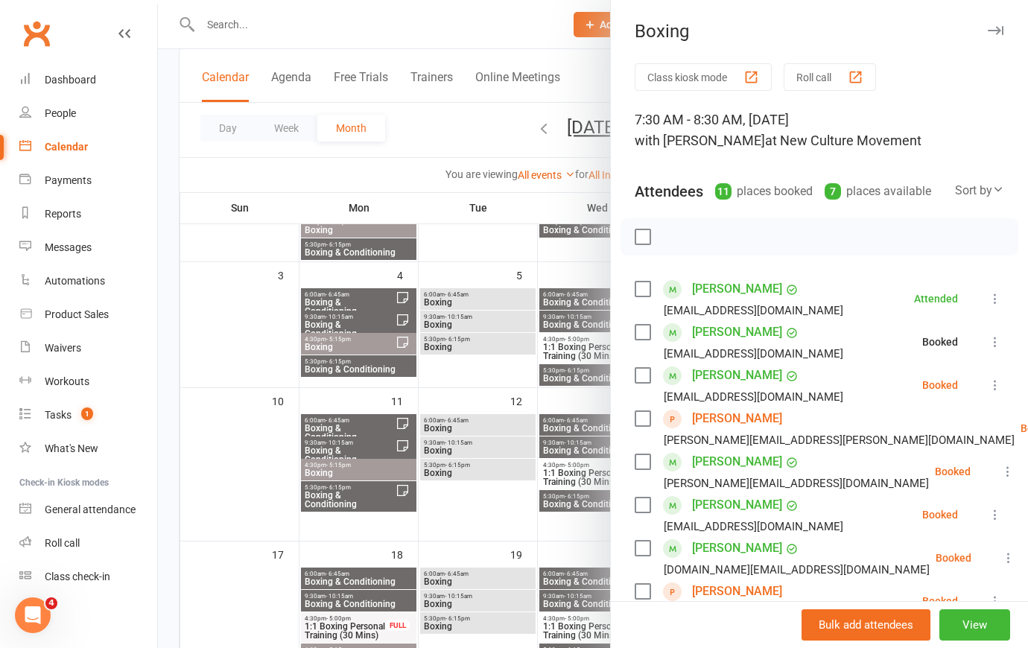
click at [988, 393] on icon at bounding box center [995, 385] width 15 height 15
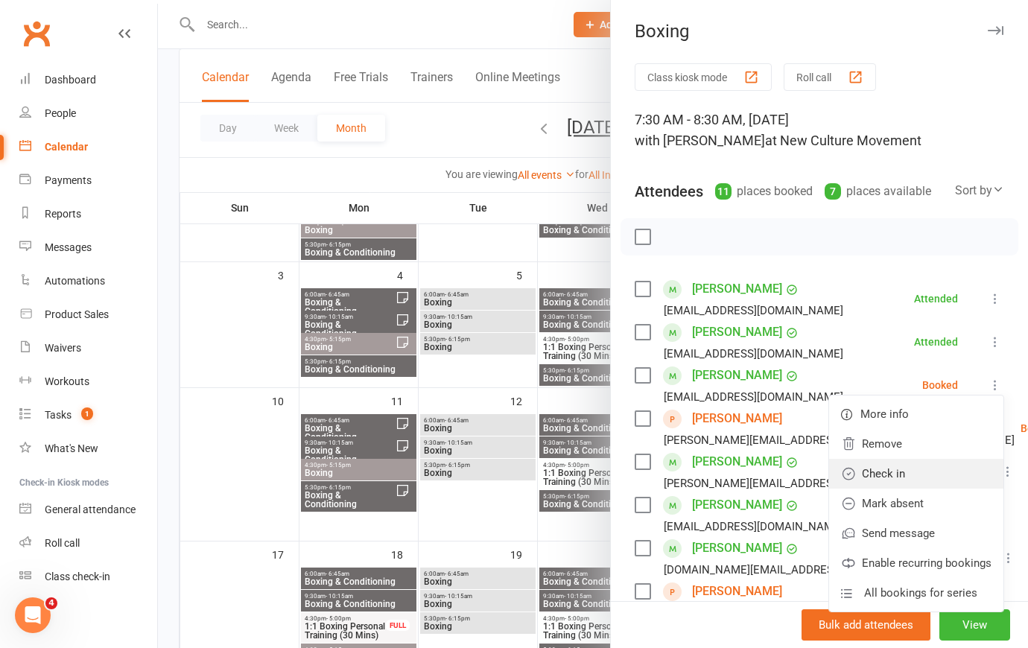
click at [928, 489] on link "Check in" at bounding box center [916, 474] width 174 height 30
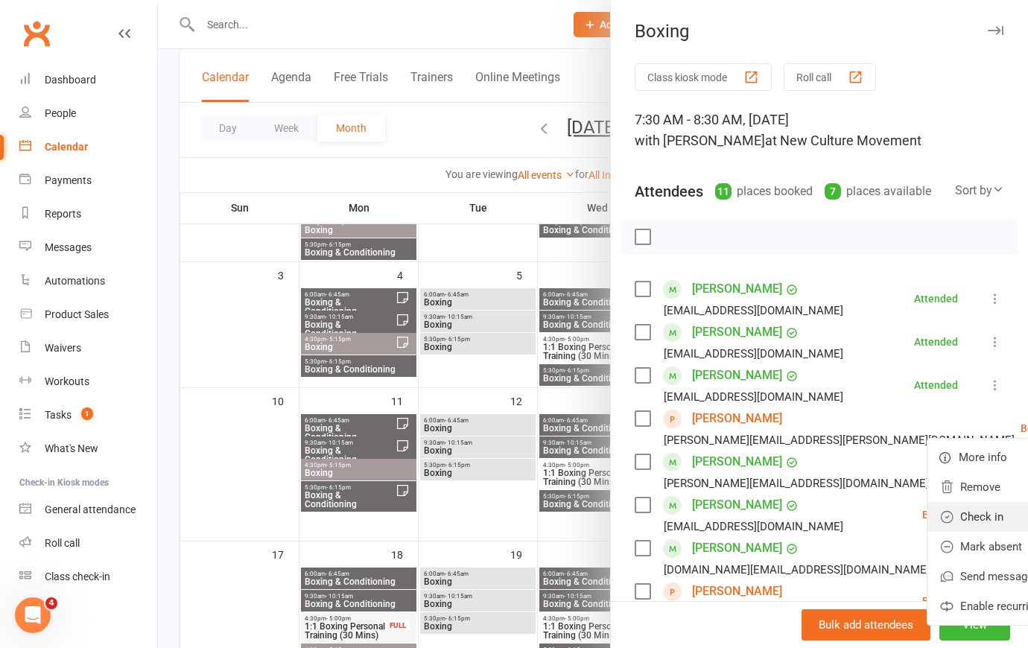
click at [928, 529] on link "Check in" at bounding box center [1015, 517] width 174 height 30
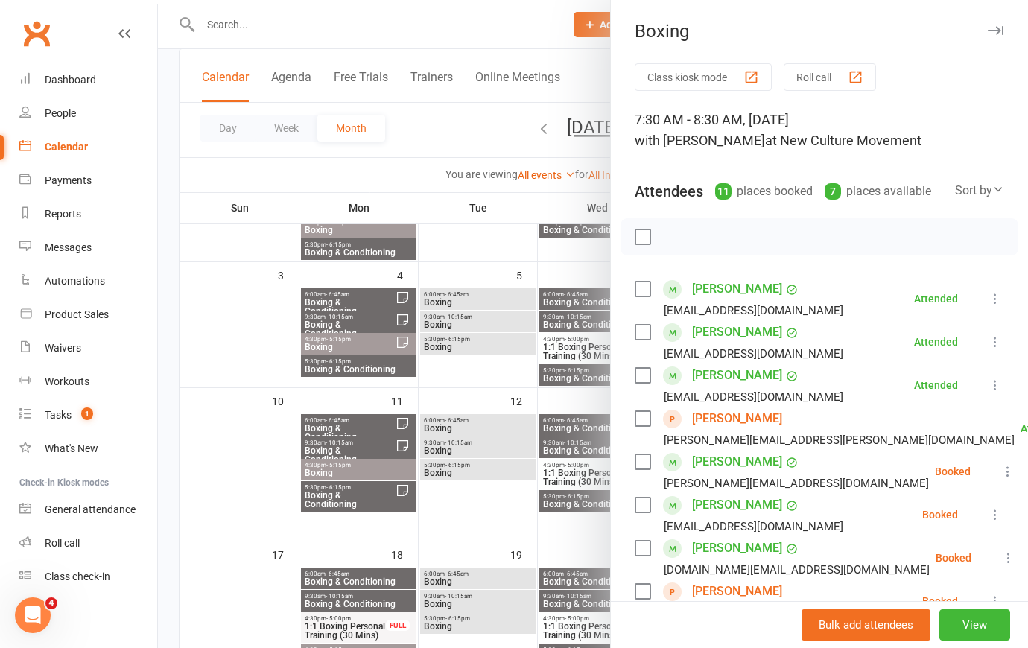
click at [1001, 479] on icon at bounding box center [1008, 471] width 15 height 15
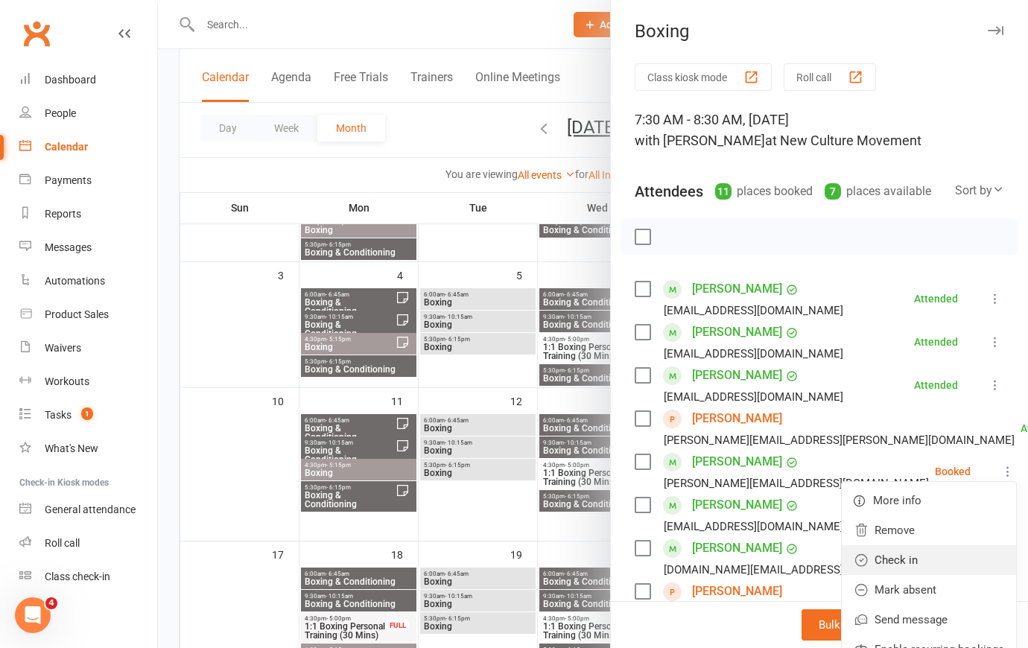
click at [938, 575] on link "Check in" at bounding box center [929, 560] width 174 height 30
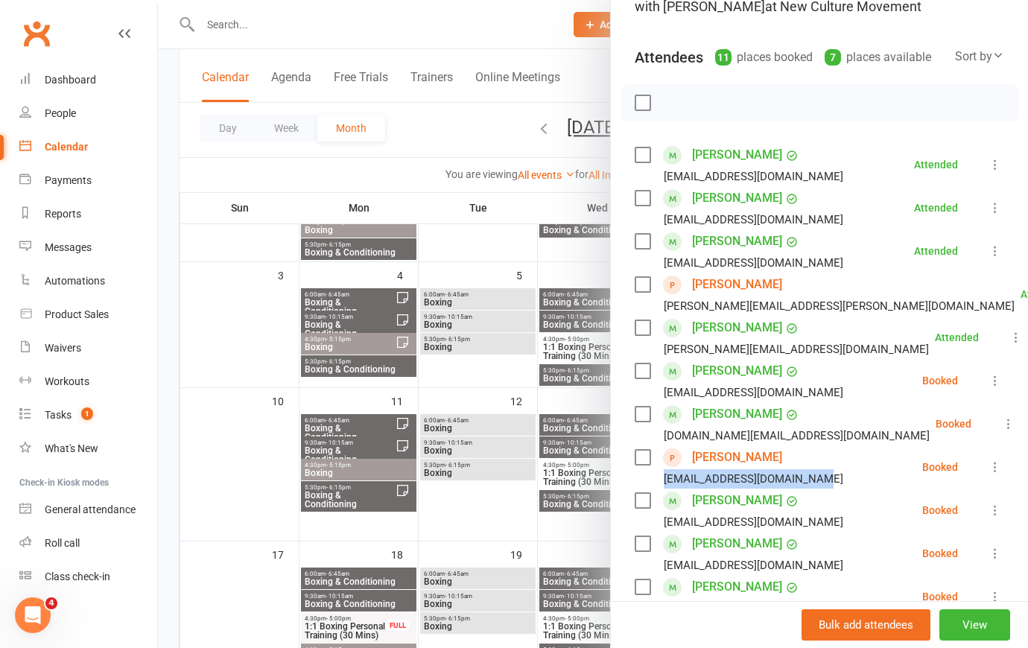
scroll to position [135, 0]
drag, startPoint x: 975, startPoint y: 399, endPoint x: 969, endPoint y: 408, distance: 10.1
click at [988, 387] on icon at bounding box center [995, 379] width 15 height 15
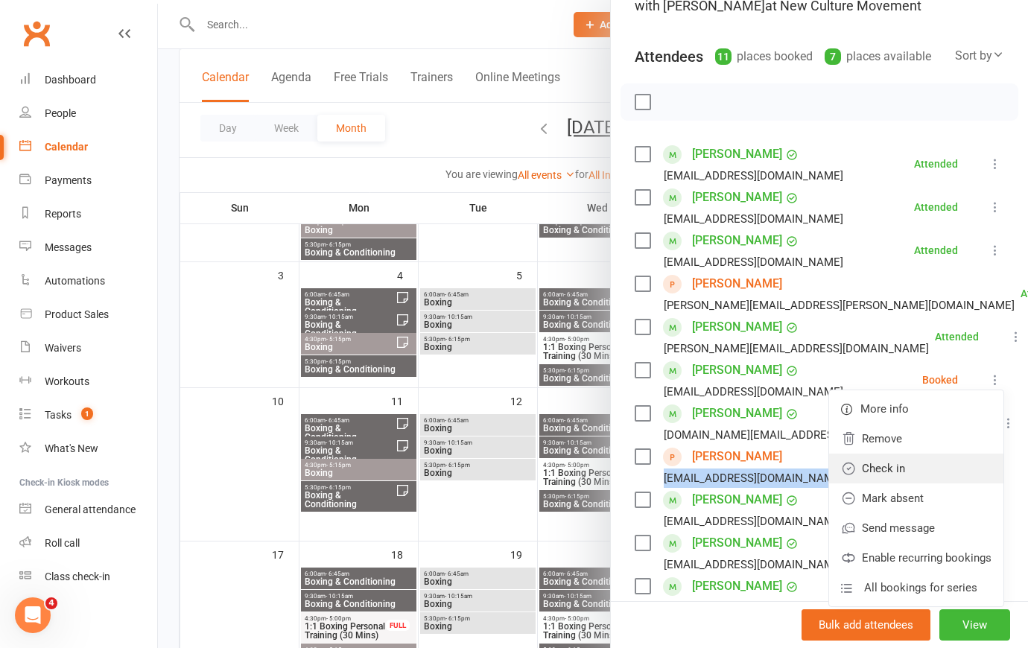
click at [913, 483] on link "Check in" at bounding box center [916, 469] width 174 height 30
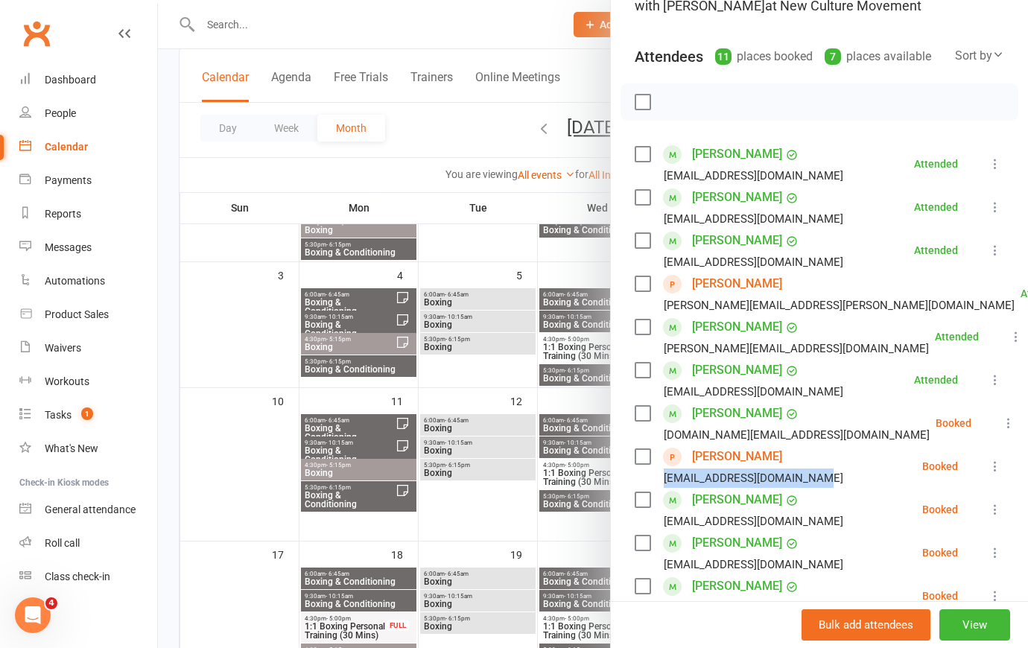
click at [1001, 431] on icon at bounding box center [1008, 423] width 15 height 15
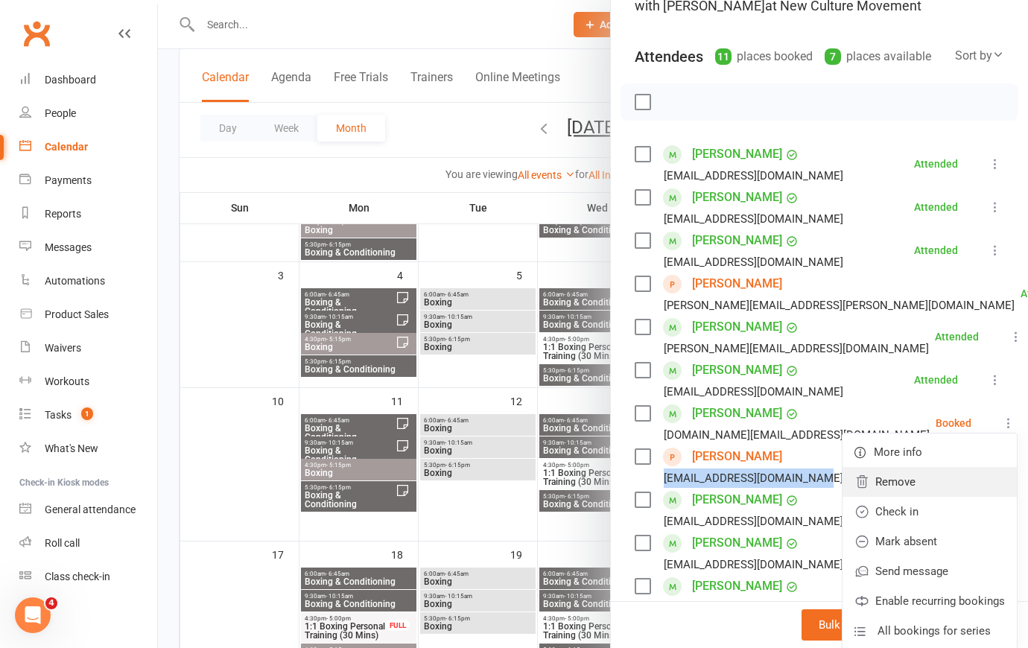
click at [932, 495] on link "Remove" at bounding box center [930, 482] width 174 height 30
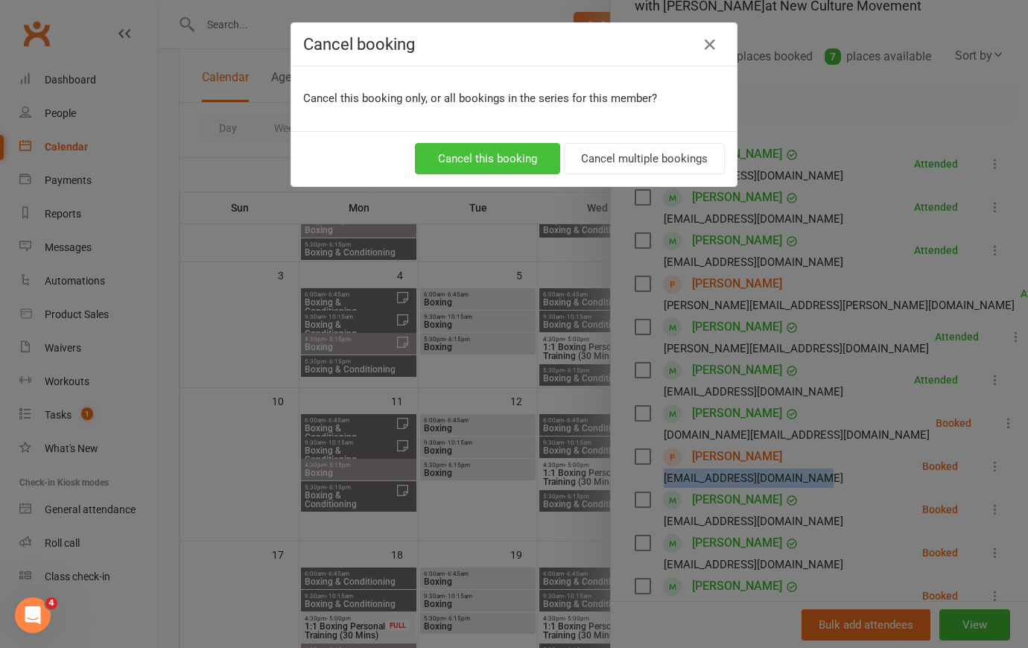
click at [503, 157] on button "Cancel this booking" at bounding box center [487, 158] width 145 height 31
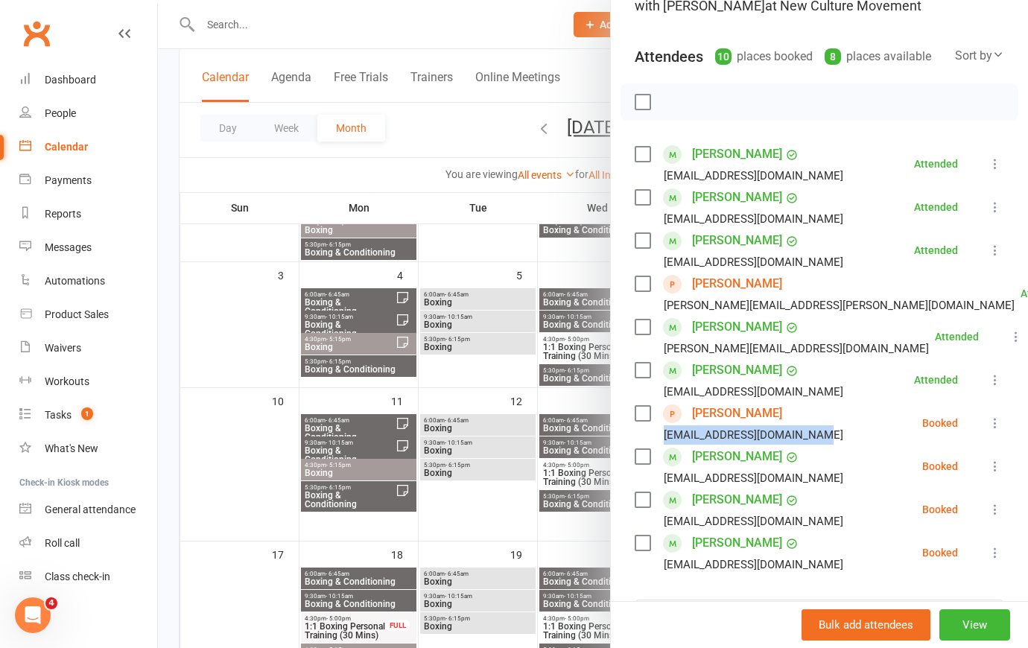
click at [988, 431] on icon at bounding box center [995, 423] width 15 height 15
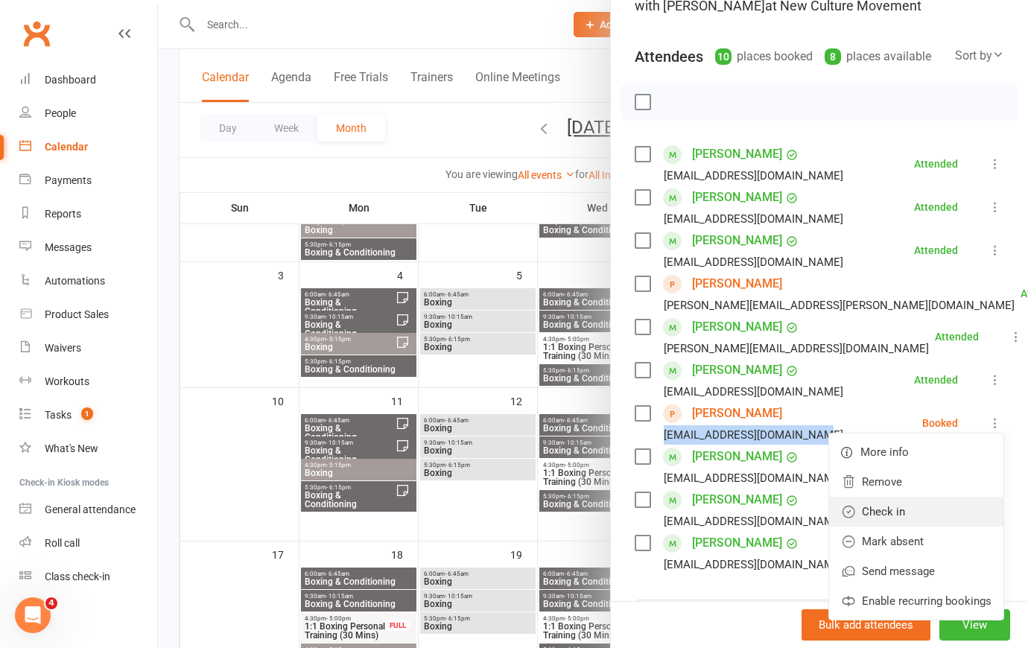
click at [907, 527] on link "Check in" at bounding box center [916, 512] width 174 height 30
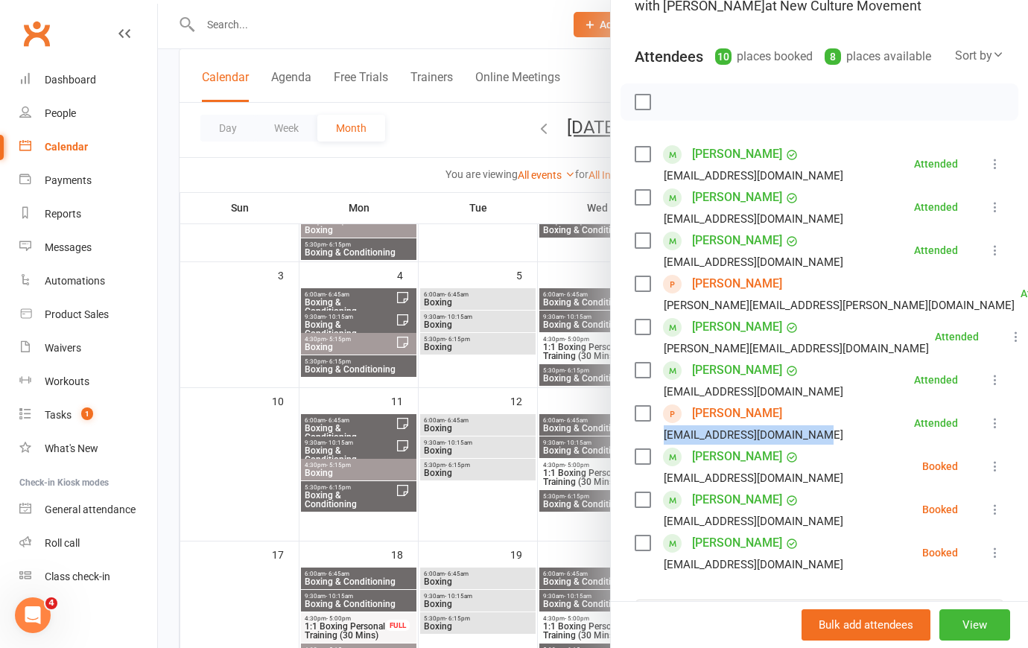
click at [988, 474] on icon at bounding box center [995, 466] width 15 height 15
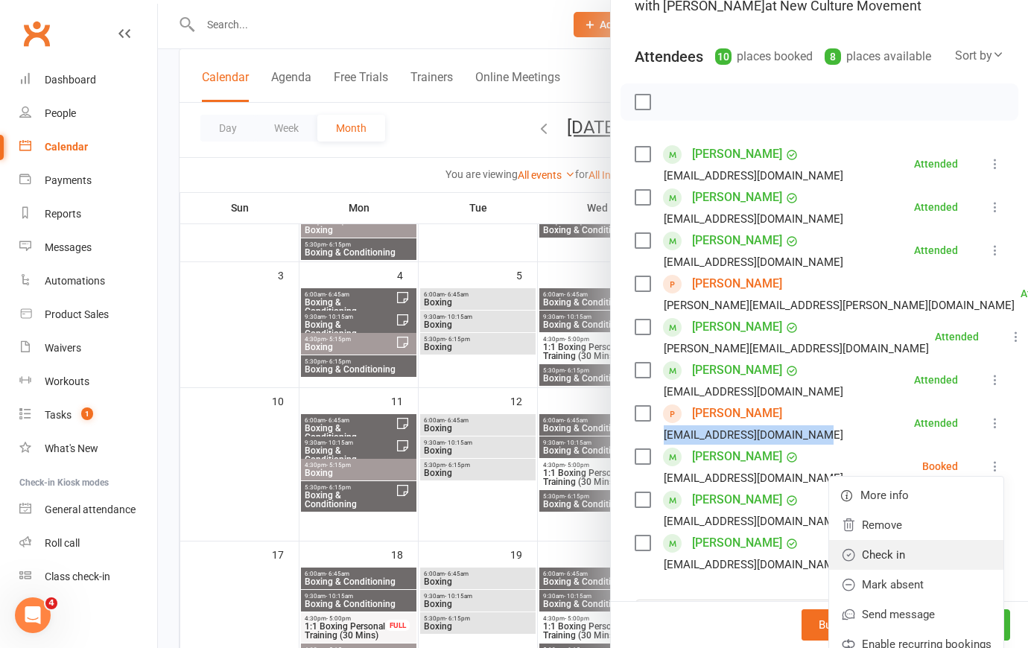
click at [895, 566] on link "Check in" at bounding box center [916, 555] width 174 height 30
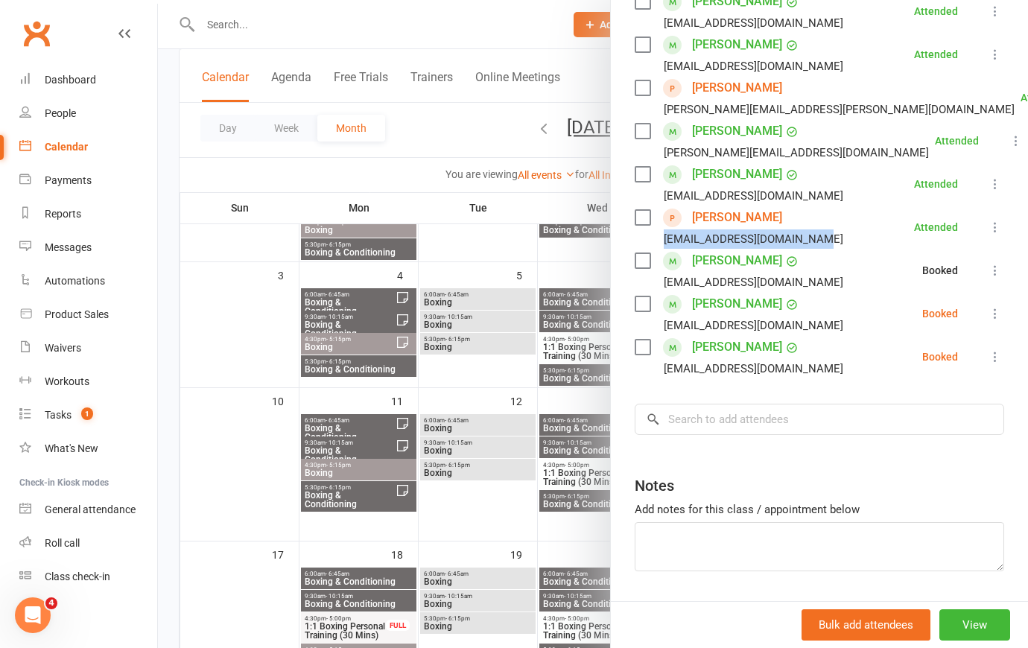
scroll to position [338, 0]
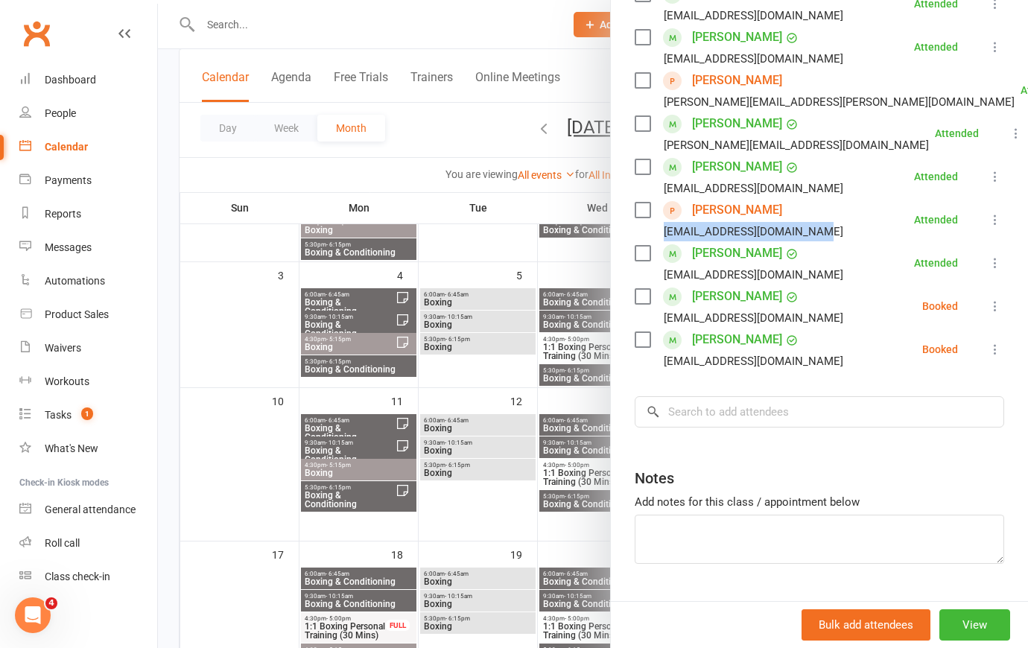
click at [988, 314] on icon at bounding box center [995, 306] width 15 height 15
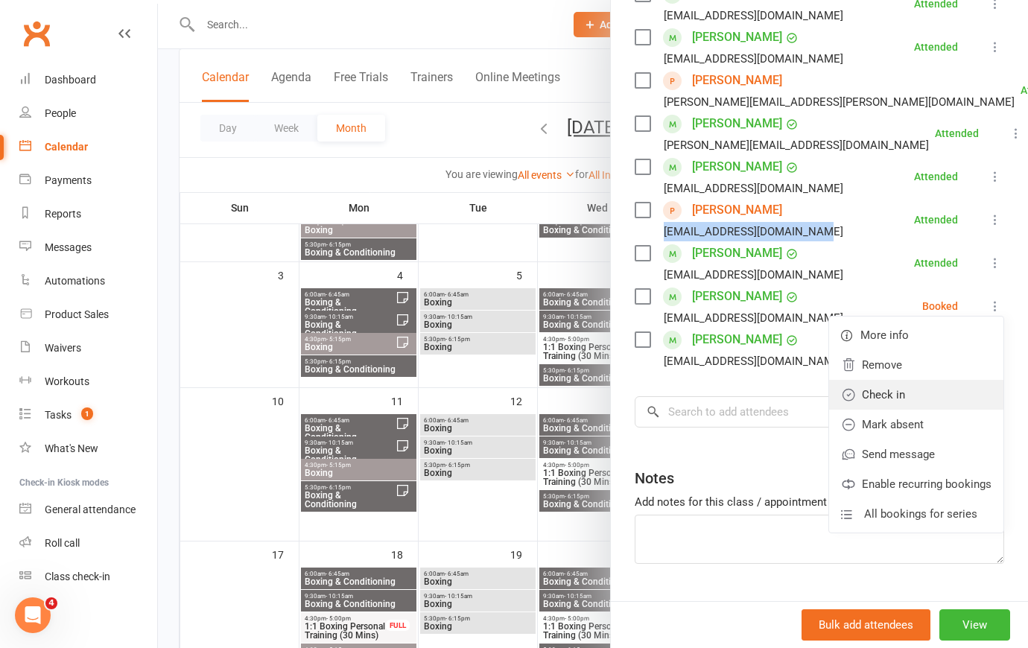
click at [913, 410] on link "Check in" at bounding box center [916, 395] width 174 height 30
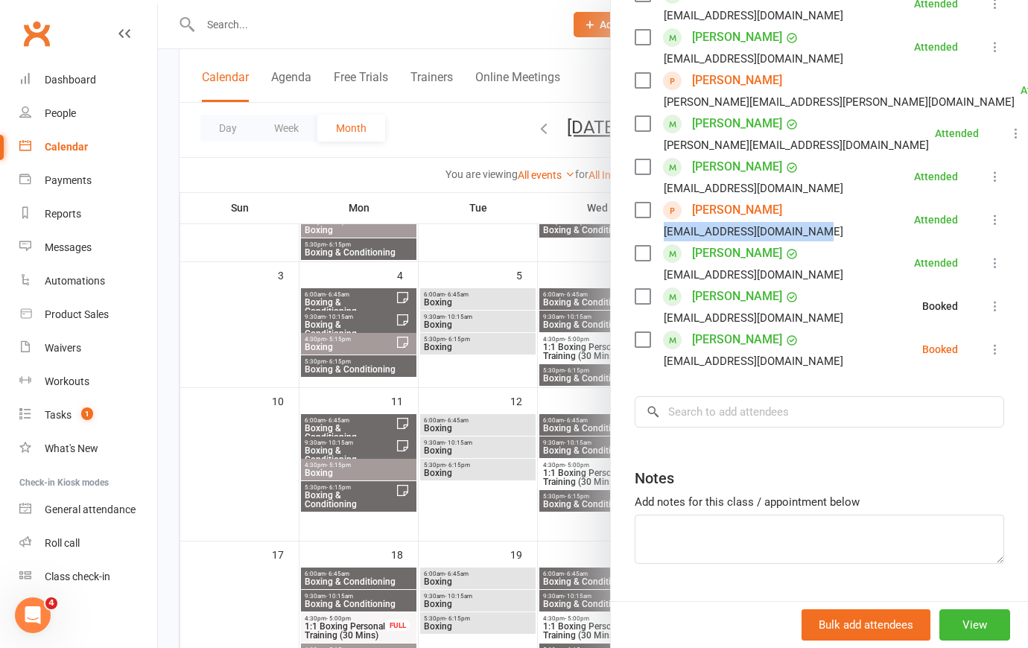
click at [988, 357] on icon at bounding box center [995, 349] width 15 height 15
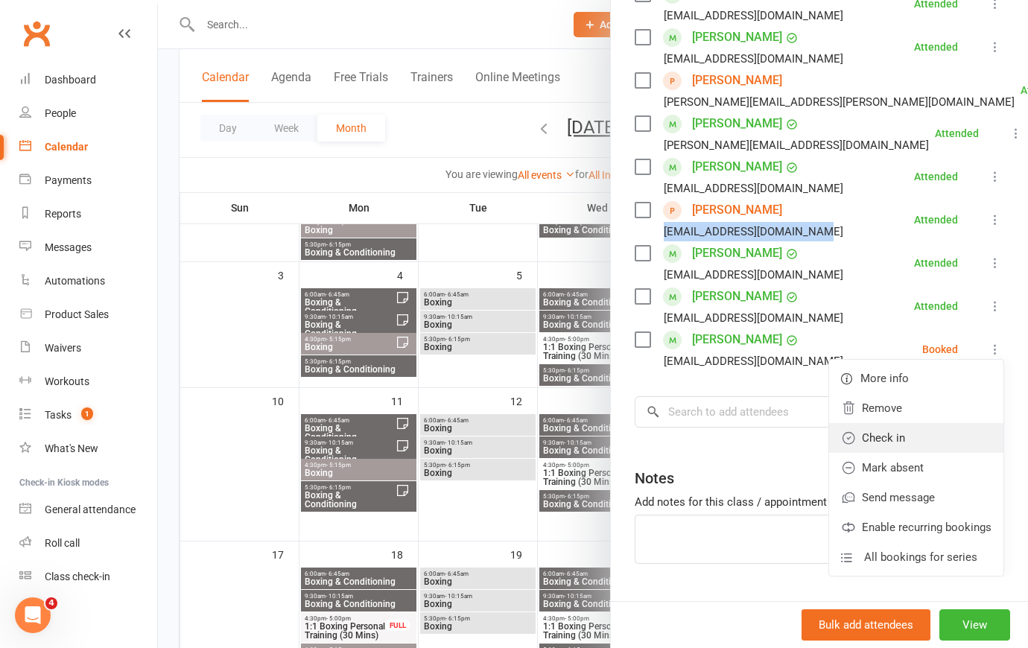
click at [928, 449] on link "Check in" at bounding box center [916, 438] width 174 height 30
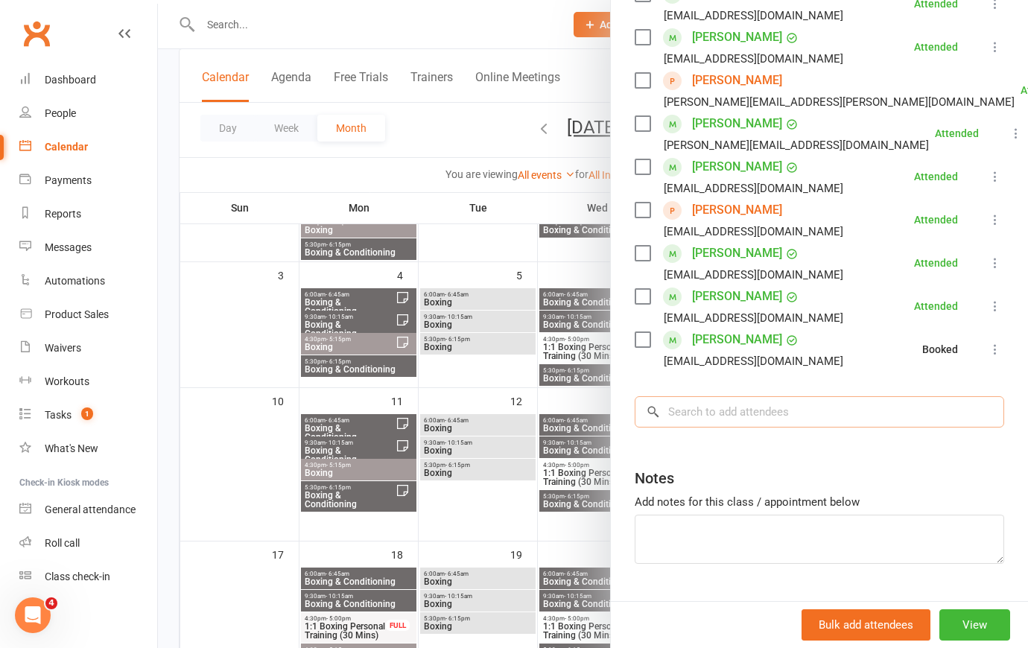
click at [852, 428] on input "search" at bounding box center [820, 411] width 370 height 31
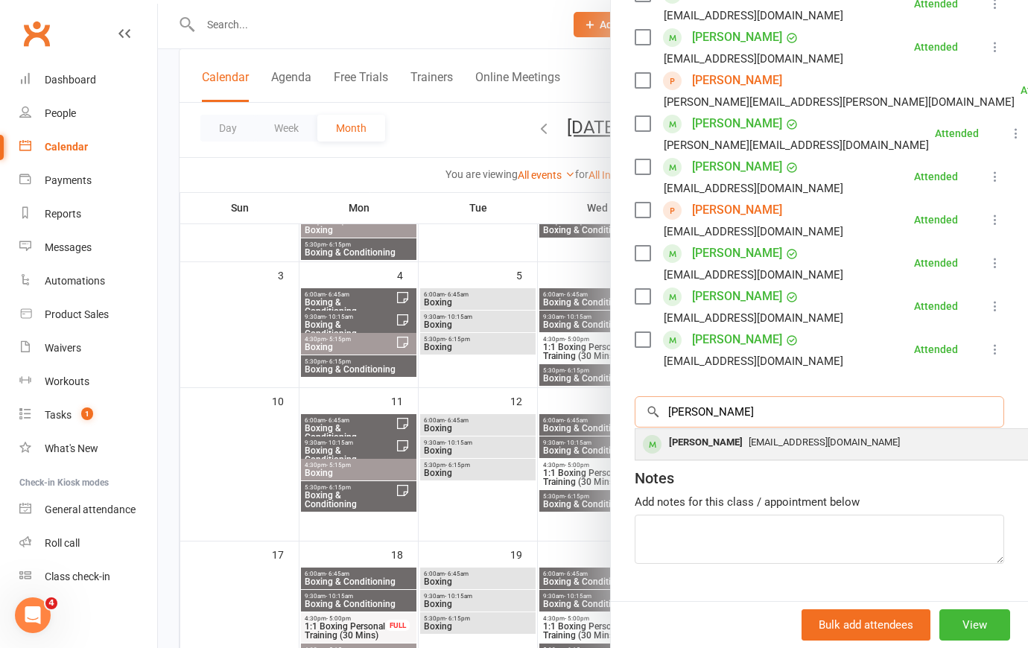
type input "[PERSON_NAME]"
click at [828, 454] on div "[EMAIL_ADDRESS][DOMAIN_NAME]" at bounding box center [858, 443] width 434 height 22
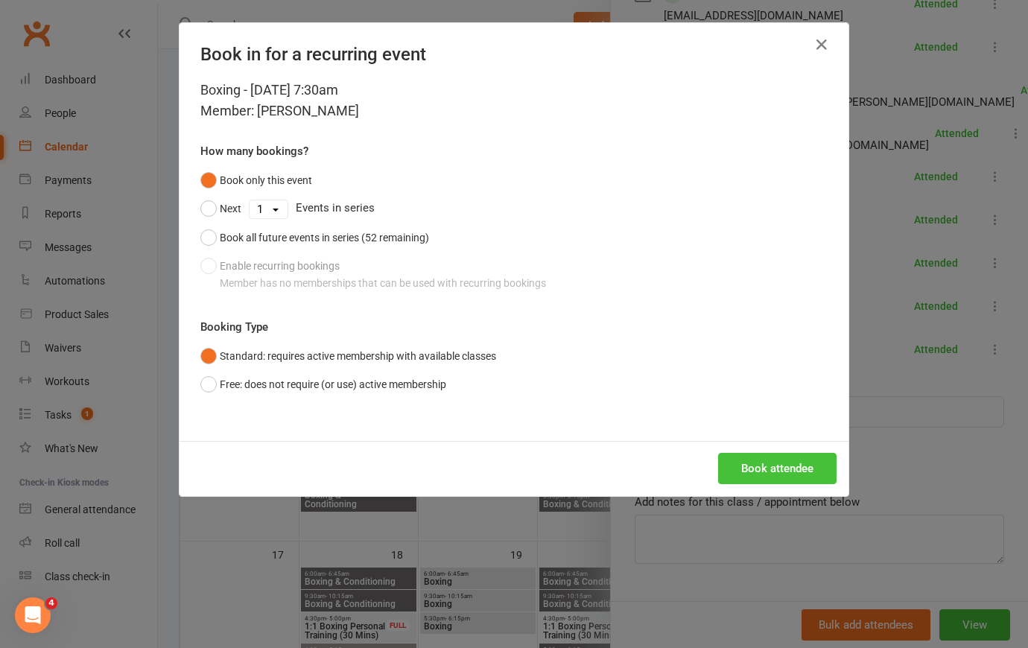
click at [785, 465] on button "Book attendee" at bounding box center [777, 468] width 118 height 31
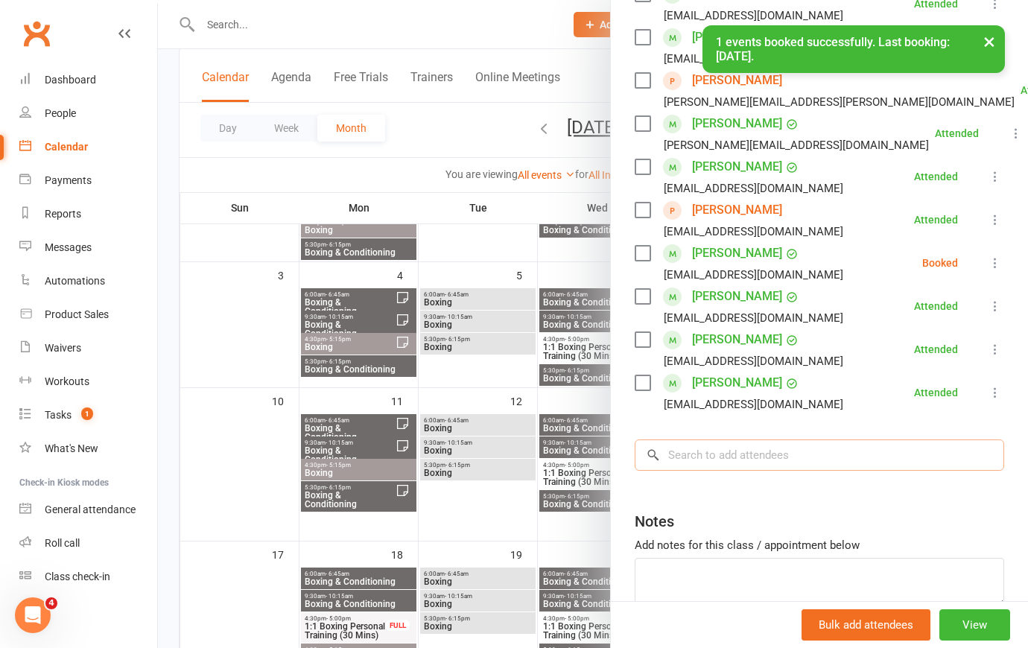
click at [783, 471] on input "search" at bounding box center [820, 455] width 370 height 31
type input "w"
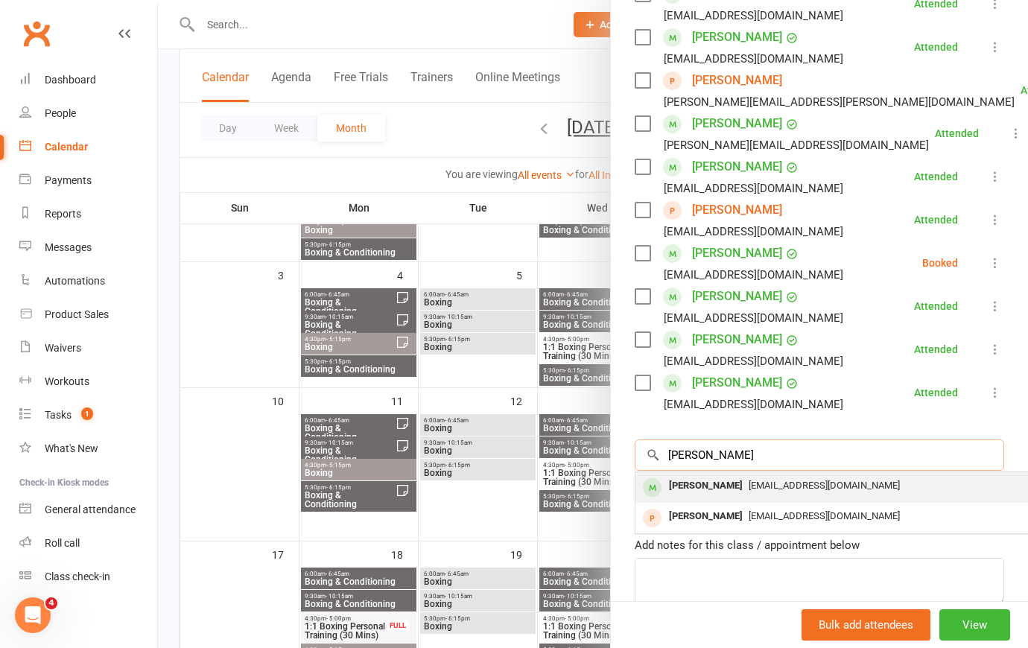
type input "[PERSON_NAME]"
click at [787, 497] on div "[EMAIL_ADDRESS][DOMAIN_NAME]" at bounding box center [858, 486] width 434 height 22
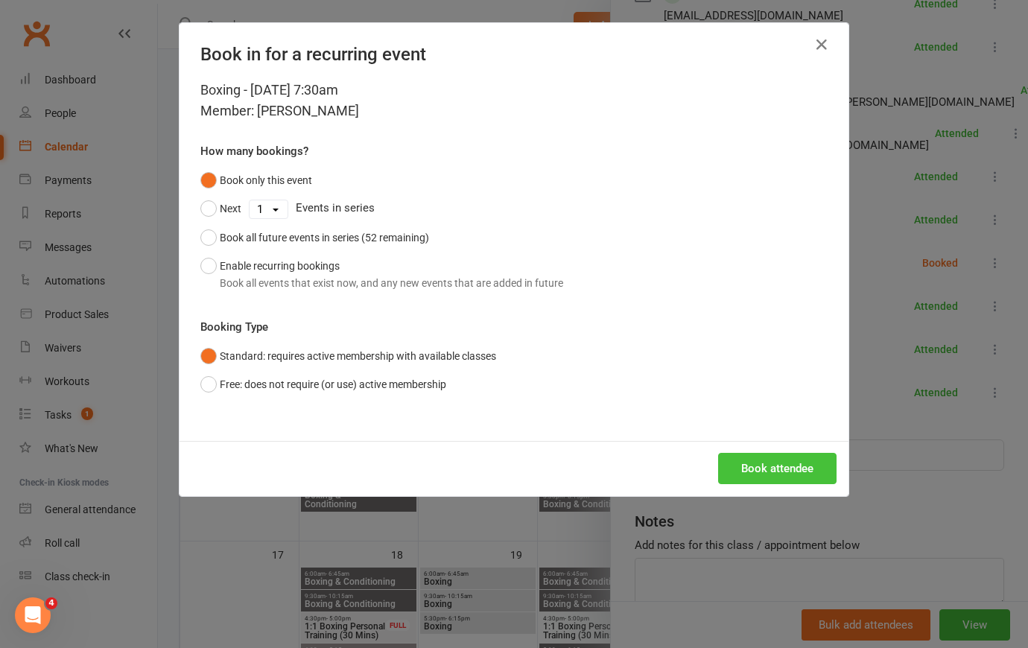
click at [787, 461] on button "Book attendee" at bounding box center [777, 468] width 118 height 31
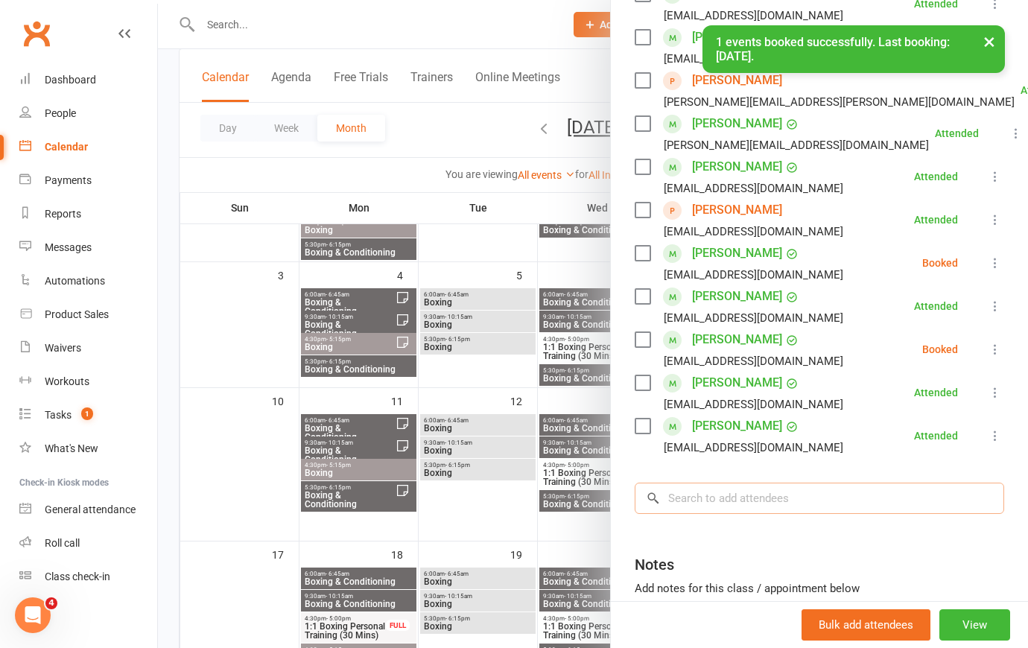
click at [748, 514] on input "search" at bounding box center [820, 498] width 370 height 31
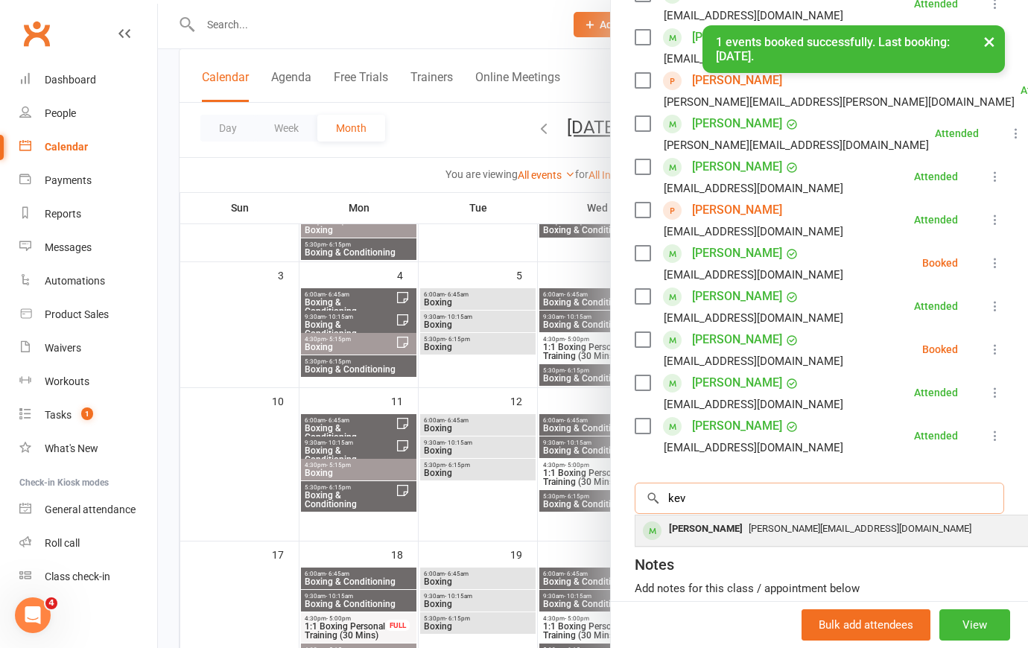
type input "kev"
click at [749, 534] on span "[PERSON_NAME][EMAIL_ADDRESS][DOMAIN_NAME]" at bounding box center [860, 528] width 223 height 11
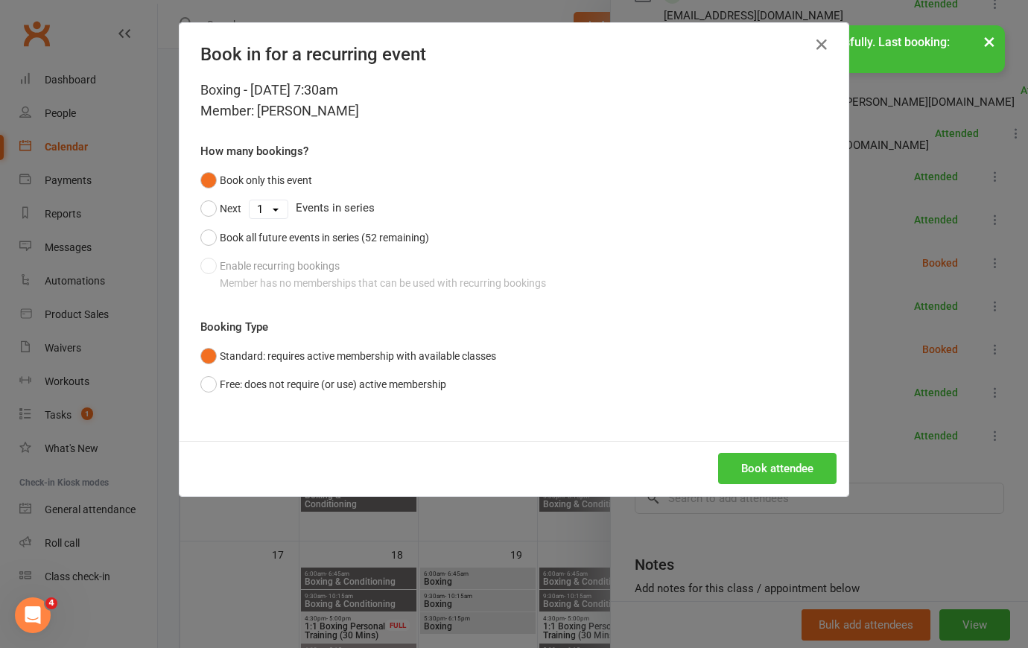
click at [784, 469] on button "Book attendee" at bounding box center [777, 468] width 118 height 31
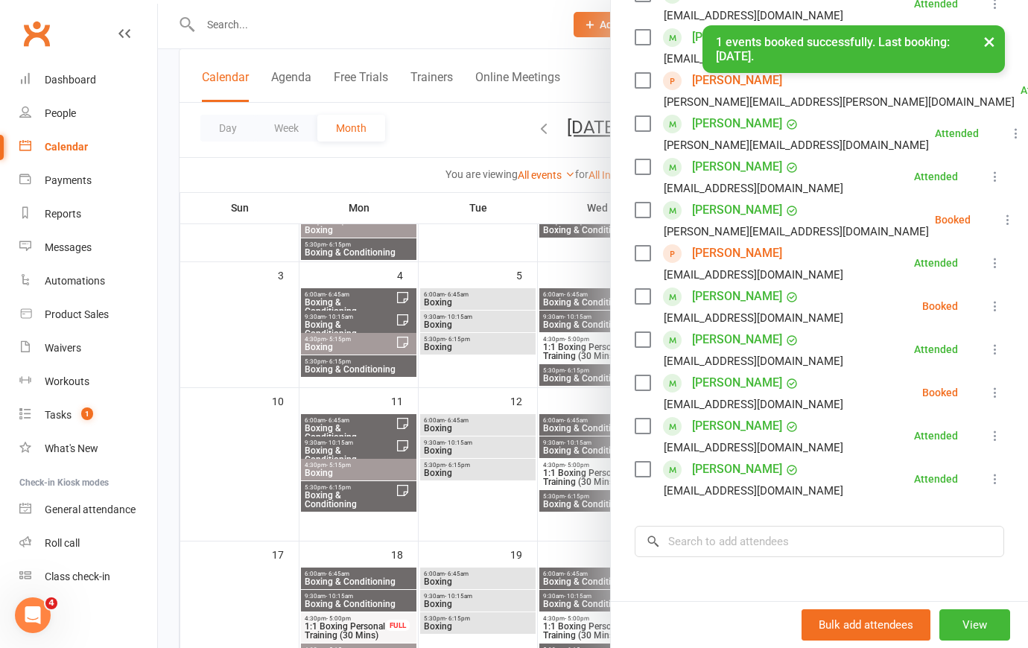
click at [988, 400] on icon at bounding box center [995, 392] width 15 height 15
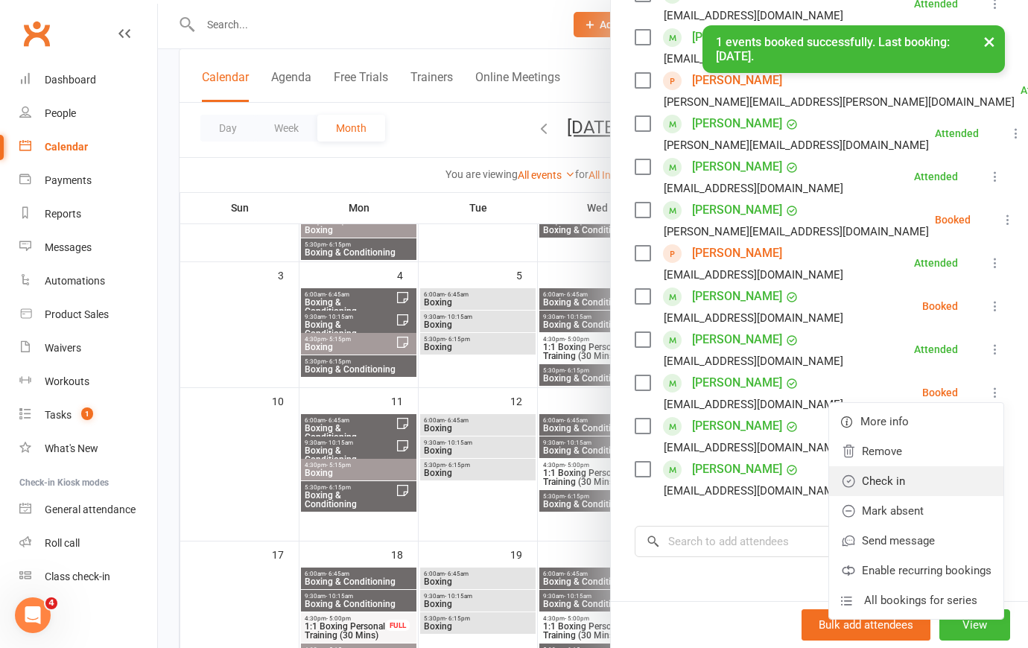
click at [929, 496] on link "Check in" at bounding box center [916, 481] width 174 height 30
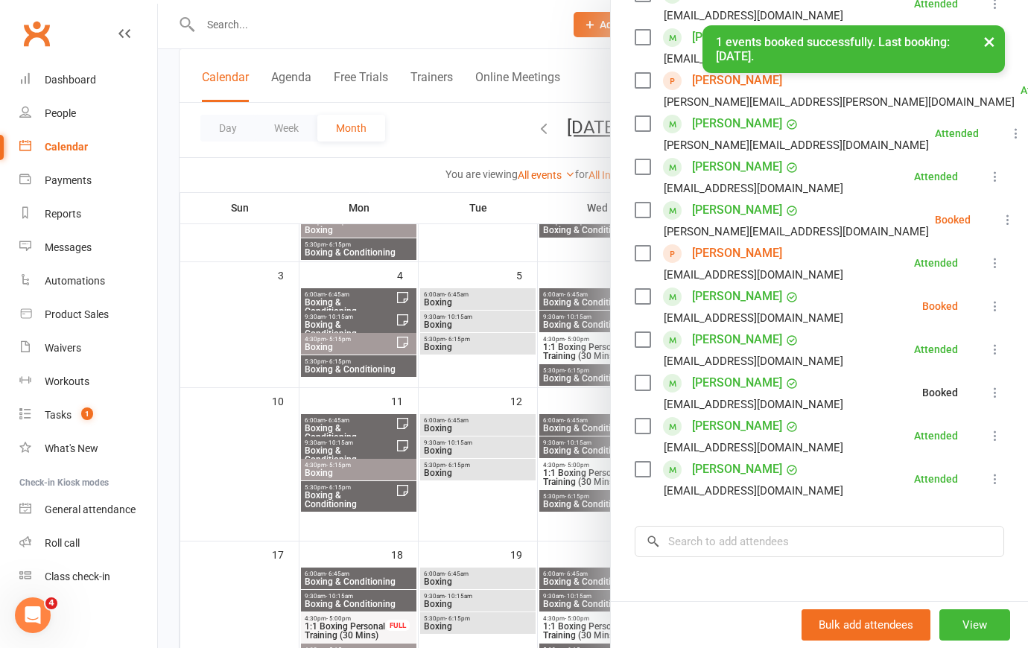
click at [988, 314] on icon at bounding box center [995, 306] width 15 height 15
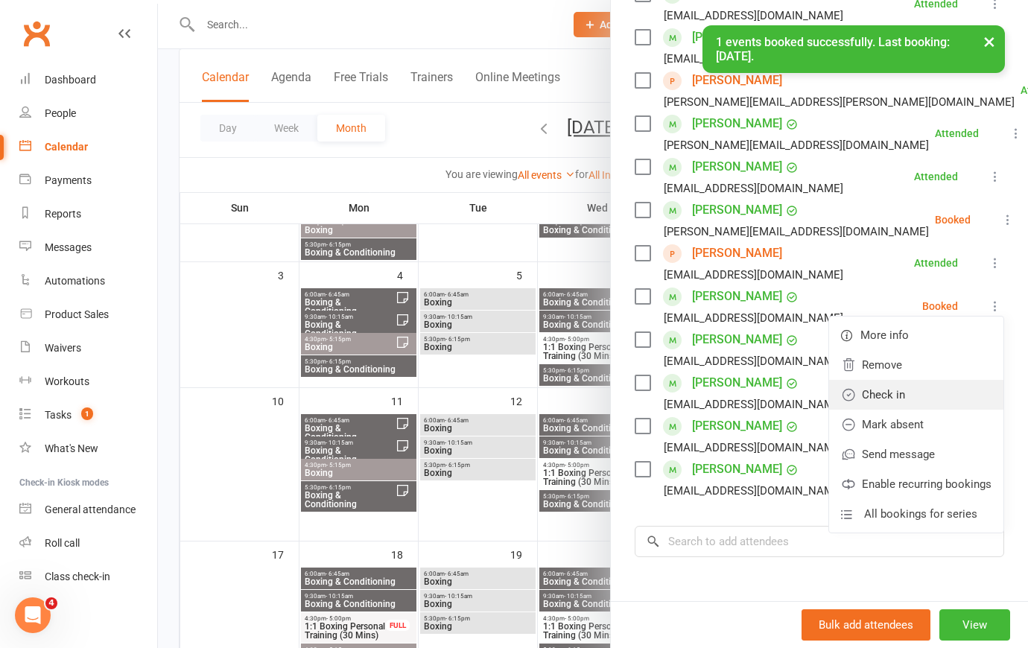
click at [936, 410] on link "Check in" at bounding box center [916, 395] width 174 height 30
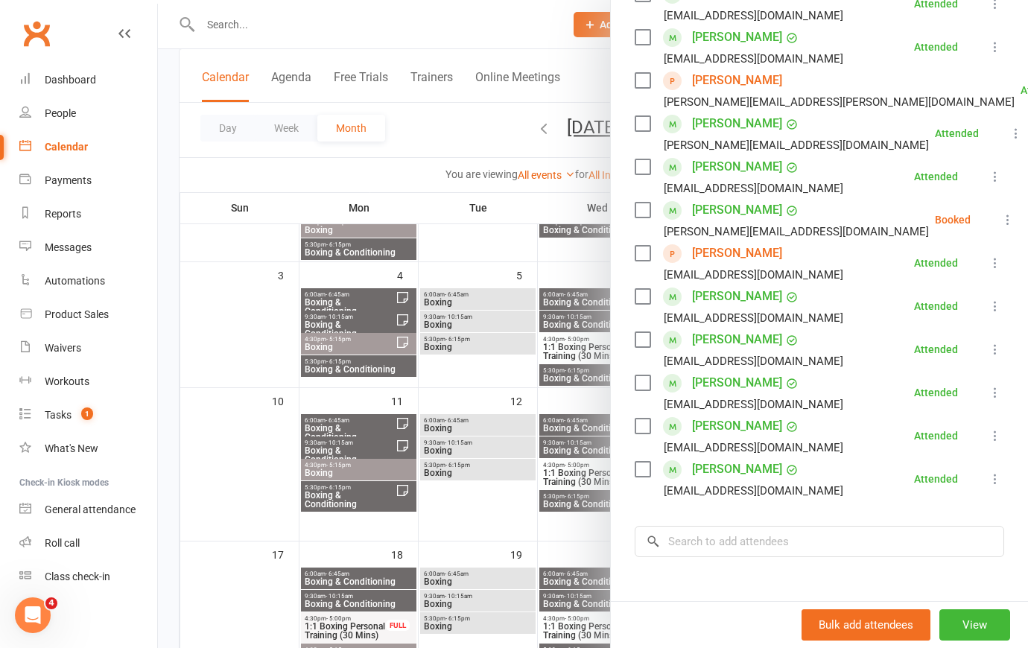
click at [1001, 227] on icon at bounding box center [1008, 219] width 15 height 15
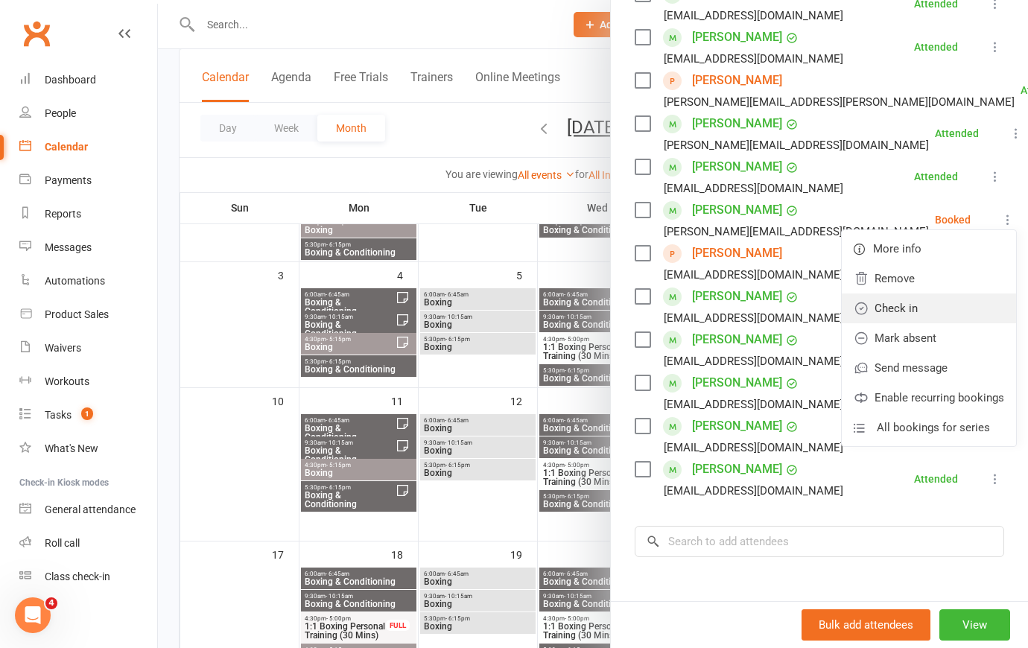
click at [915, 323] on link "Check in" at bounding box center [929, 309] width 174 height 30
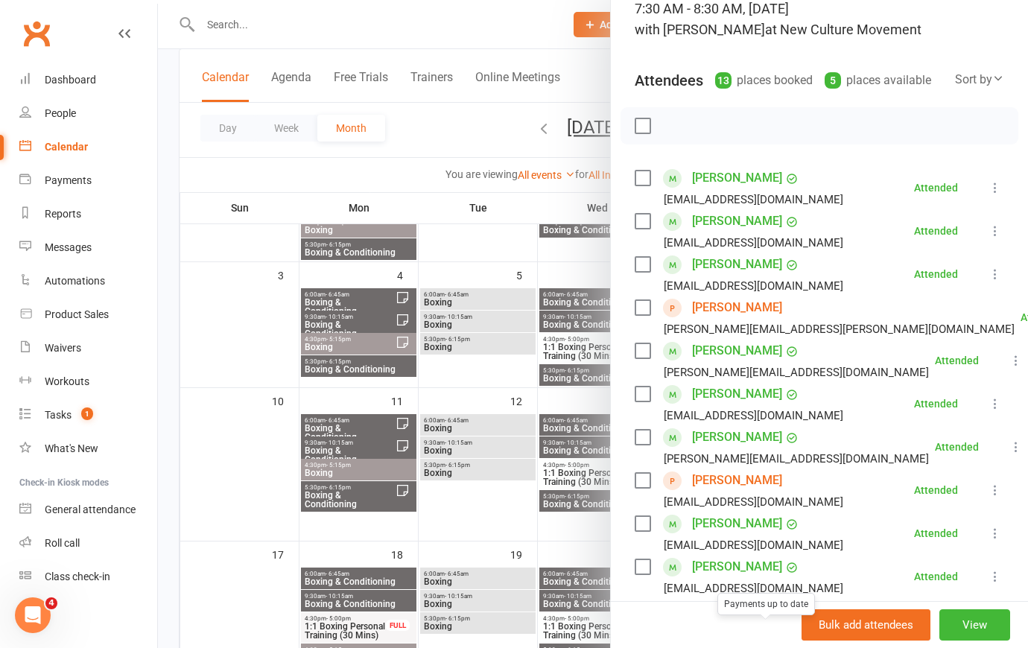
scroll to position [0, 0]
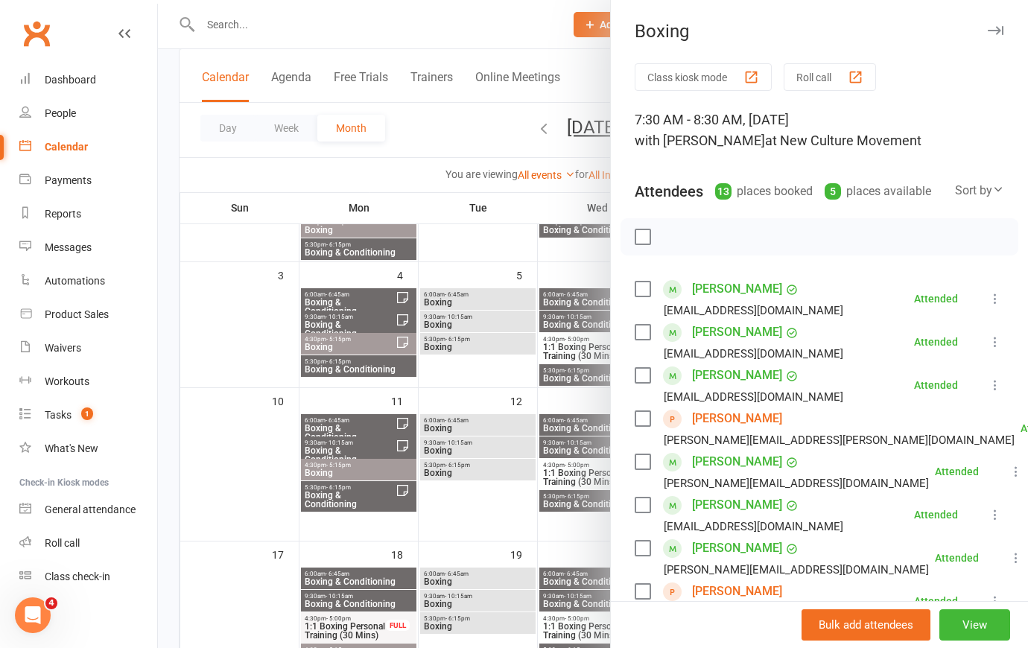
click at [454, 125] on div at bounding box center [593, 324] width 870 height 648
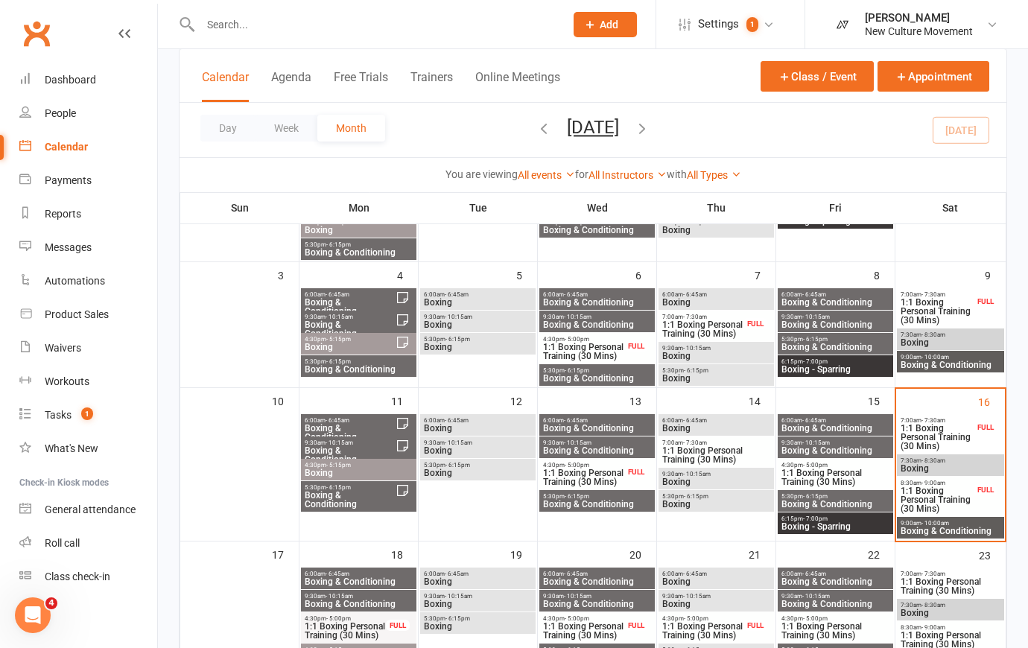
click at [956, 527] on span "Boxing & Conditioning" at bounding box center [950, 531] width 101 height 9
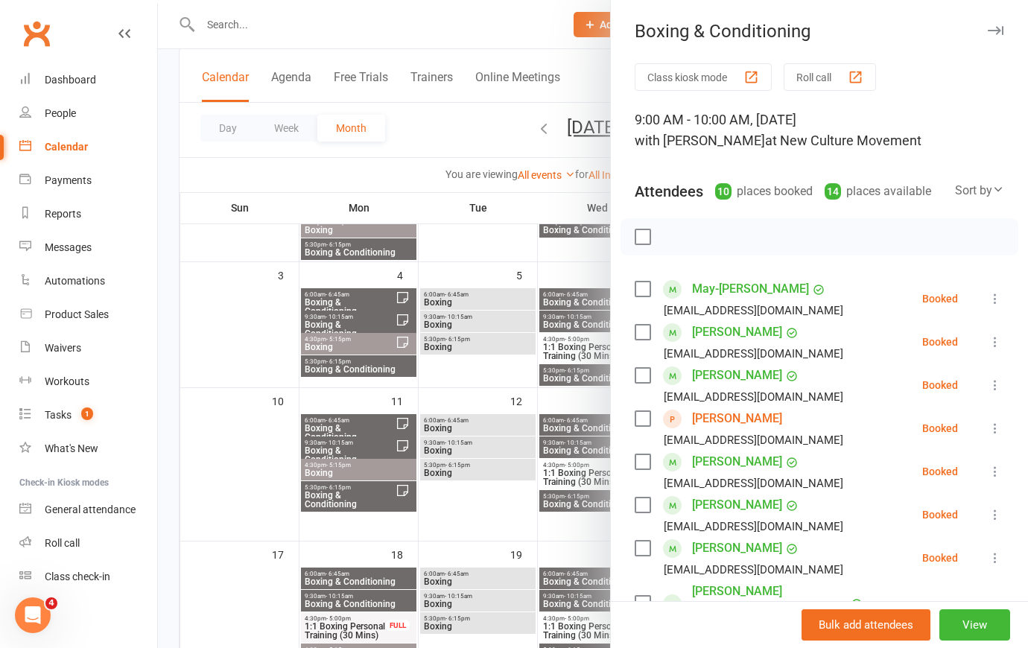
click at [988, 306] on icon at bounding box center [995, 298] width 15 height 15
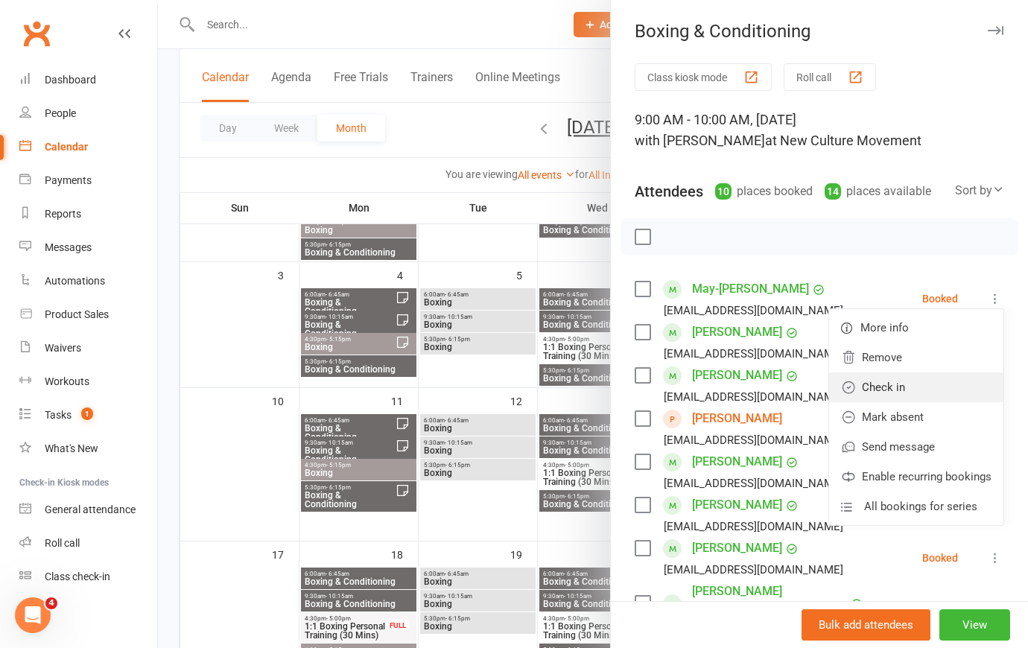
click at [935, 402] on link "Check in" at bounding box center [916, 387] width 174 height 30
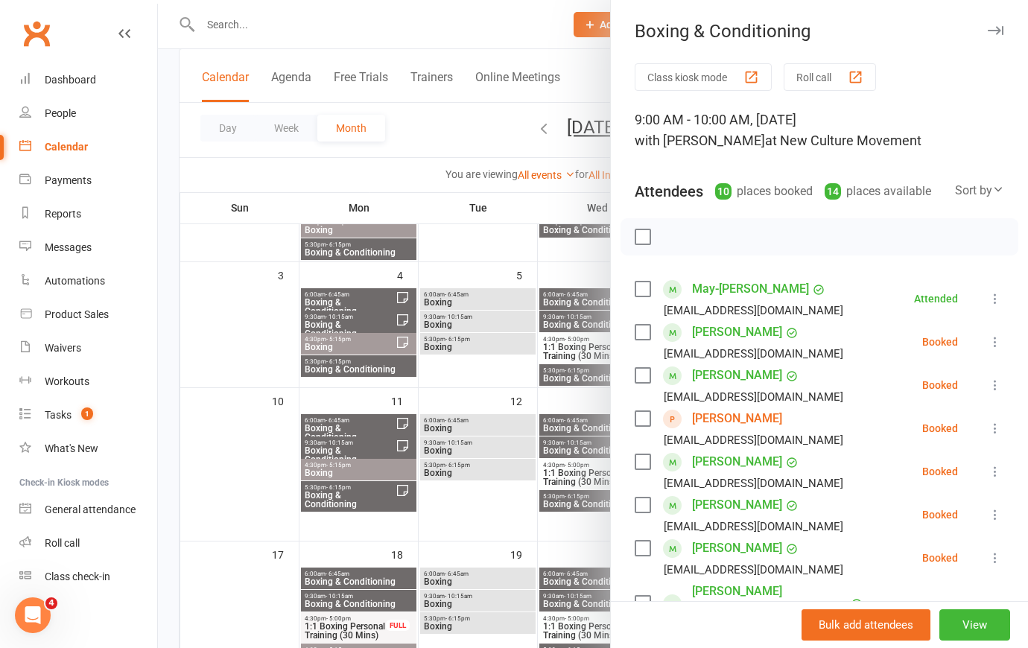
click at [988, 349] on icon at bounding box center [995, 341] width 15 height 15
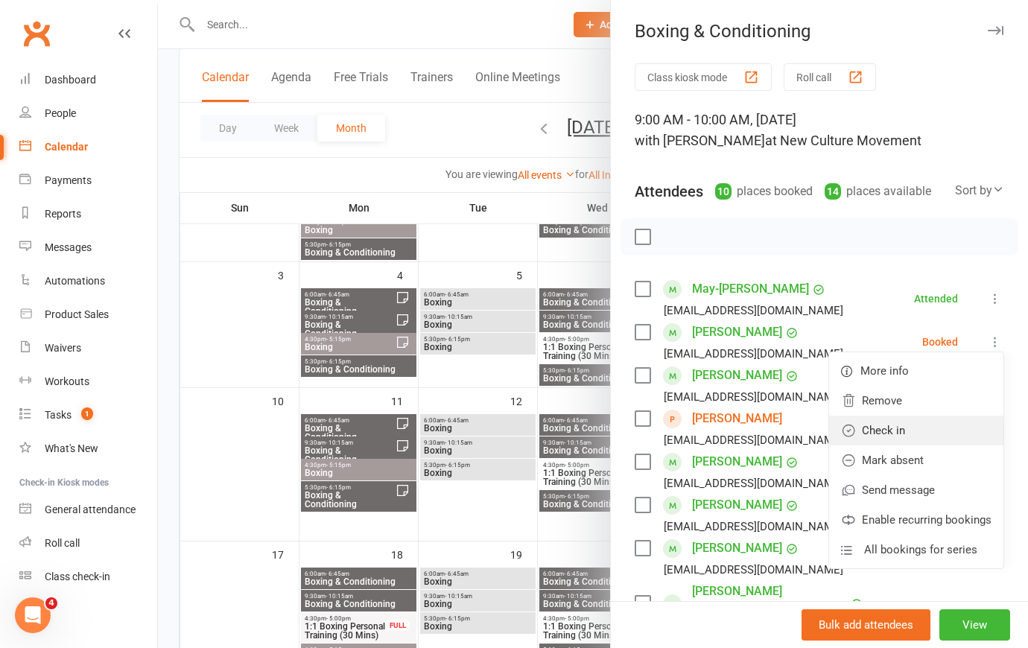
click at [927, 446] on link "Check in" at bounding box center [916, 431] width 174 height 30
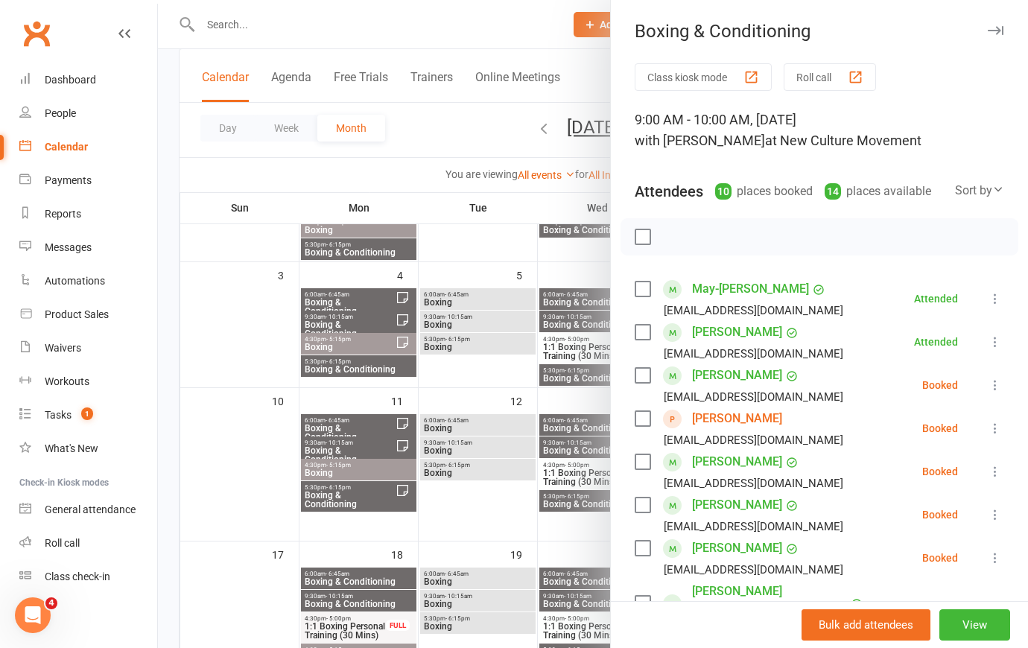
click at [988, 393] on icon at bounding box center [995, 385] width 15 height 15
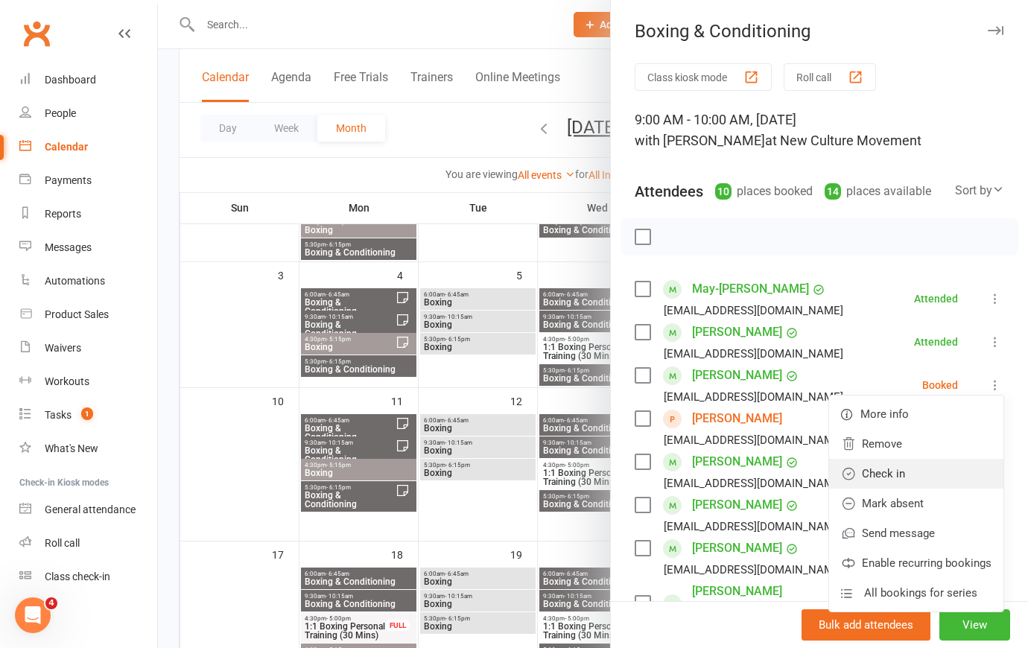
click at [931, 489] on link "Check in" at bounding box center [916, 474] width 174 height 30
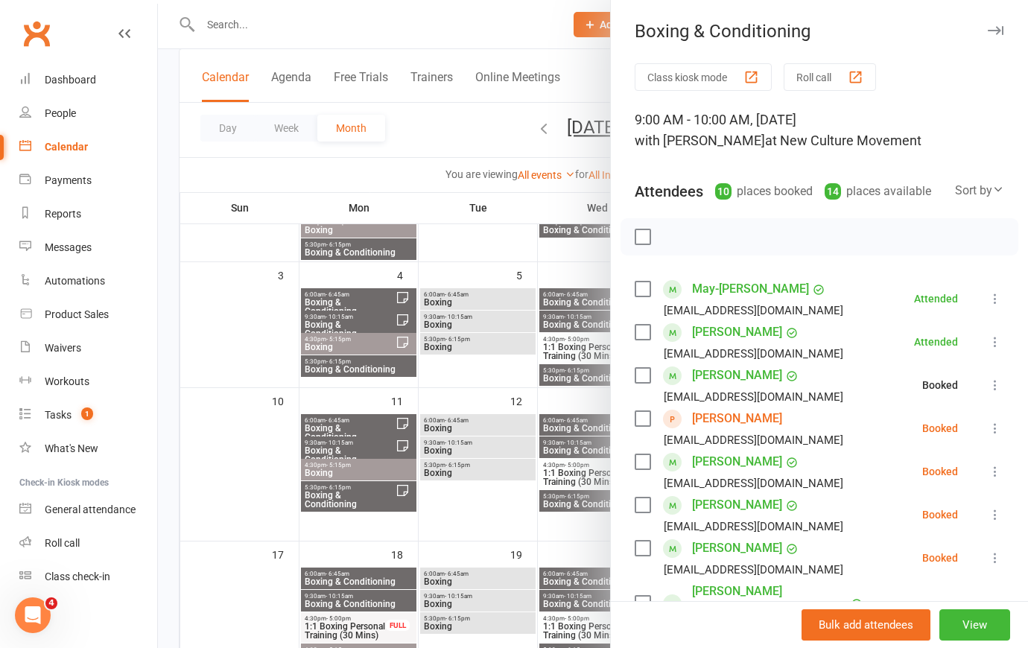
click at [988, 436] on icon at bounding box center [995, 428] width 15 height 15
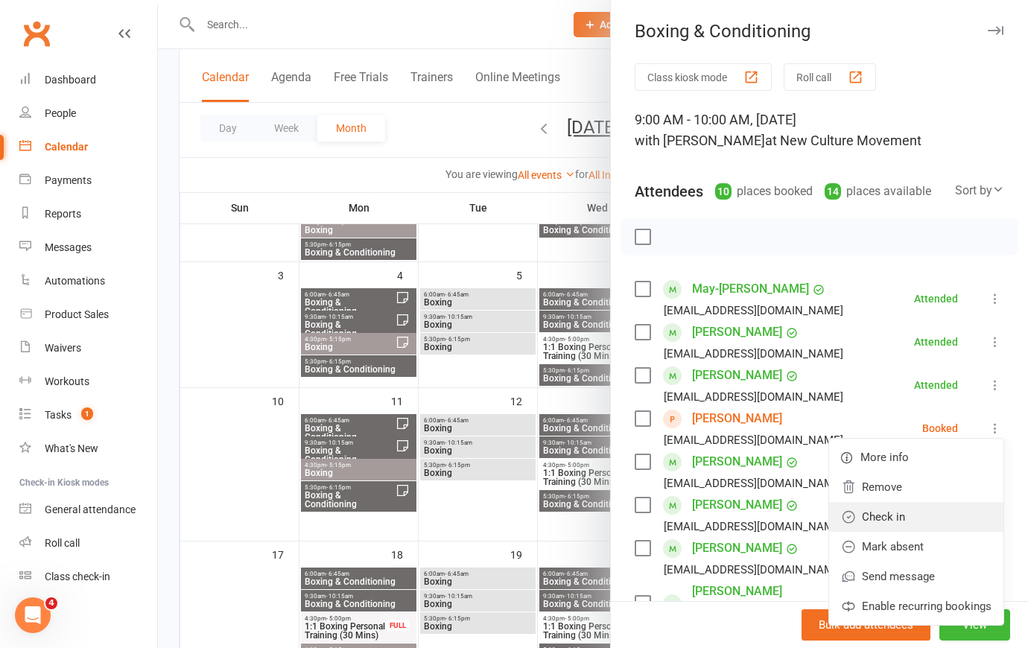
click at [940, 532] on link "Check in" at bounding box center [916, 517] width 174 height 30
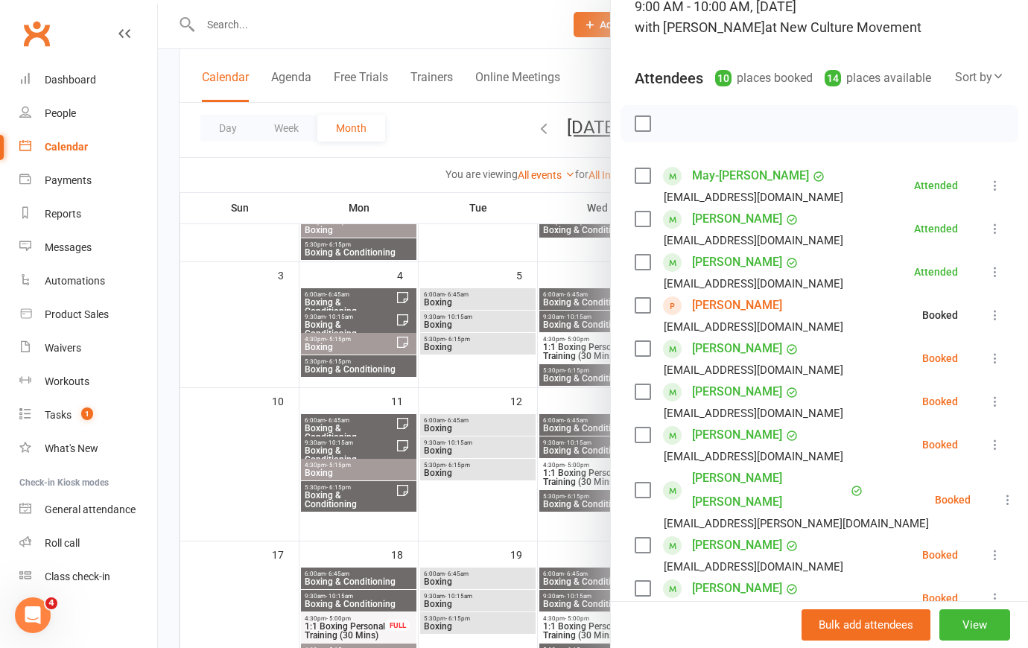
scroll to position [203, 0]
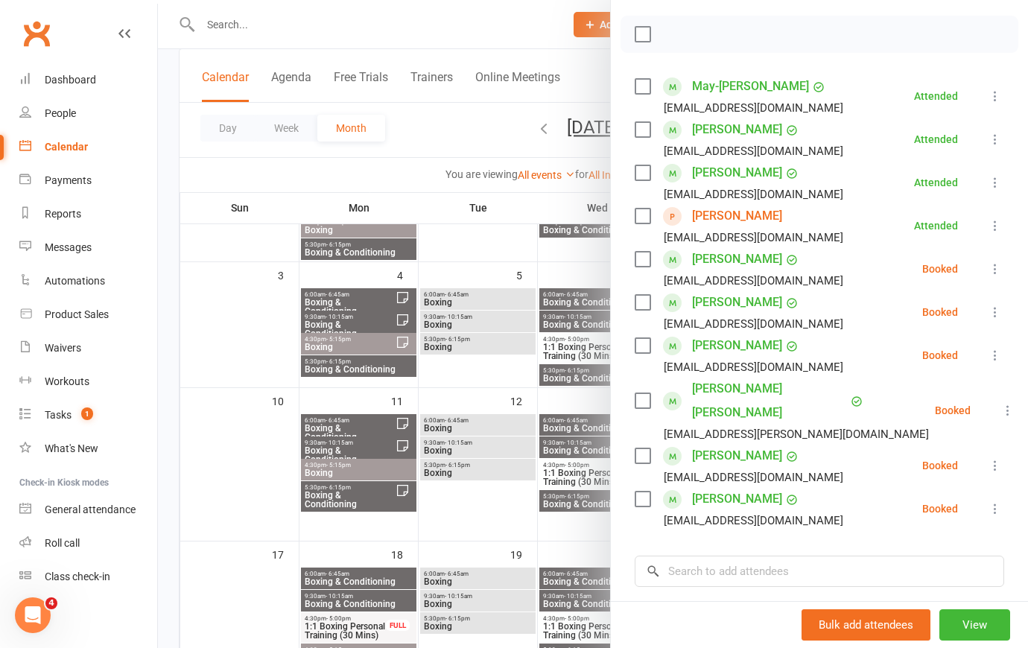
click at [988, 276] on icon at bounding box center [995, 268] width 15 height 15
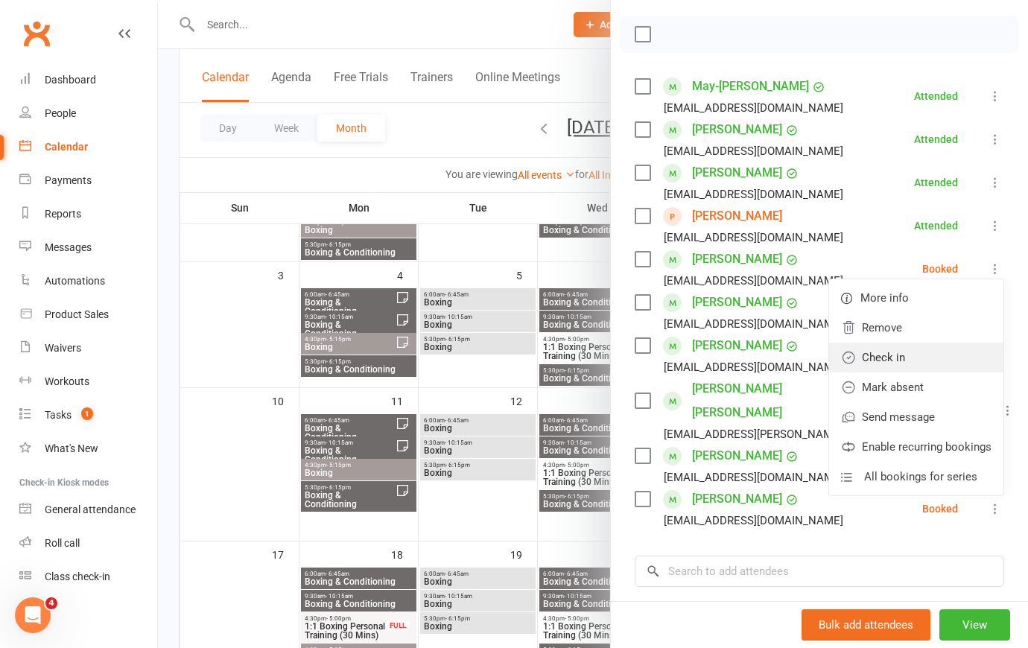
click at [910, 372] on link "Check in" at bounding box center [916, 358] width 174 height 30
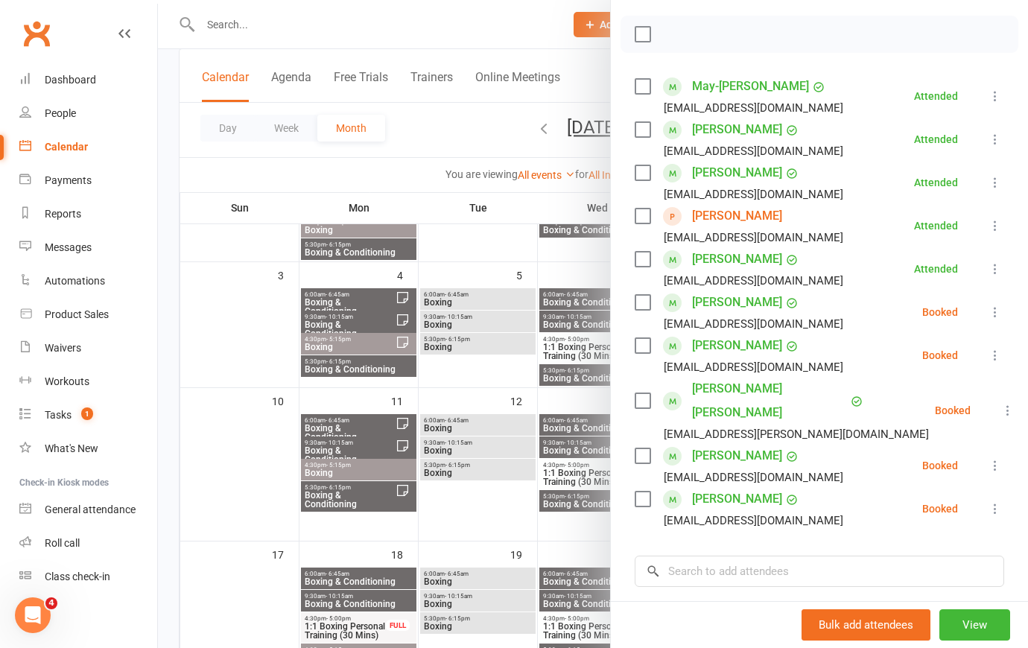
click at [988, 320] on icon at bounding box center [995, 312] width 15 height 15
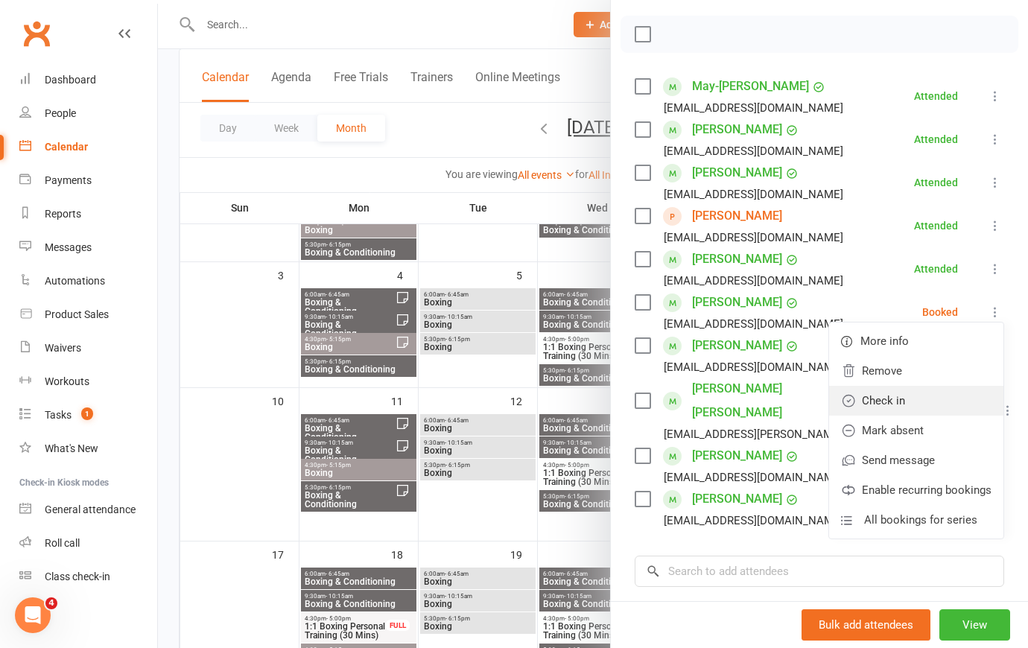
click at [946, 416] on link "Check in" at bounding box center [916, 401] width 174 height 30
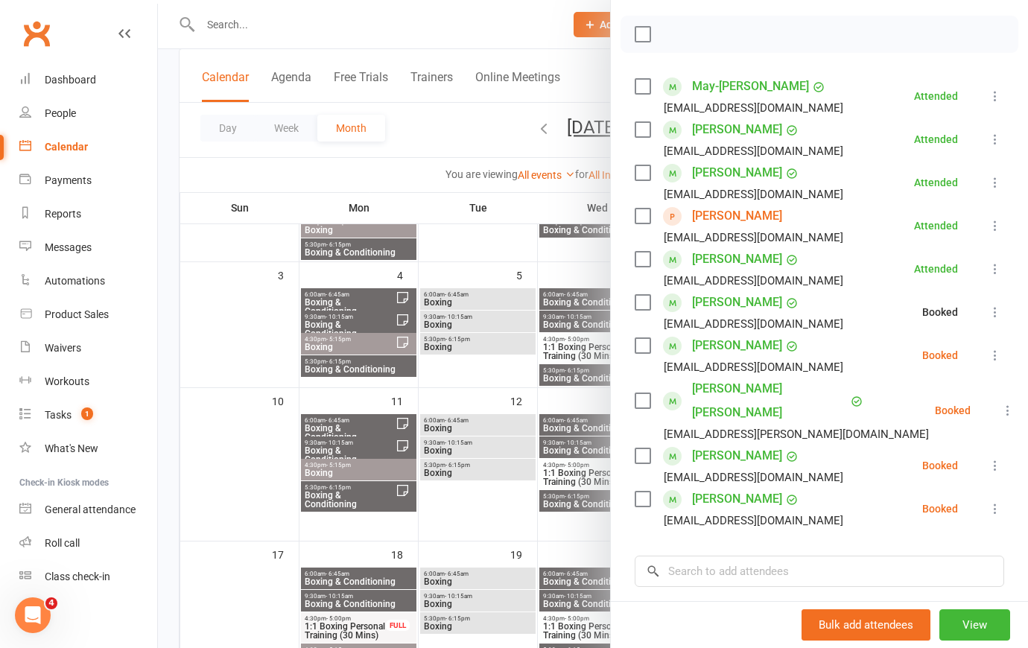
click at [988, 363] on icon at bounding box center [995, 355] width 15 height 15
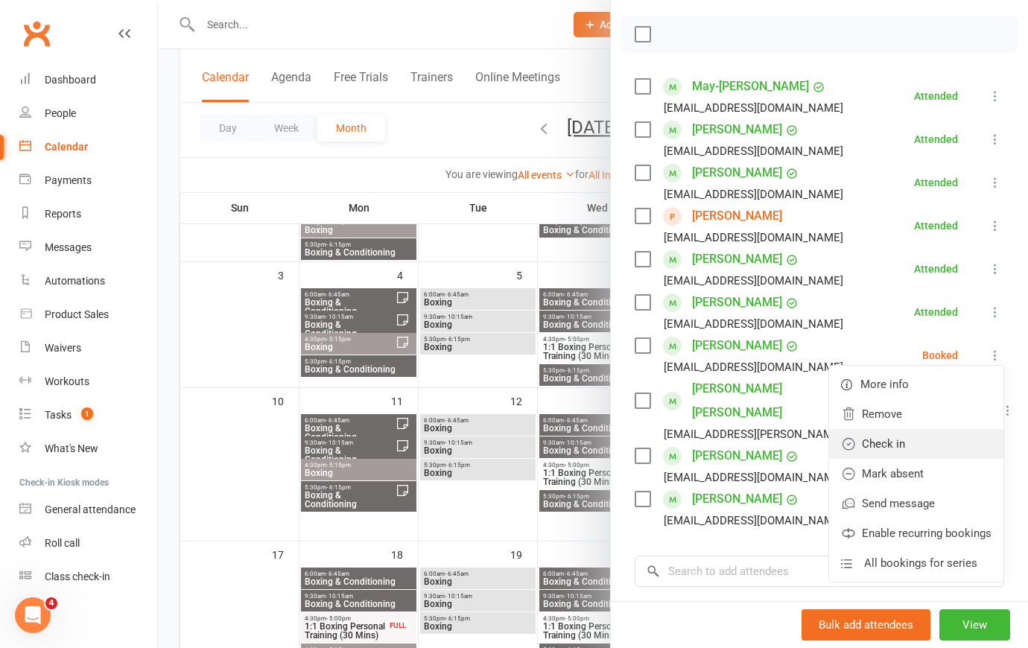
click at [940, 459] on link "Check in" at bounding box center [916, 444] width 174 height 30
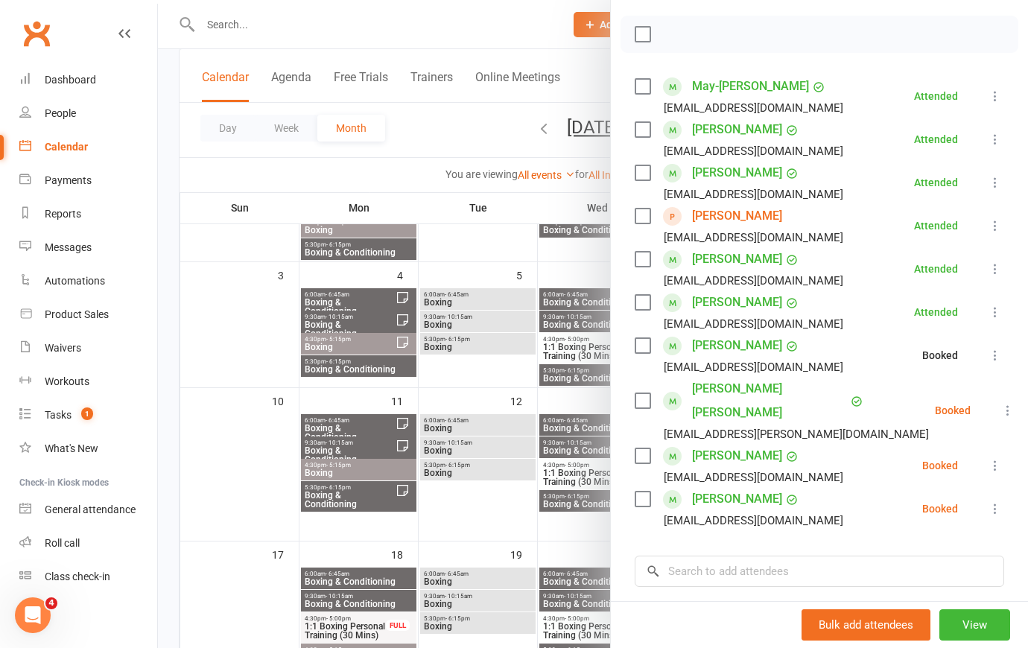
click at [1001, 414] on icon at bounding box center [1008, 410] width 15 height 15
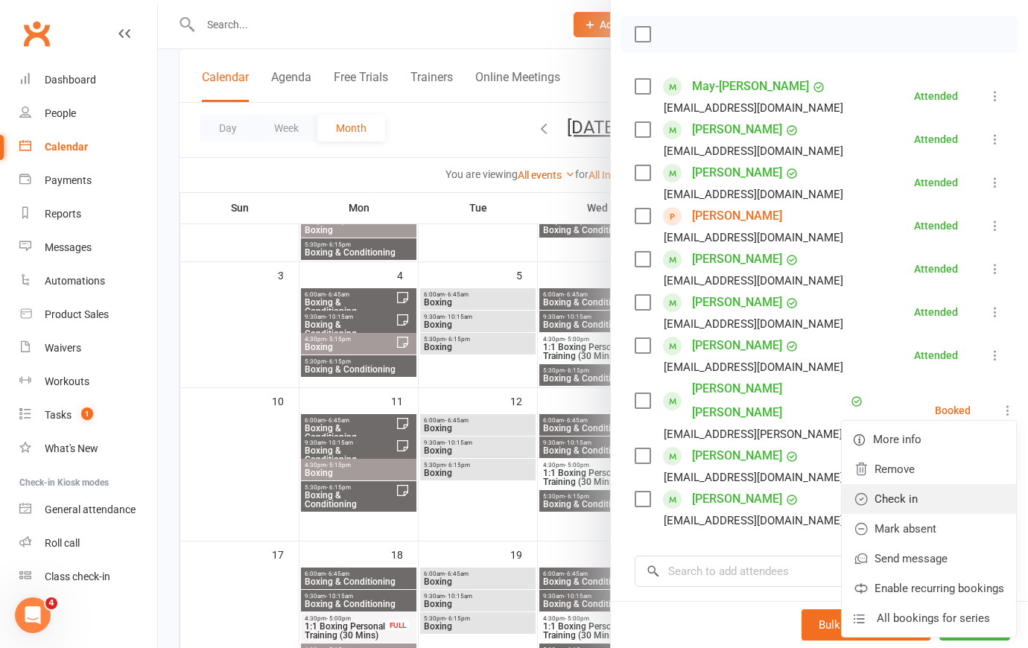
click at [932, 504] on link "Check in" at bounding box center [929, 499] width 174 height 30
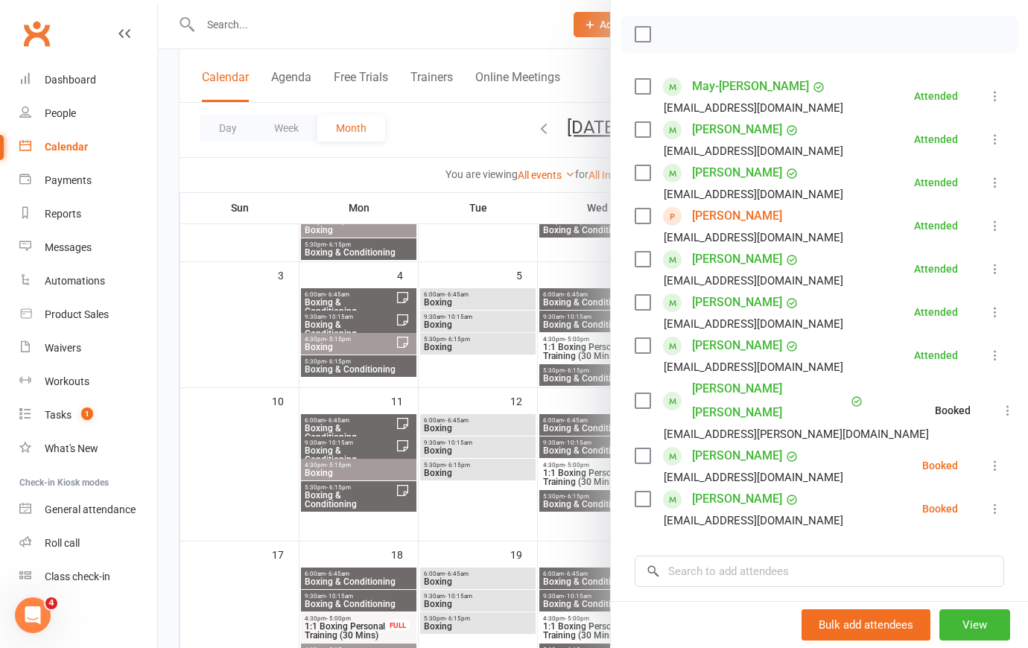
click at [988, 460] on icon at bounding box center [995, 465] width 15 height 15
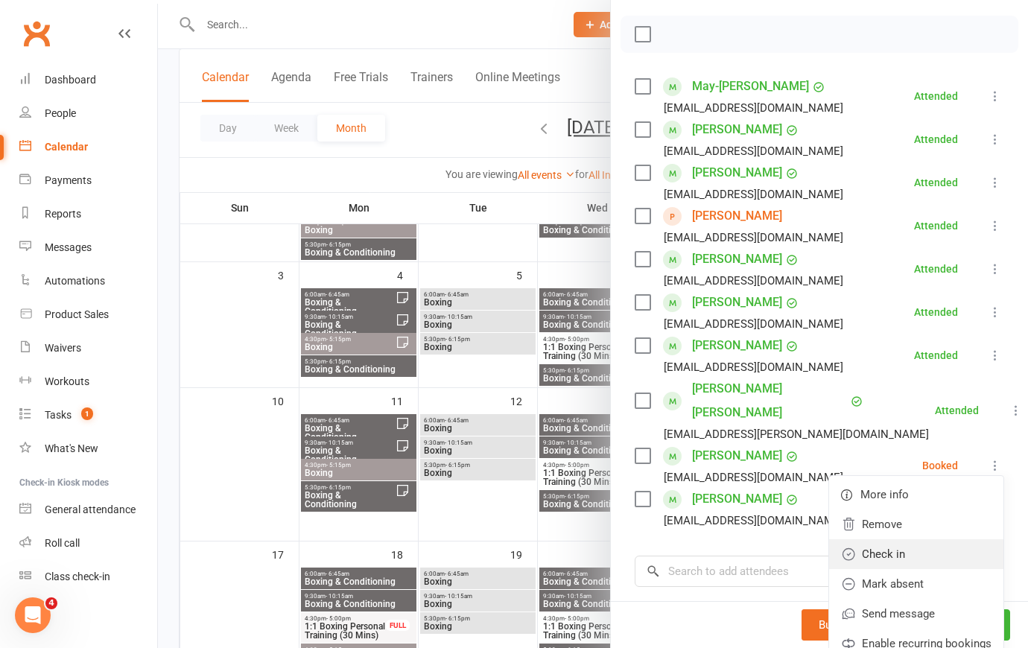
click at [948, 542] on link "Check in" at bounding box center [916, 554] width 174 height 30
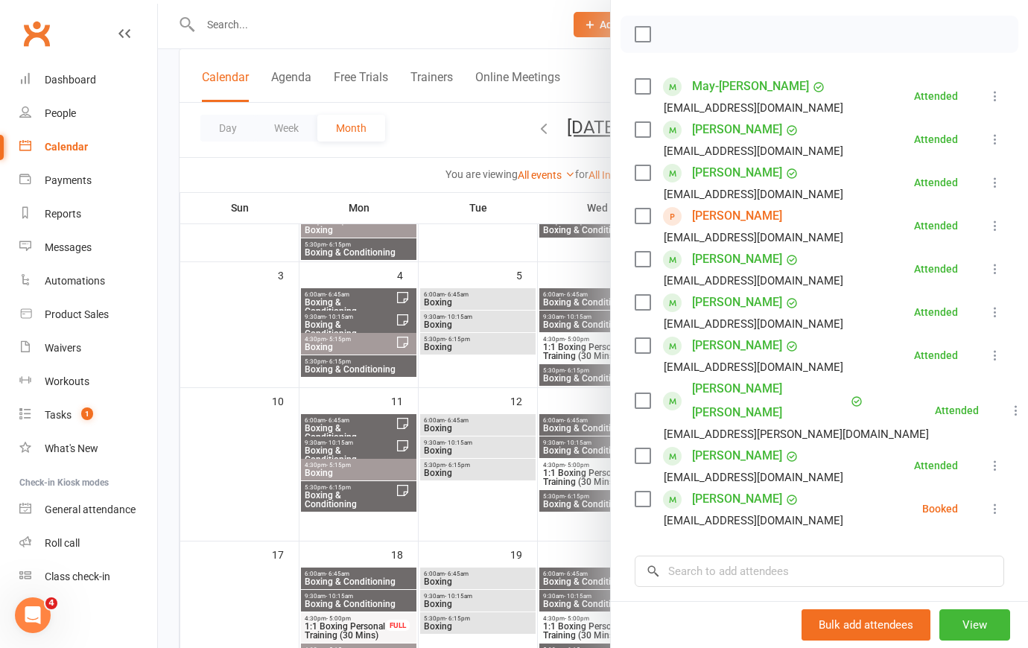
click at [988, 501] on icon at bounding box center [995, 508] width 15 height 15
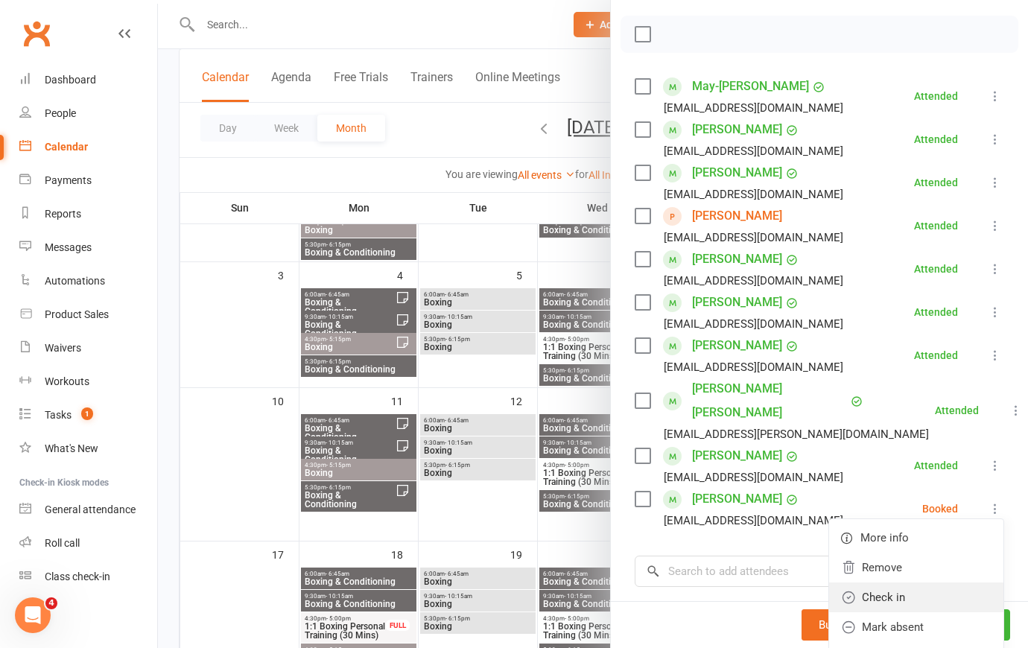
click at [926, 584] on link "Check in" at bounding box center [916, 598] width 174 height 30
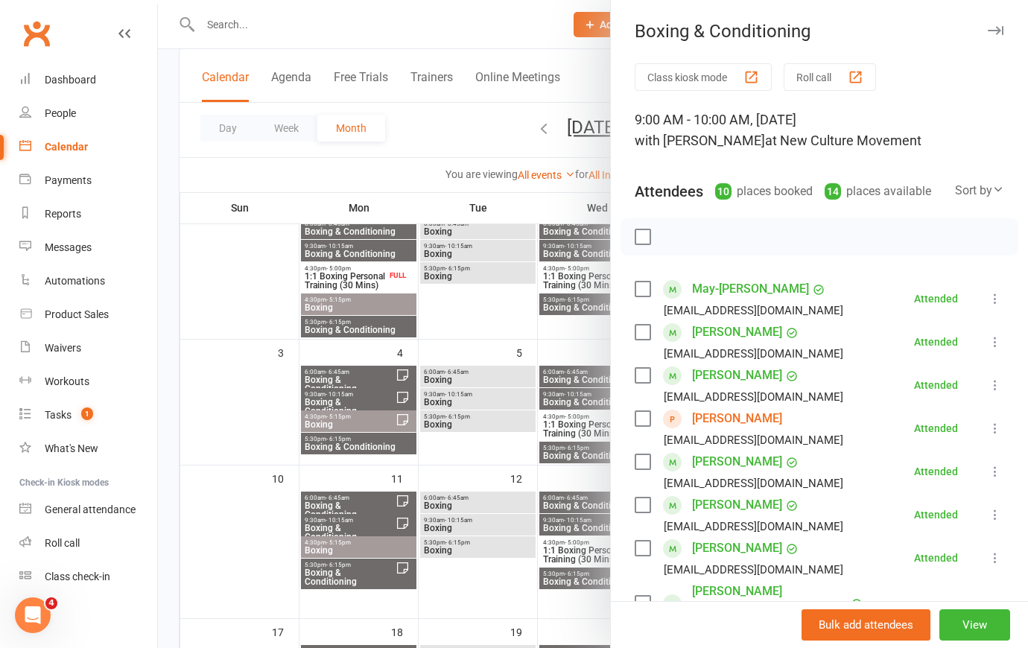
scroll to position [0, 0]
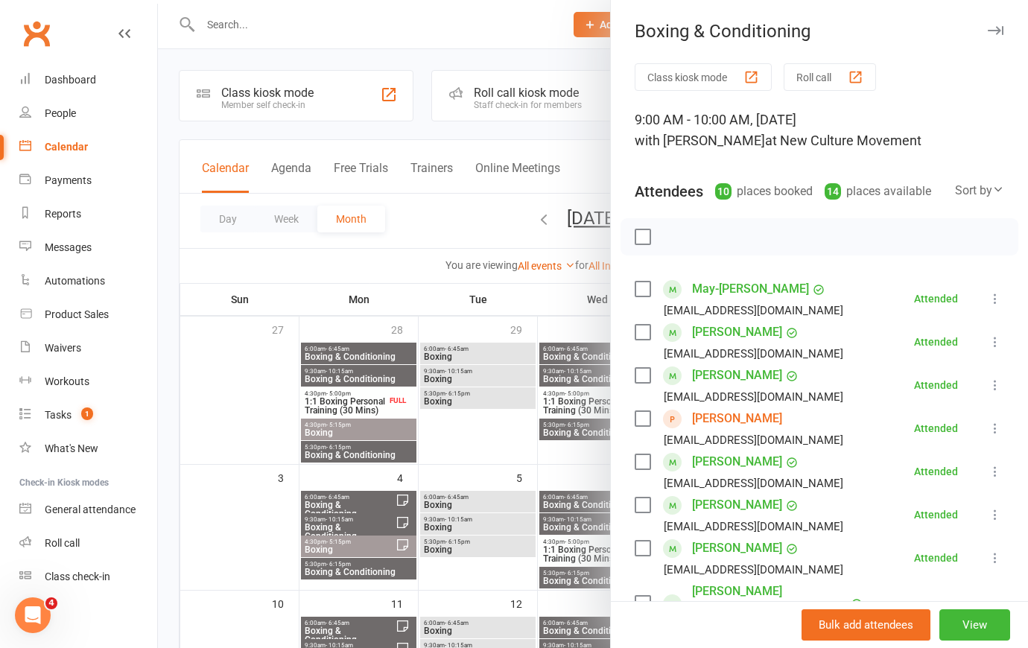
click at [463, 33] on div at bounding box center [593, 324] width 870 height 648
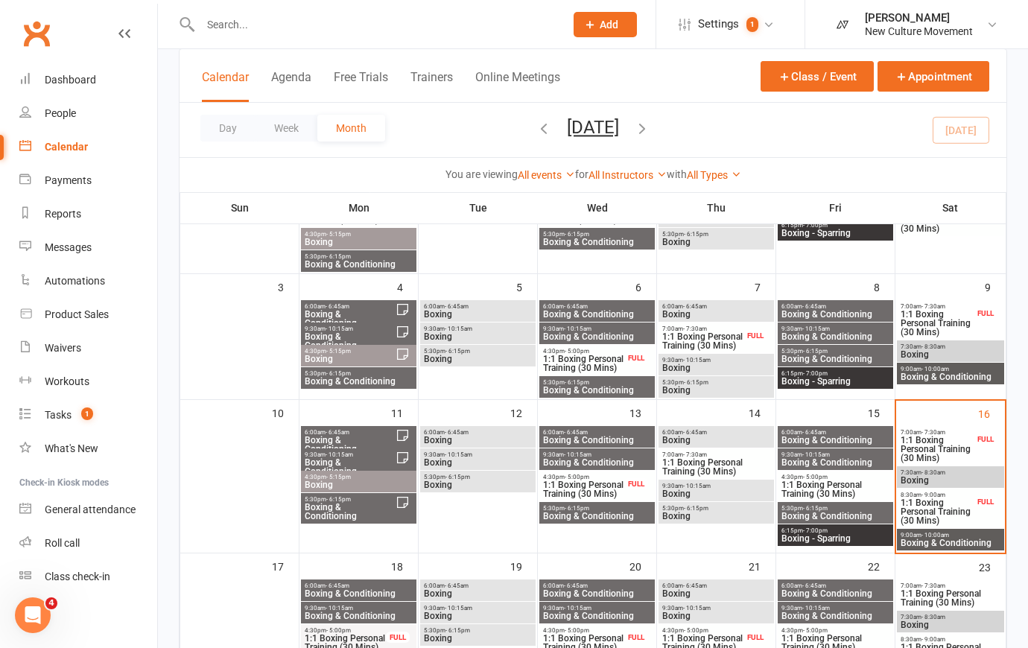
scroll to position [270, 0]
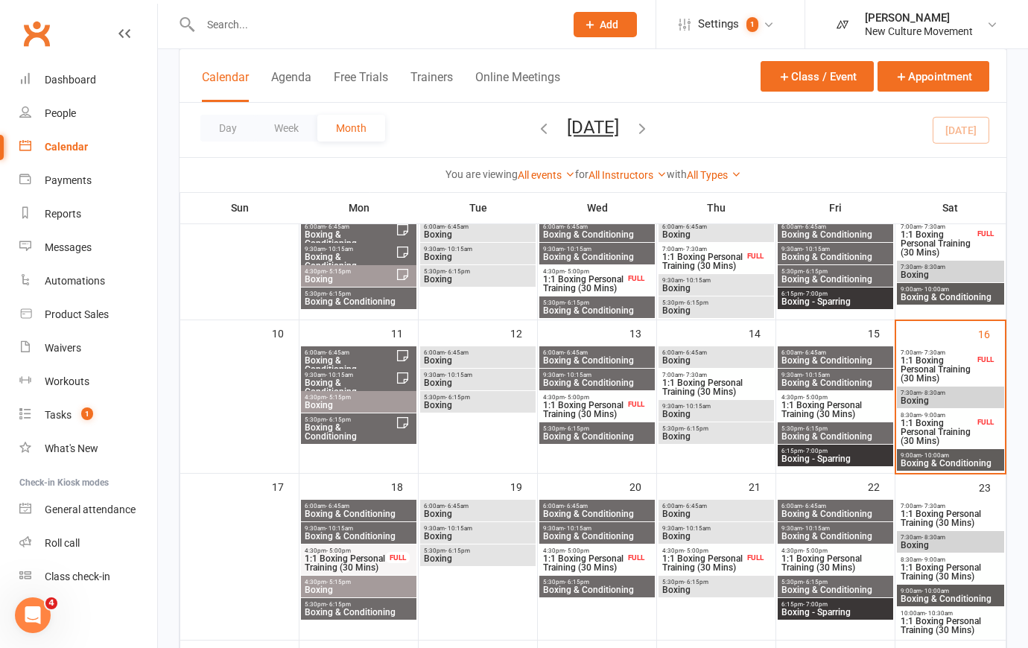
click at [364, 510] on span "Boxing & Conditioning" at bounding box center [359, 514] width 110 height 9
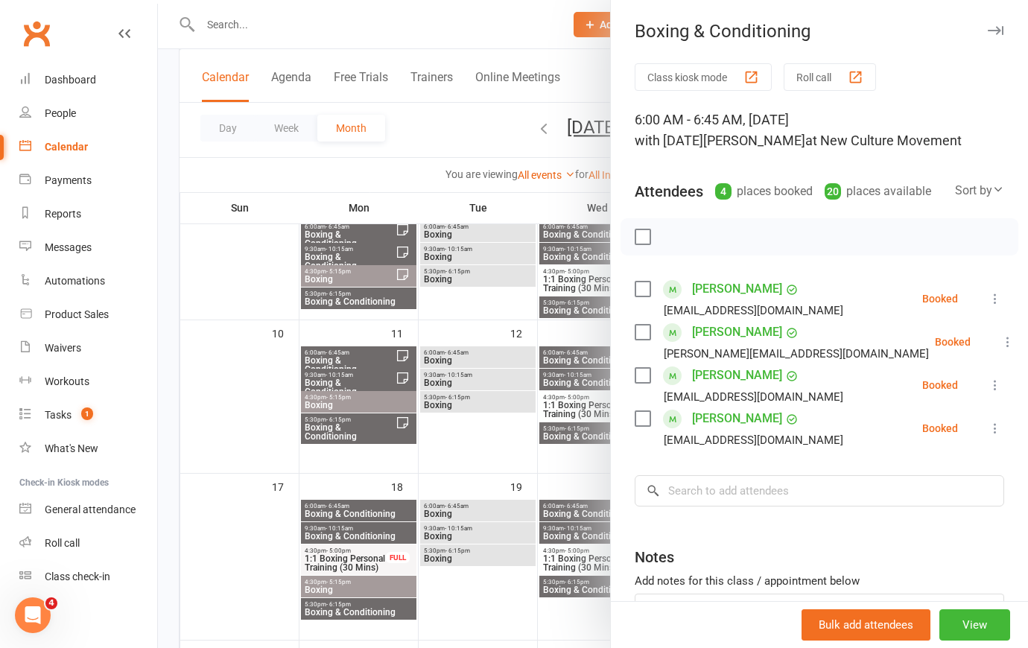
click at [488, 513] on div at bounding box center [593, 324] width 870 height 648
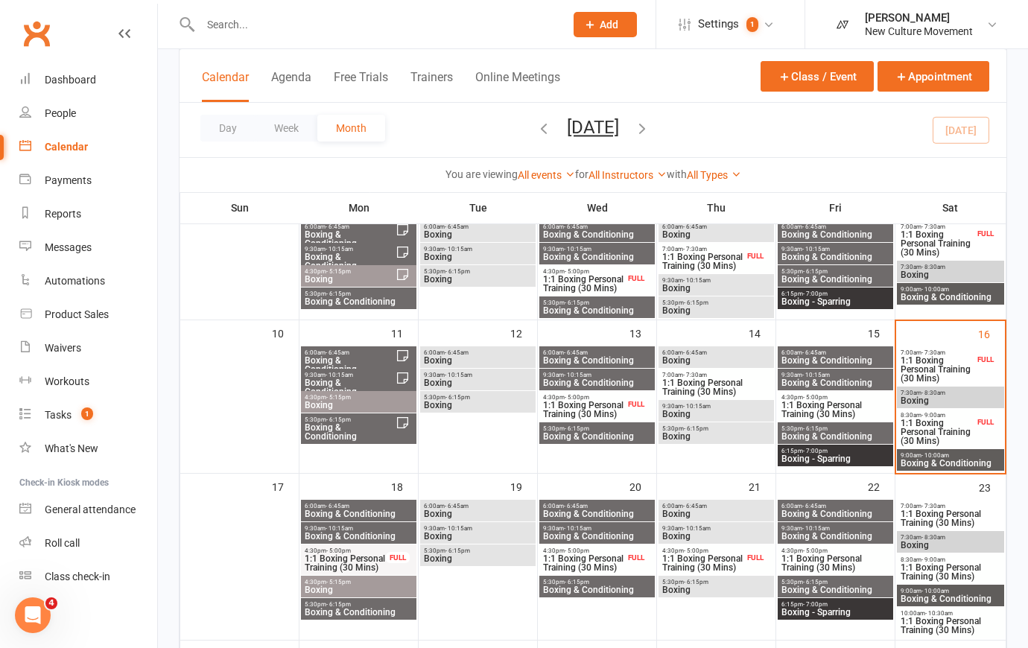
click at [480, 513] on span "Boxing" at bounding box center [478, 514] width 110 height 9
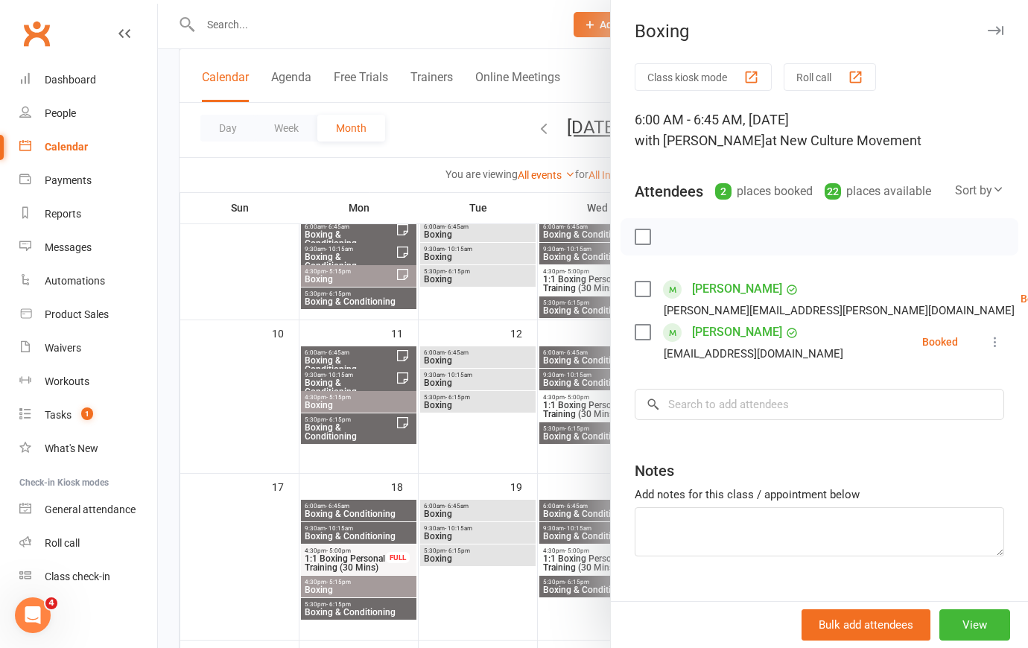
click at [336, 532] on div at bounding box center [593, 324] width 870 height 648
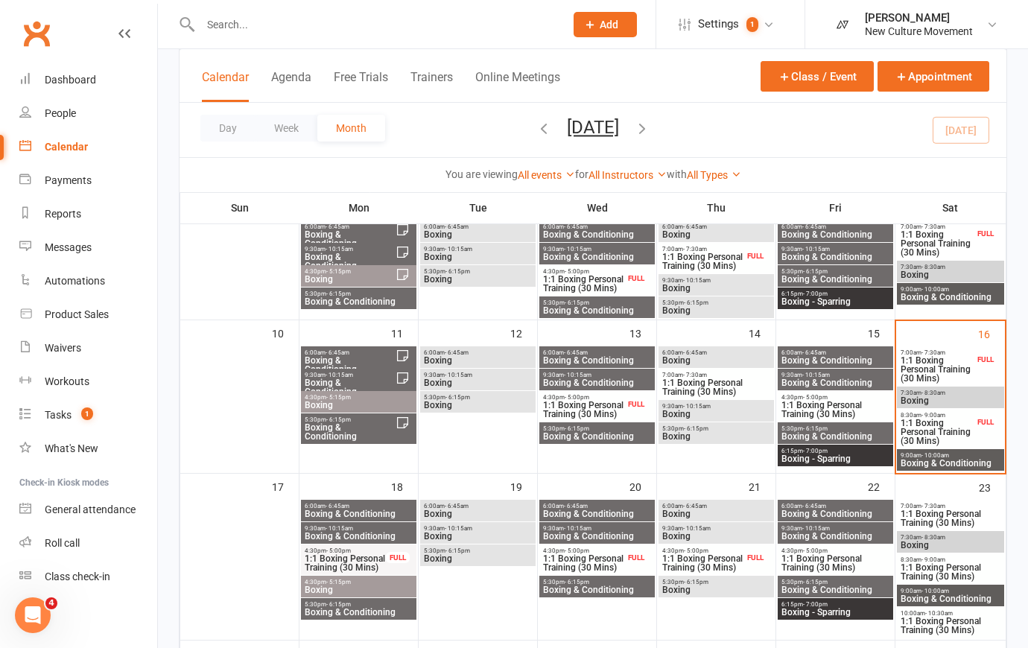
click at [331, 533] on span "Boxing & Conditioning" at bounding box center [359, 536] width 110 height 9
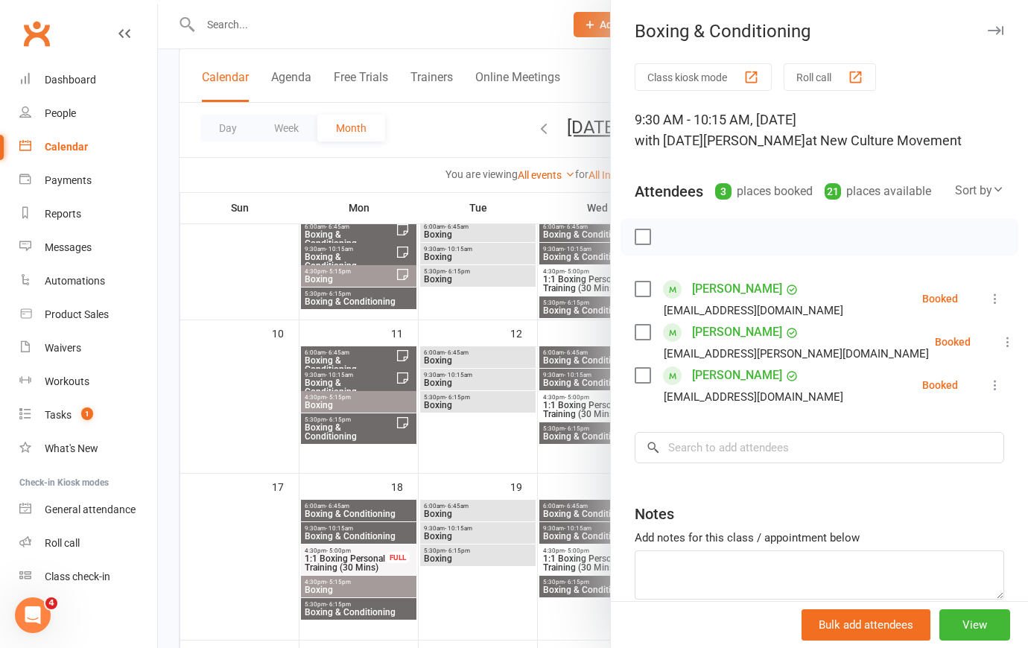
click at [344, 582] on div at bounding box center [593, 324] width 870 height 648
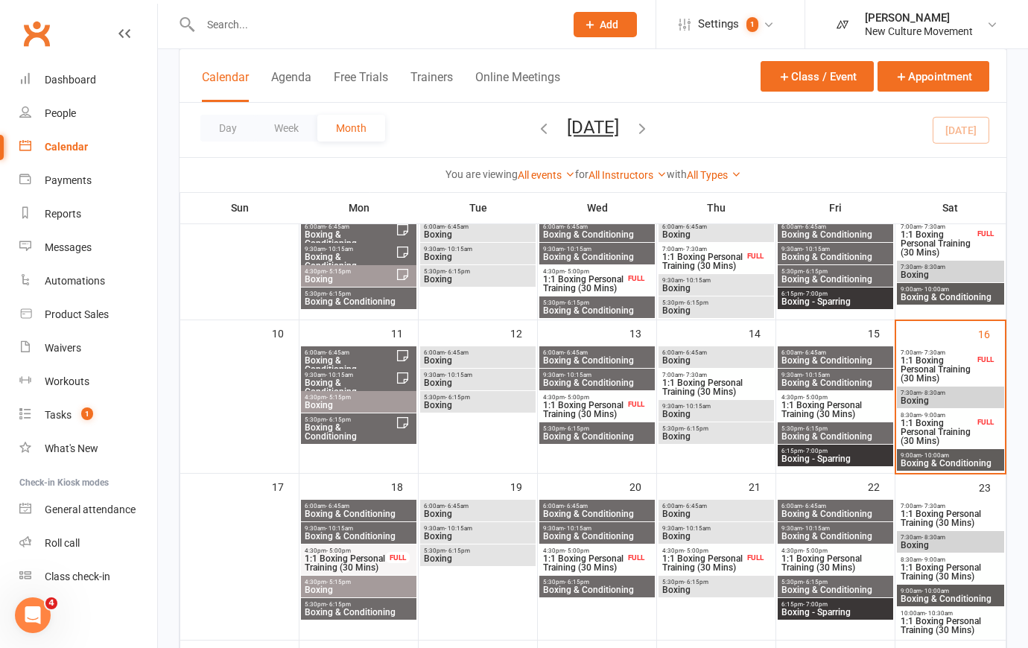
click at [342, 584] on span "4:30pm - 5:15pm" at bounding box center [359, 582] width 110 height 7
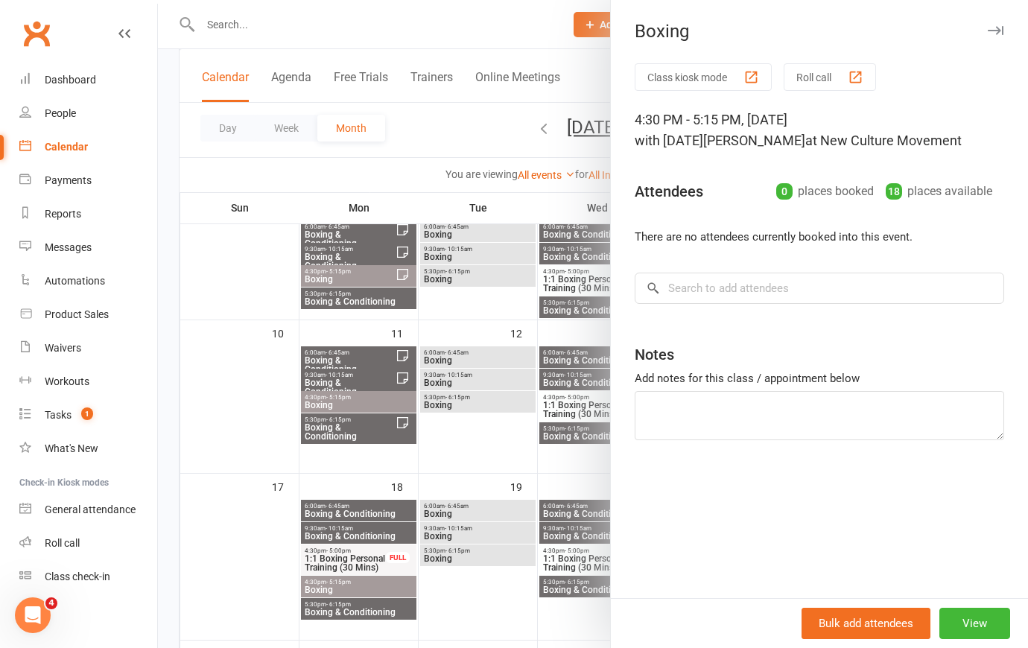
click at [337, 609] on div at bounding box center [593, 324] width 870 height 648
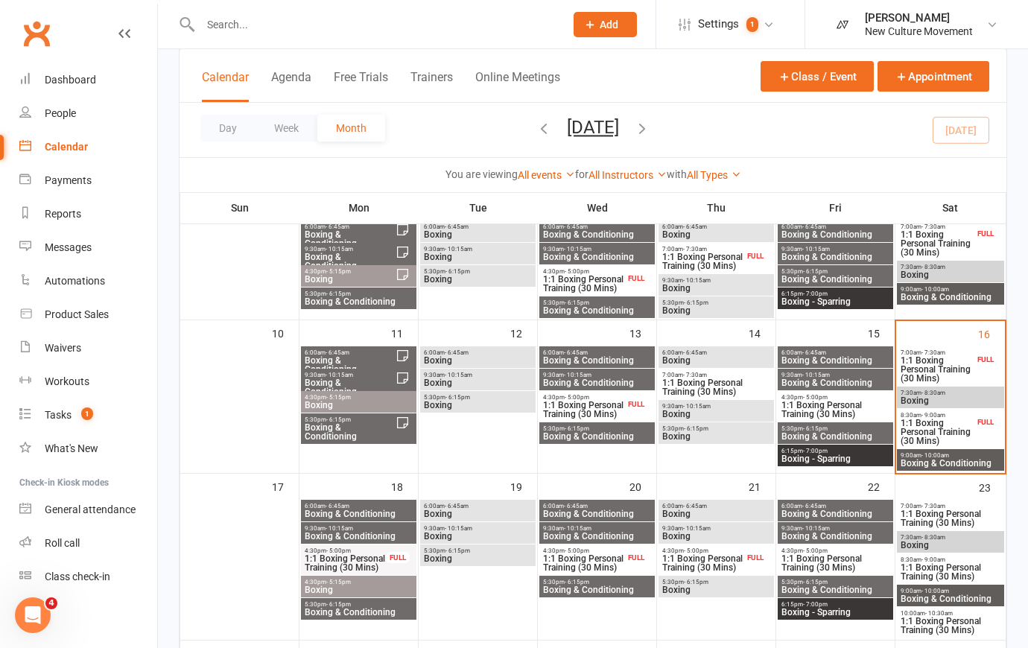
click at [339, 608] on span "Boxing & Conditioning" at bounding box center [359, 612] width 110 height 9
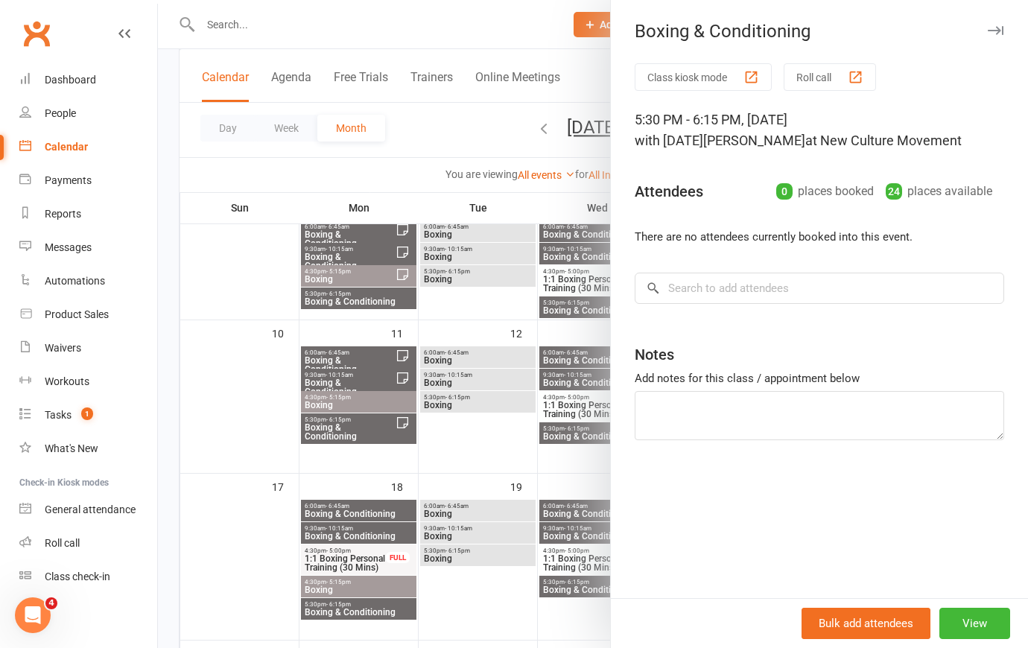
click at [349, 26] on div at bounding box center [593, 324] width 870 height 648
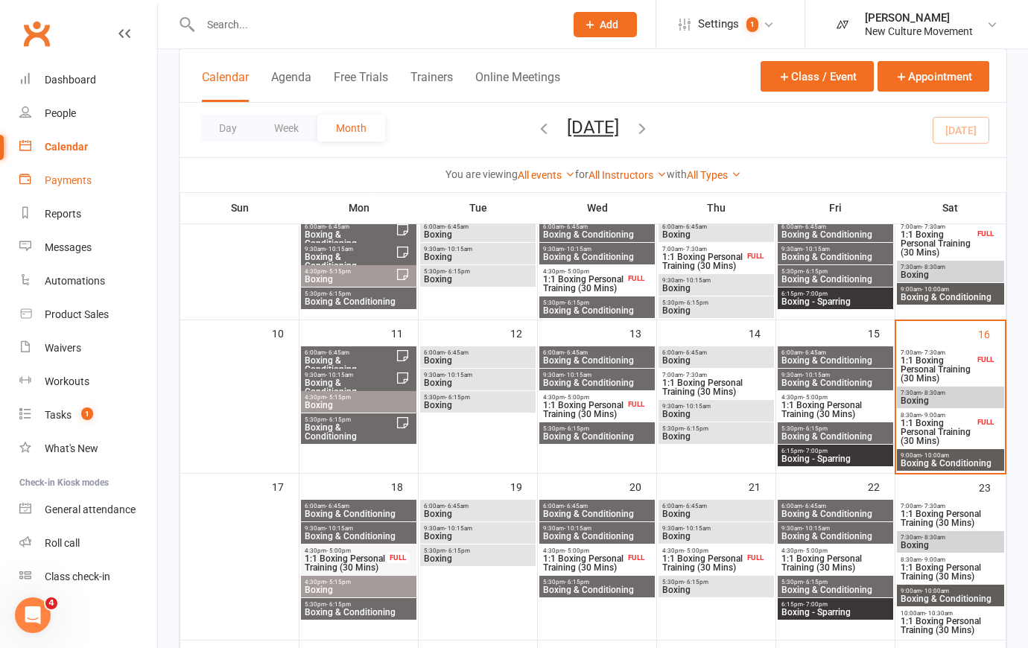
click at [69, 184] on div "Payments" at bounding box center [68, 180] width 47 height 12
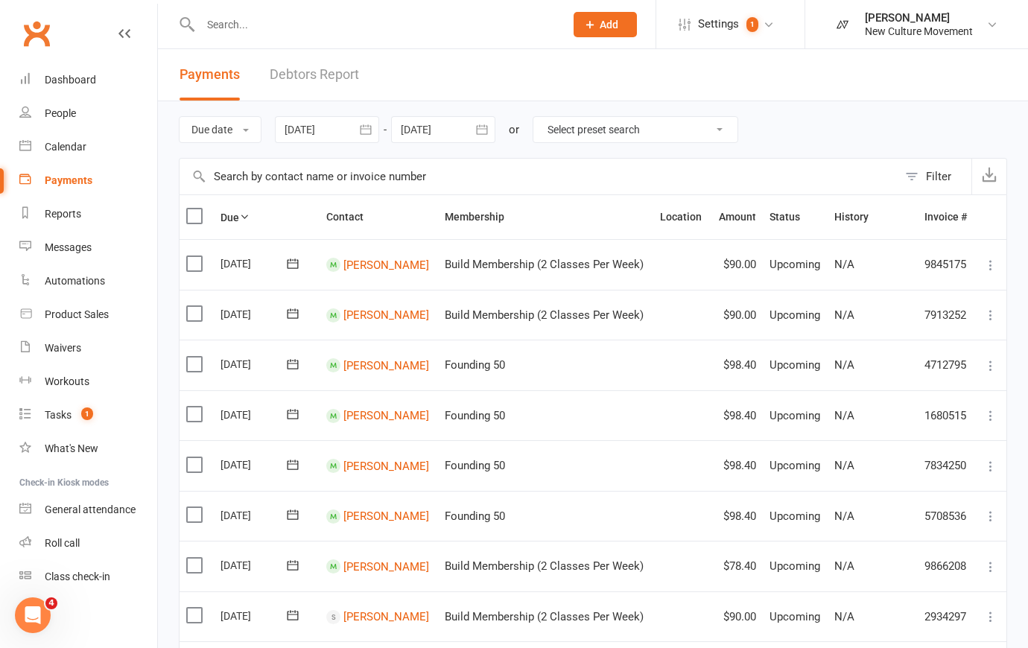
click at [367, 132] on icon "button" at bounding box center [365, 129] width 15 height 15
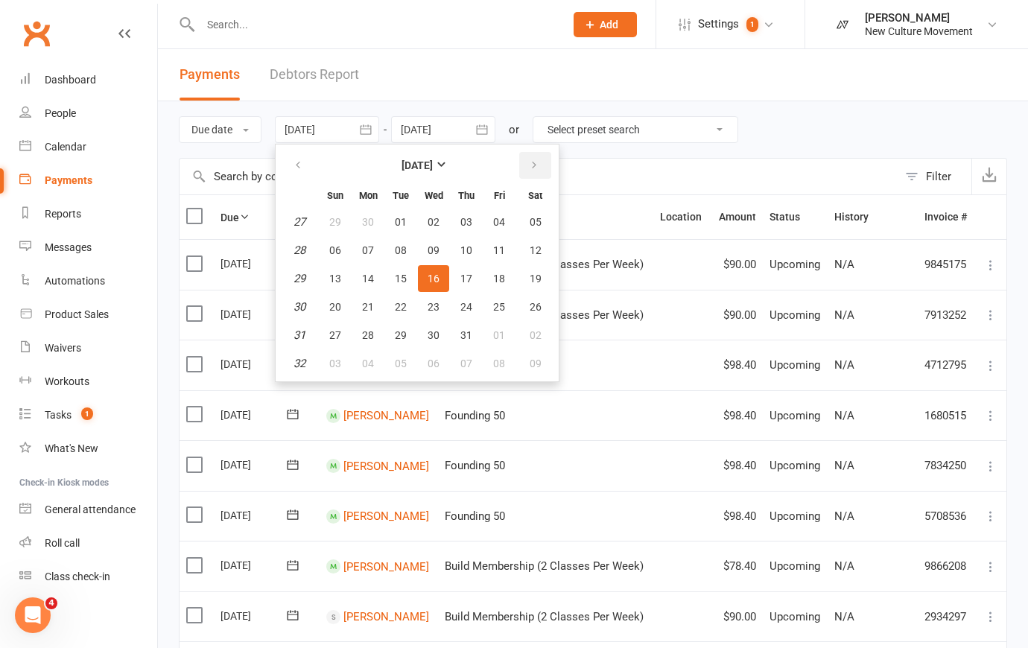
click at [536, 164] on icon "button" at bounding box center [534, 165] width 10 height 12
click at [469, 279] on span "14" at bounding box center [466, 279] width 12 height 12
type input "[DATE]"
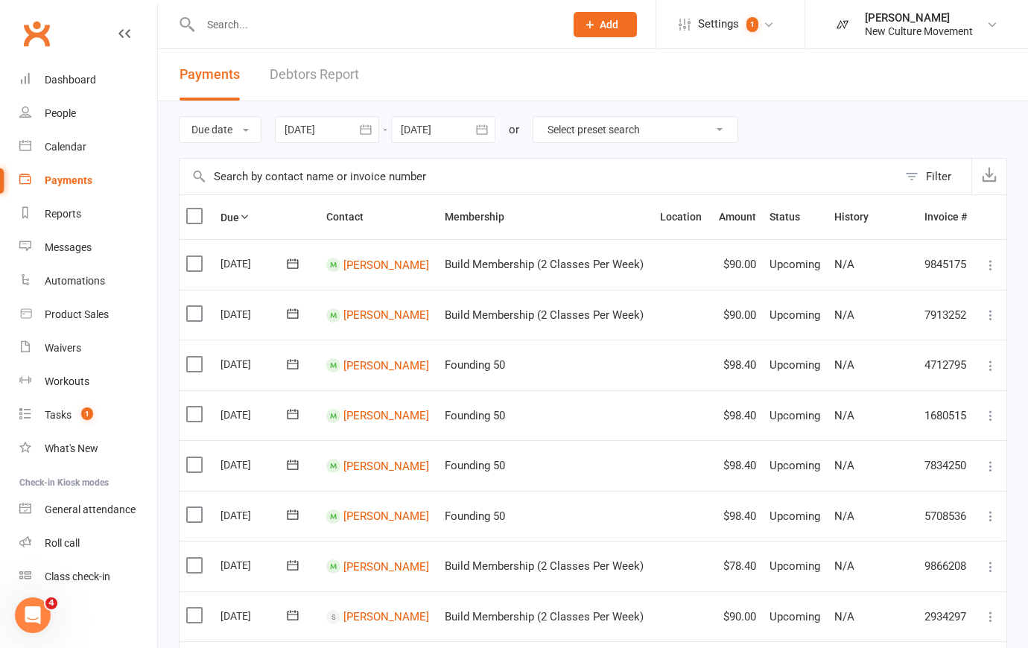
click at [484, 133] on icon "button" at bounding box center [482, 129] width 15 height 15
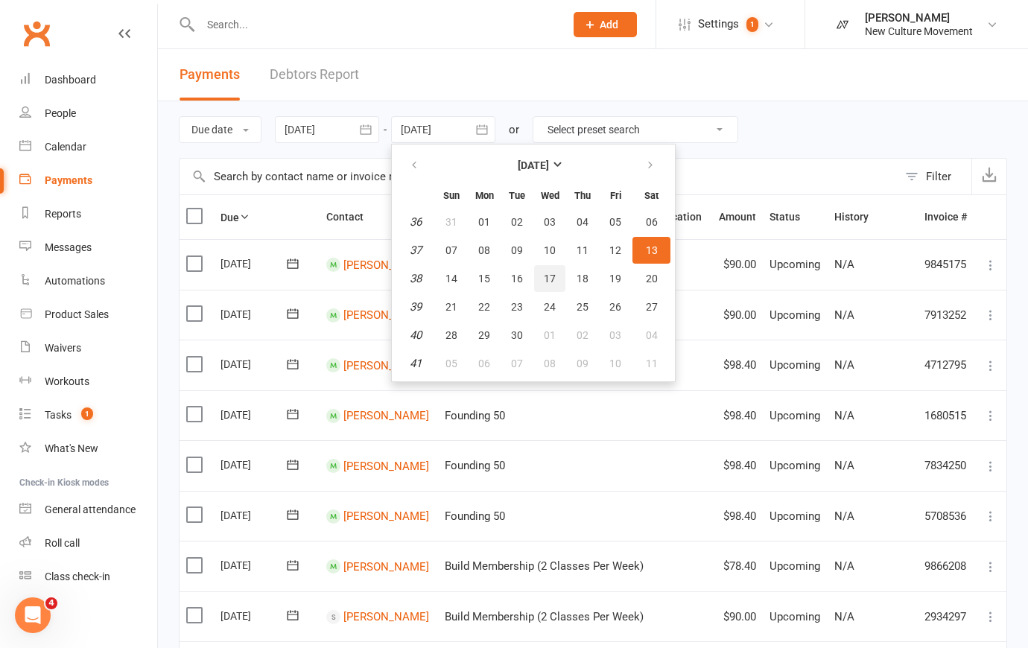
click at [554, 275] on span "17" at bounding box center [550, 279] width 12 height 12
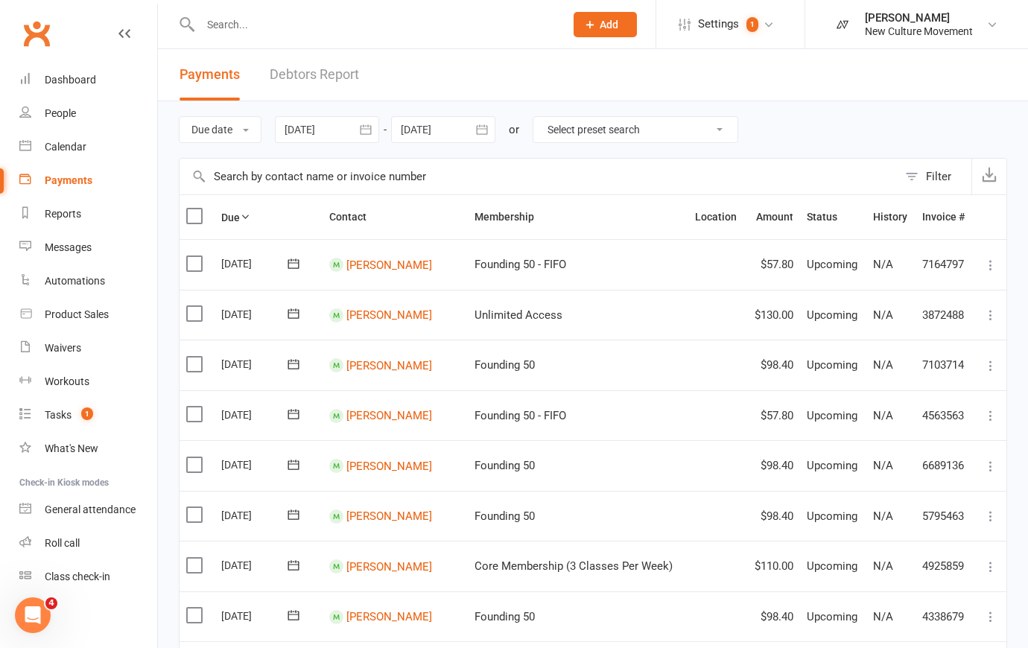
click at [489, 129] on icon "button" at bounding box center [482, 129] width 15 height 15
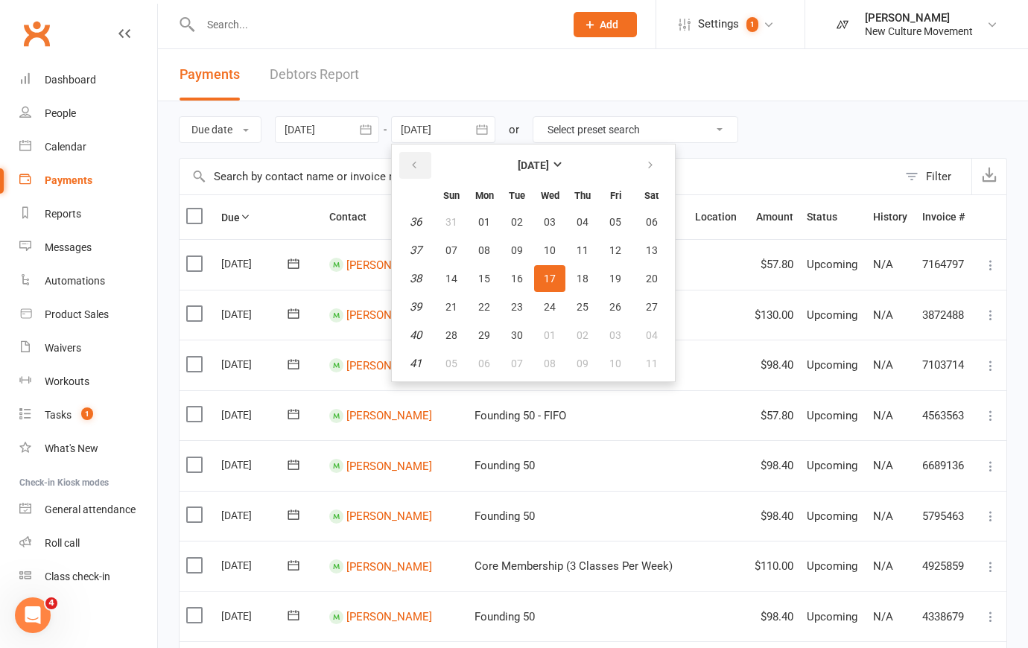
click at [419, 166] on icon "button" at bounding box center [414, 165] width 10 height 12
click at [554, 304] on span "20" at bounding box center [550, 307] width 12 height 12
type input "[DATE]"
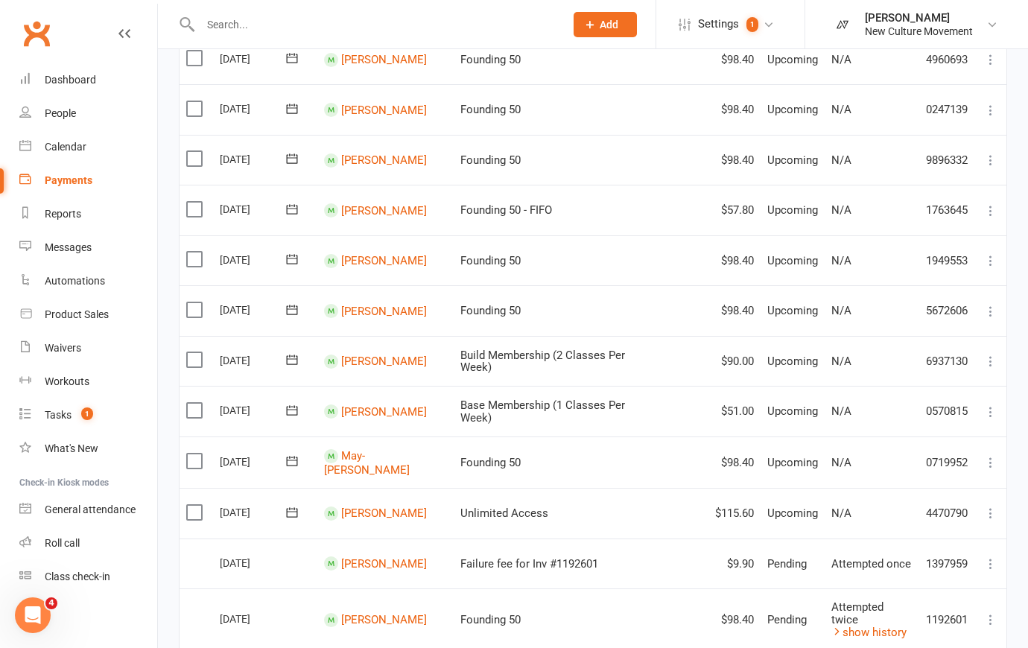
scroll to position [364, 0]
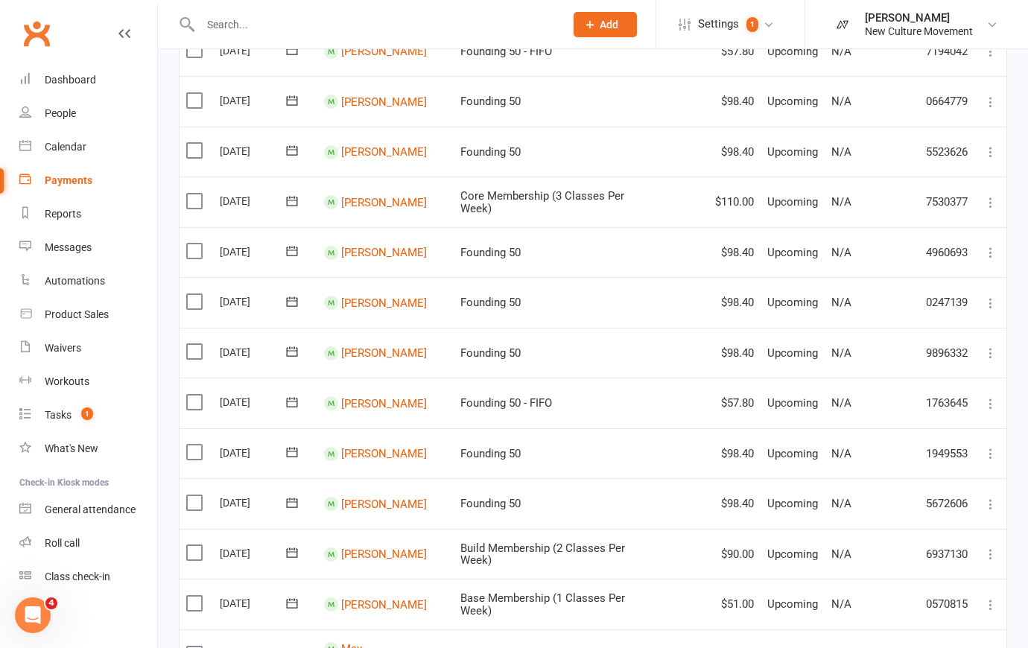
click at [74, 178] on div "Payments" at bounding box center [69, 180] width 48 height 12
click at [69, 109] on div "People" at bounding box center [60, 113] width 31 height 12
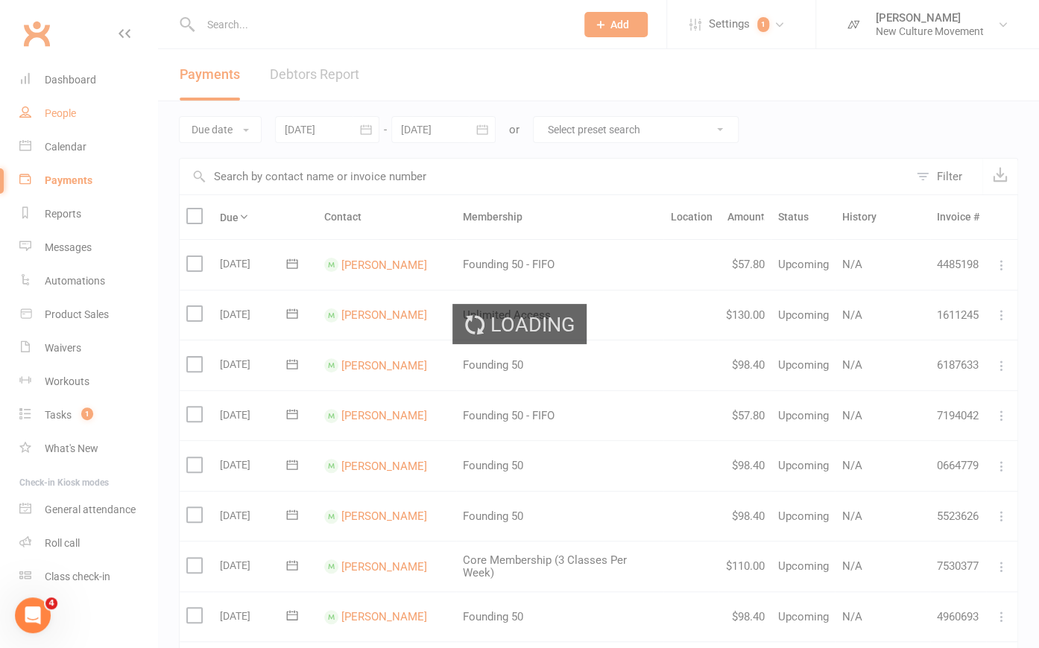
select select "100"
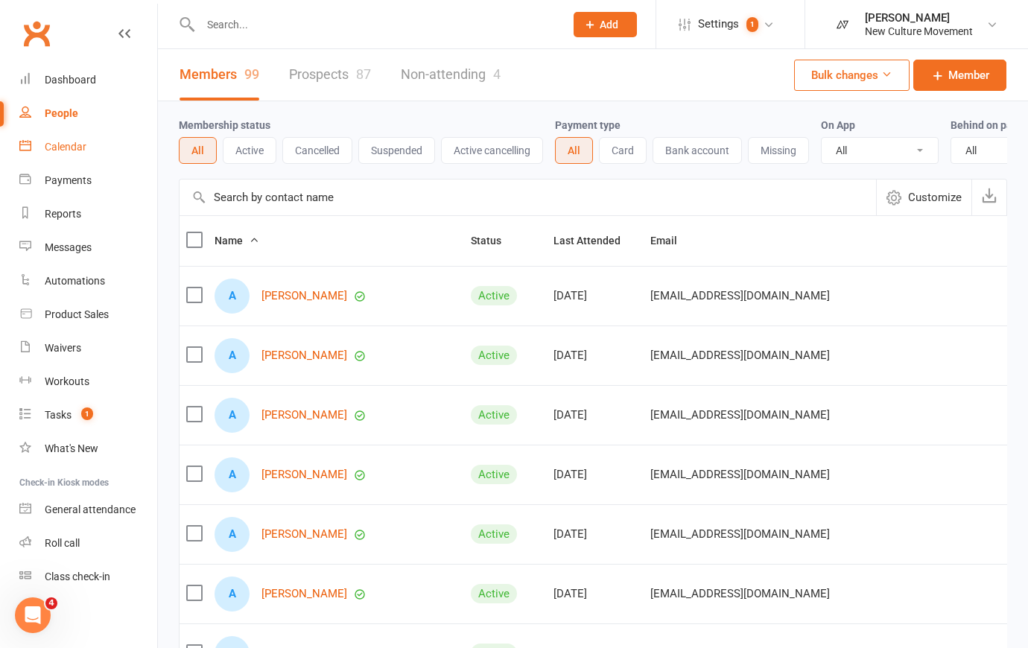
click at [66, 148] on div "Calendar" at bounding box center [66, 147] width 42 height 12
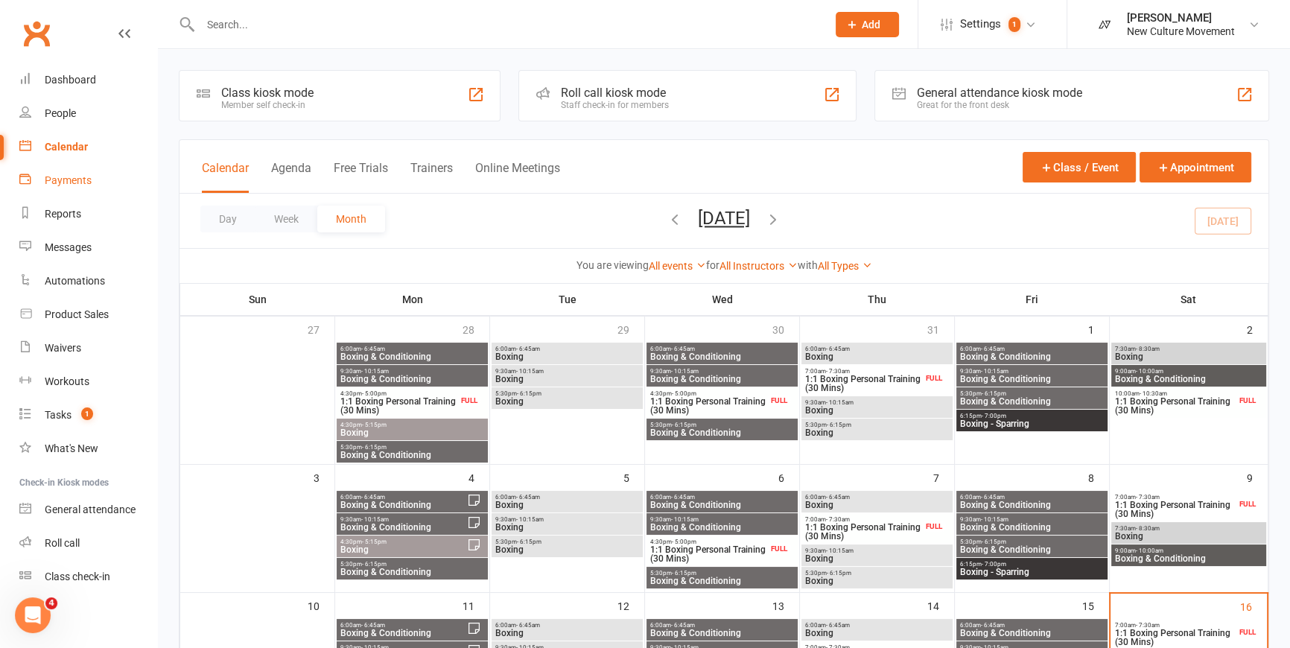
click at [68, 172] on link "Payments" at bounding box center [88, 181] width 138 height 34
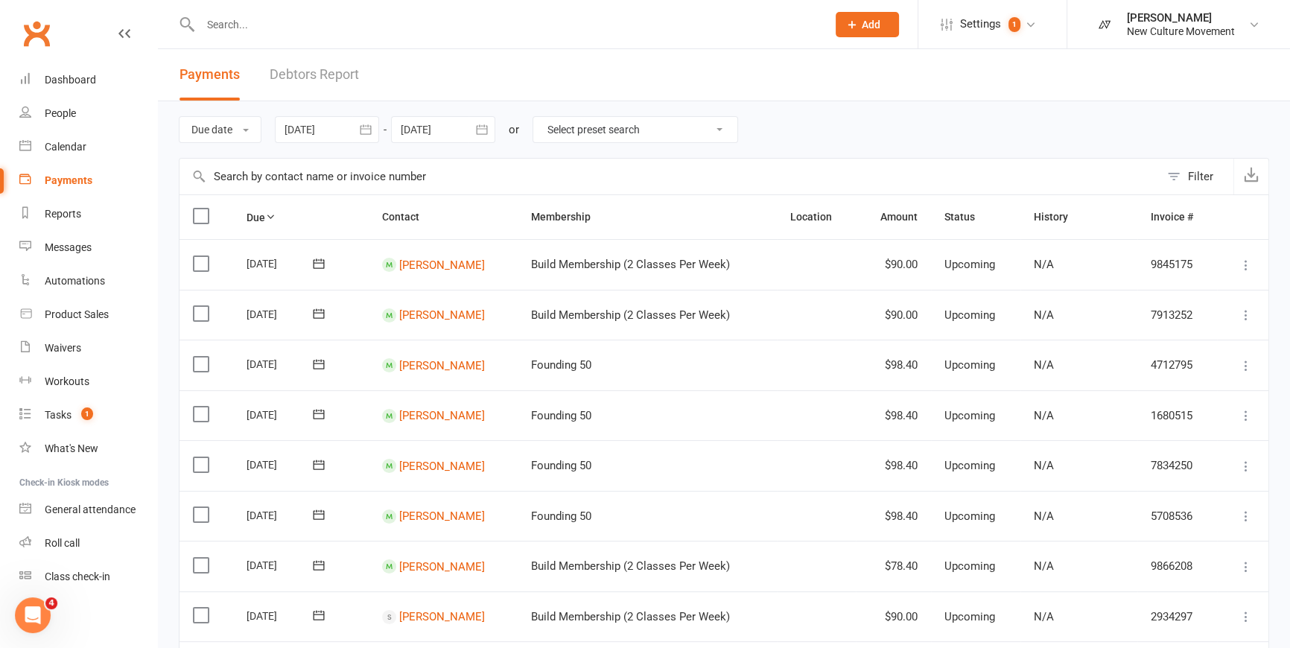
click at [366, 127] on icon "button" at bounding box center [365, 129] width 15 height 15
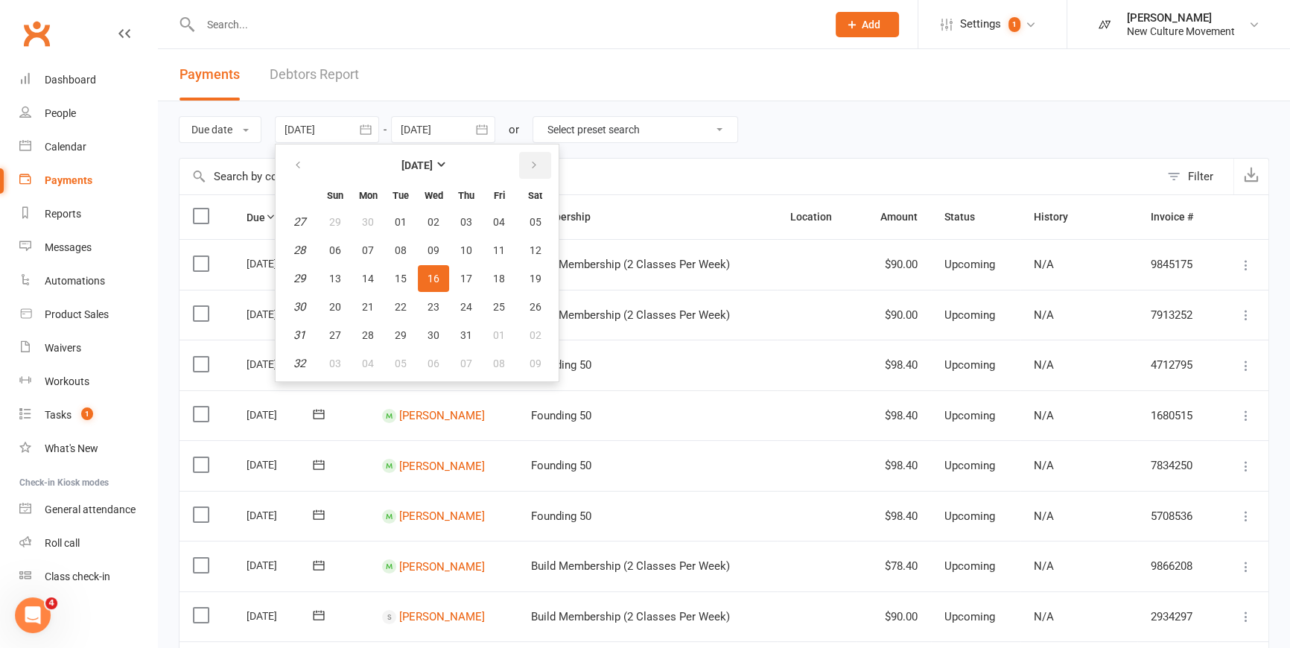
click at [535, 165] on icon "button" at bounding box center [534, 165] width 10 height 12
click at [471, 278] on span "14" at bounding box center [466, 279] width 12 height 12
type input "[DATE]"
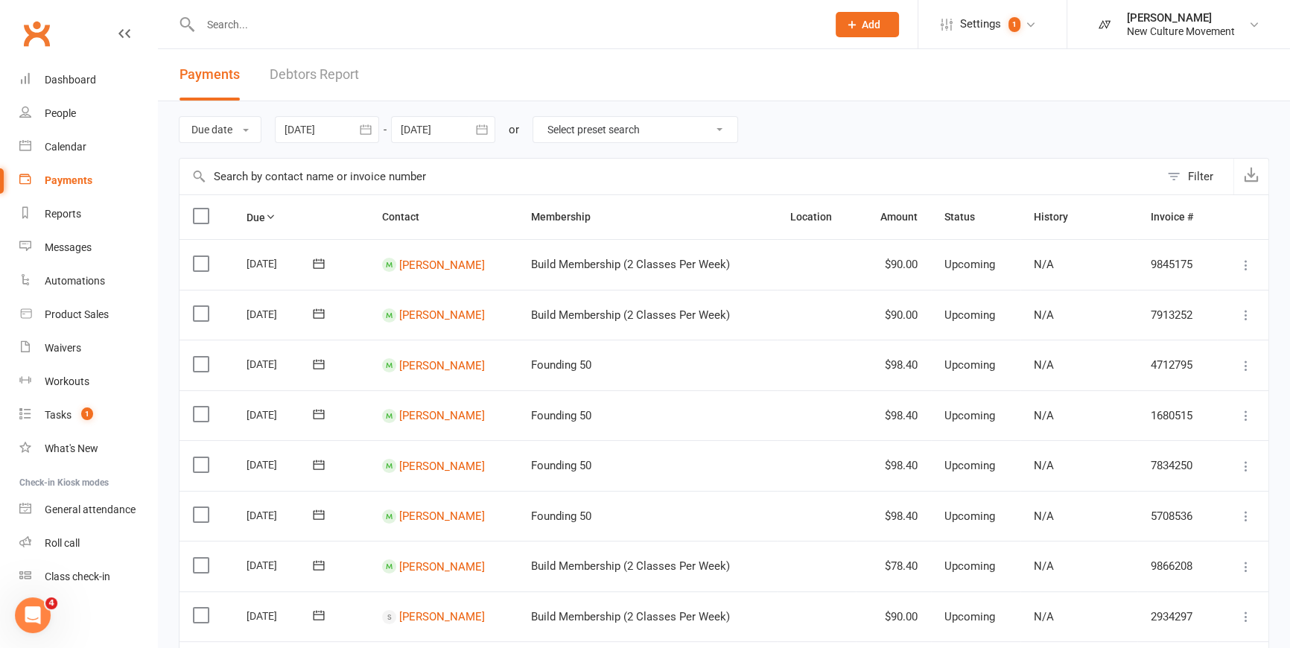
click at [484, 130] on icon "button" at bounding box center [482, 129] width 15 height 15
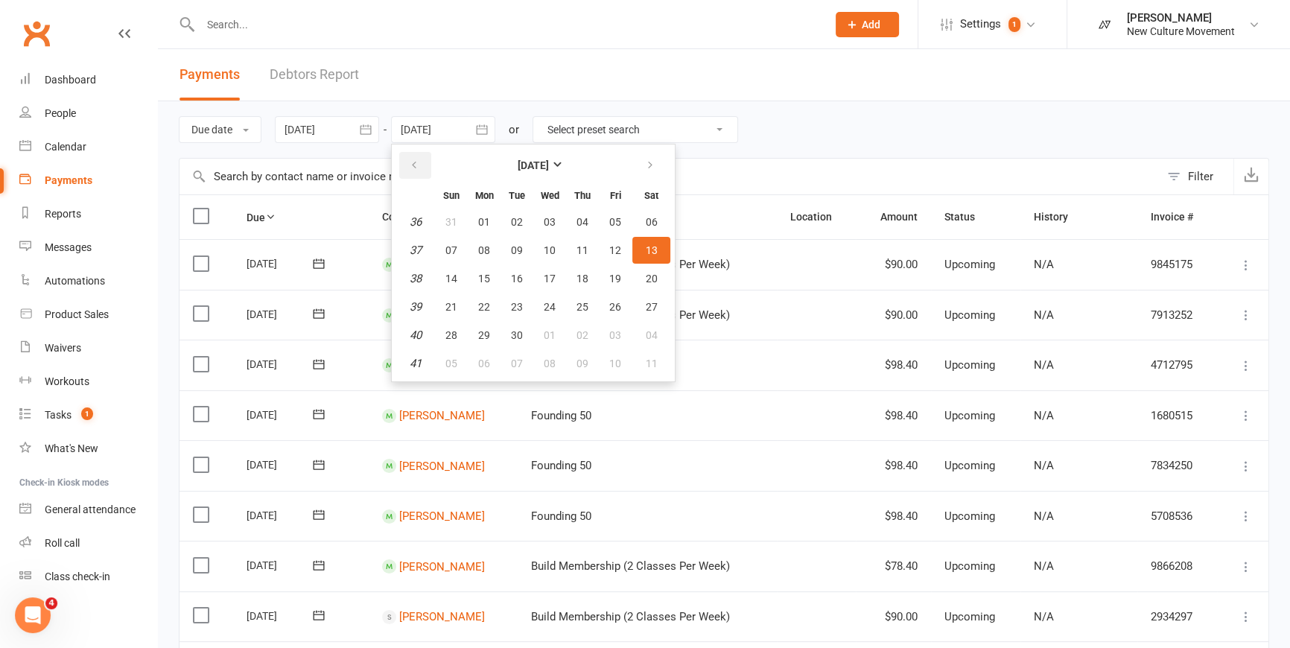
click at [413, 159] on icon "button" at bounding box center [414, 165] width 10 height 12
click at [586, 304] on span "21" at bounding box center [583, 307] width 12 height 12
type input "[DATE]"
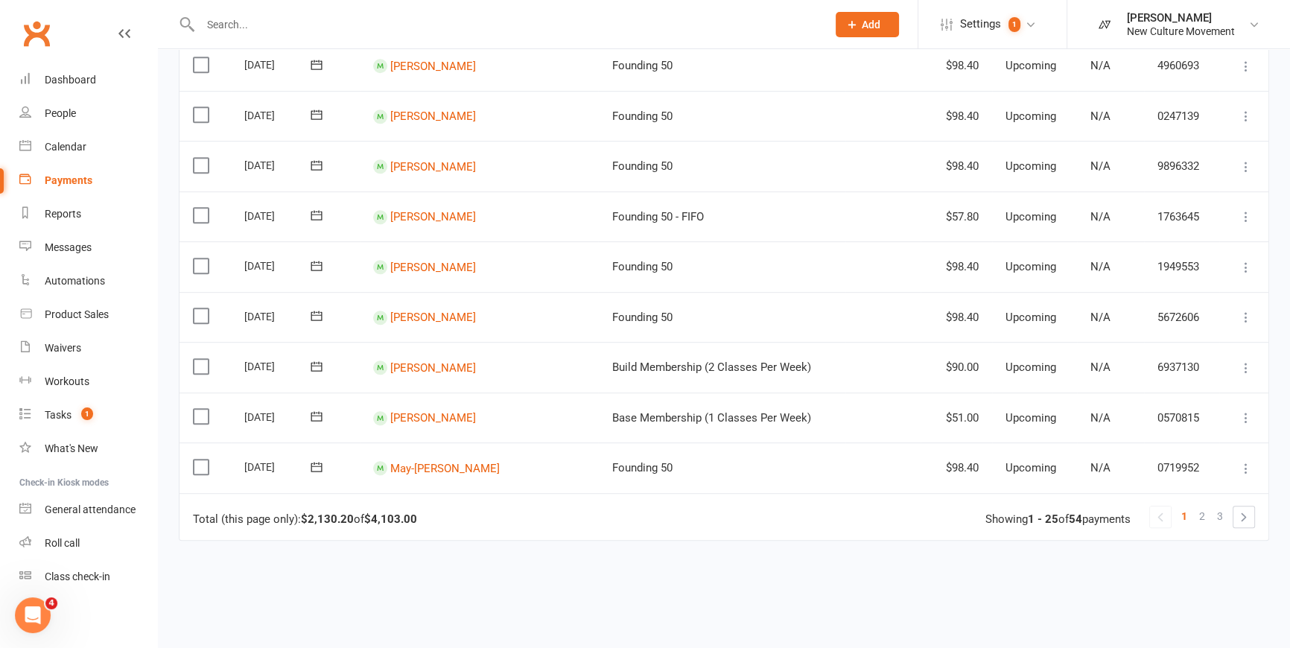
scroll to position [1095, 0]
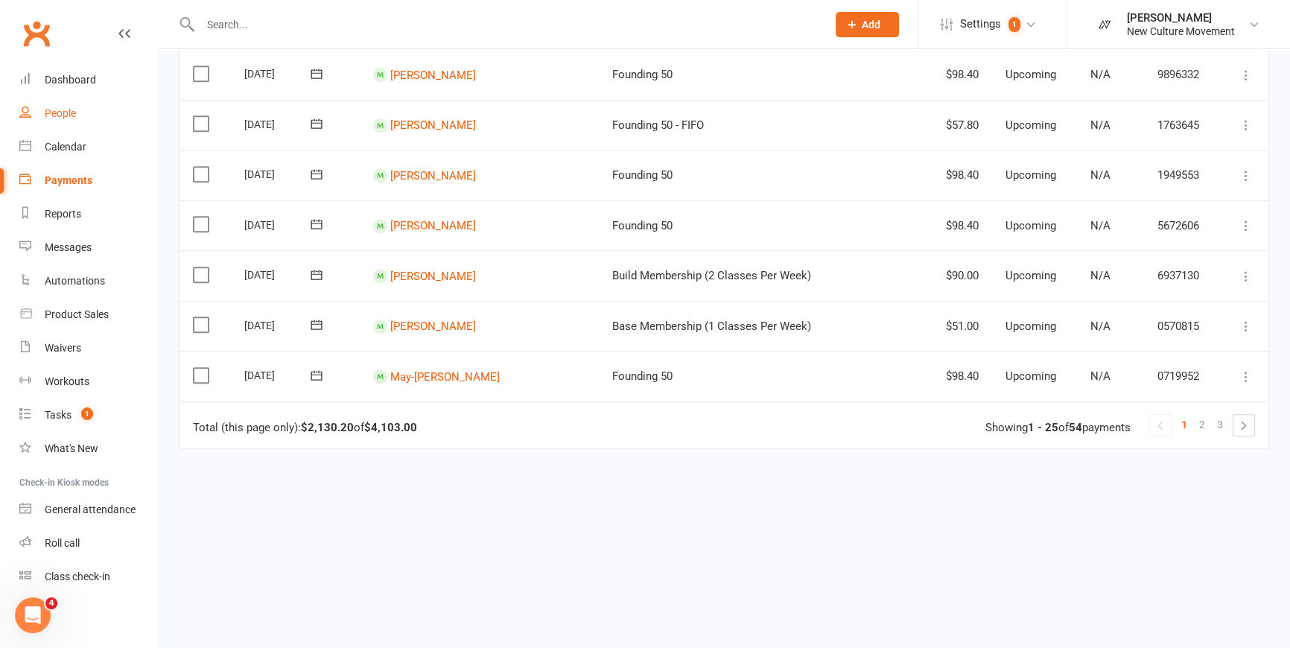
click at [52, 115] on div "People" at bounding box center [60, 113] width 31 height 12
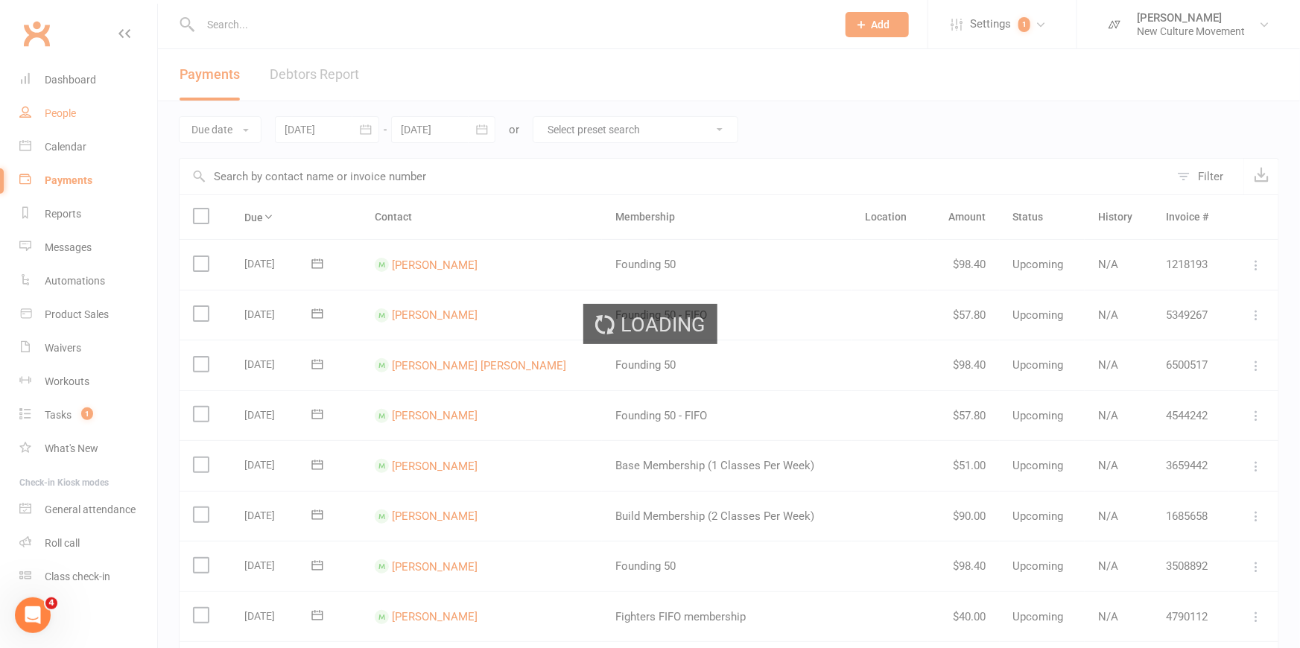
select select "100"
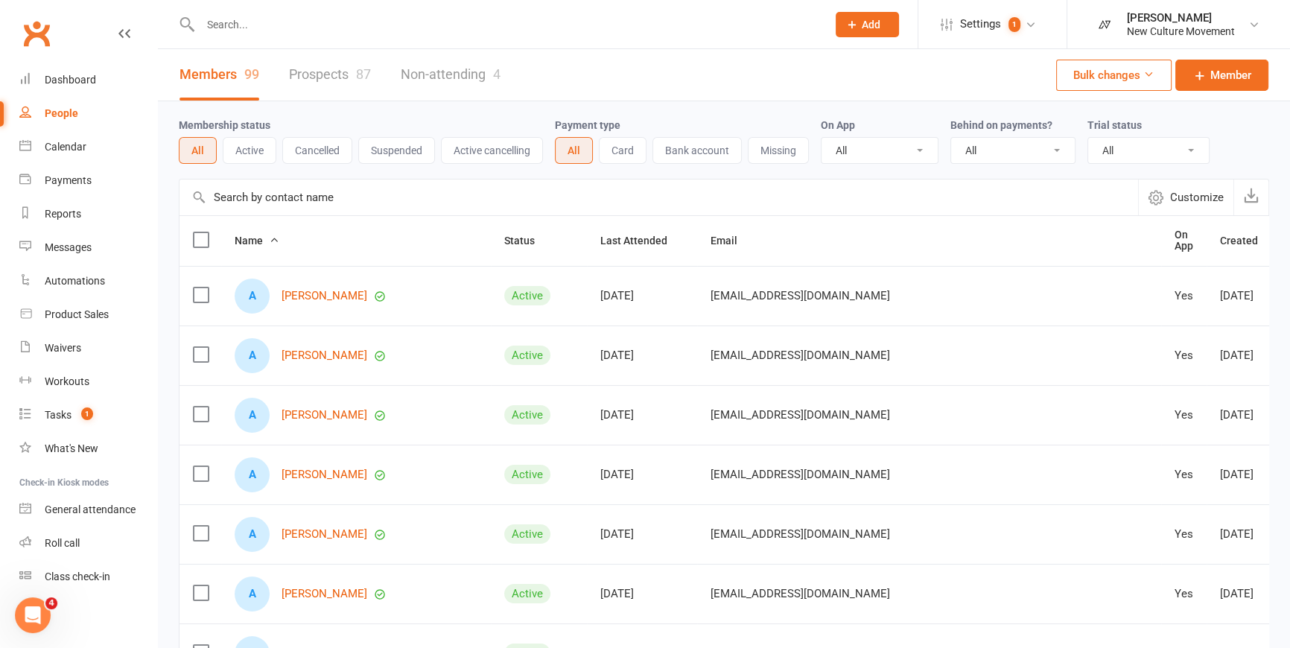
click at [363, 202] on input "text" at bounding box center [659, 198] width 959 height 36
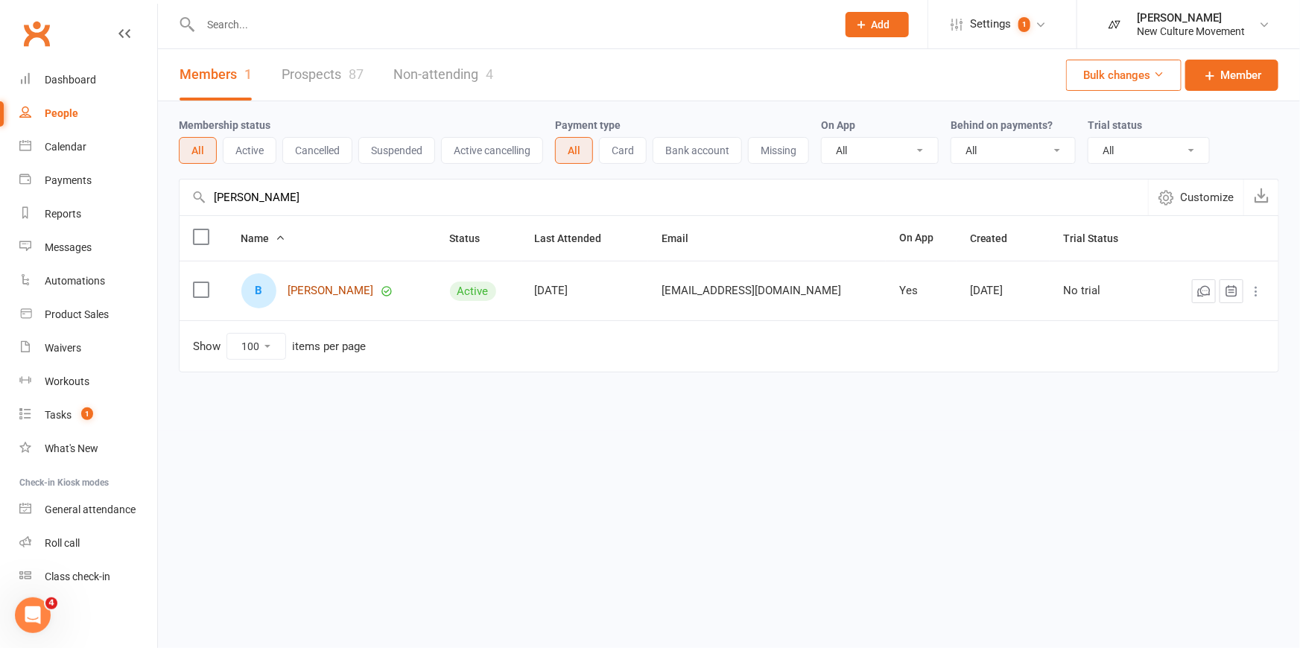
type input "[PERSON_NAME]"
click at [314, 289] on link "[PERSON_NAME]" at bounding box center [331, 291] width 86 height 13
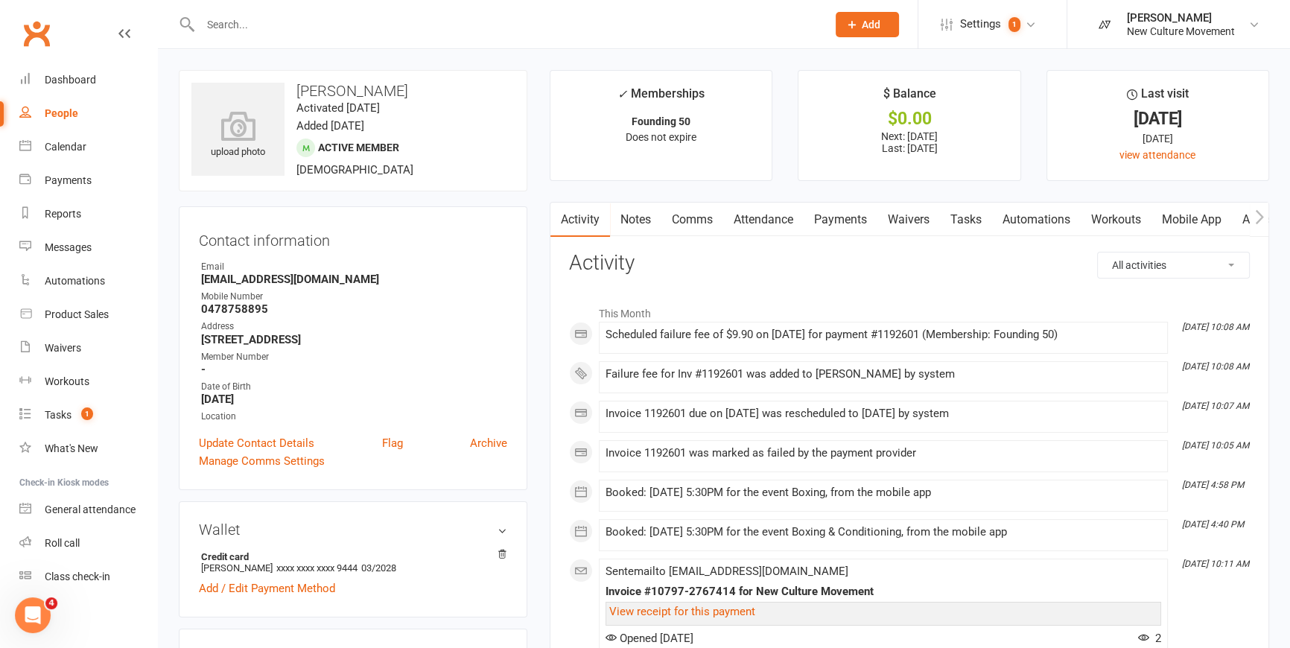
click at [867, 218] on link "Payments" at bounding box center [841, 220] width 74 height 34
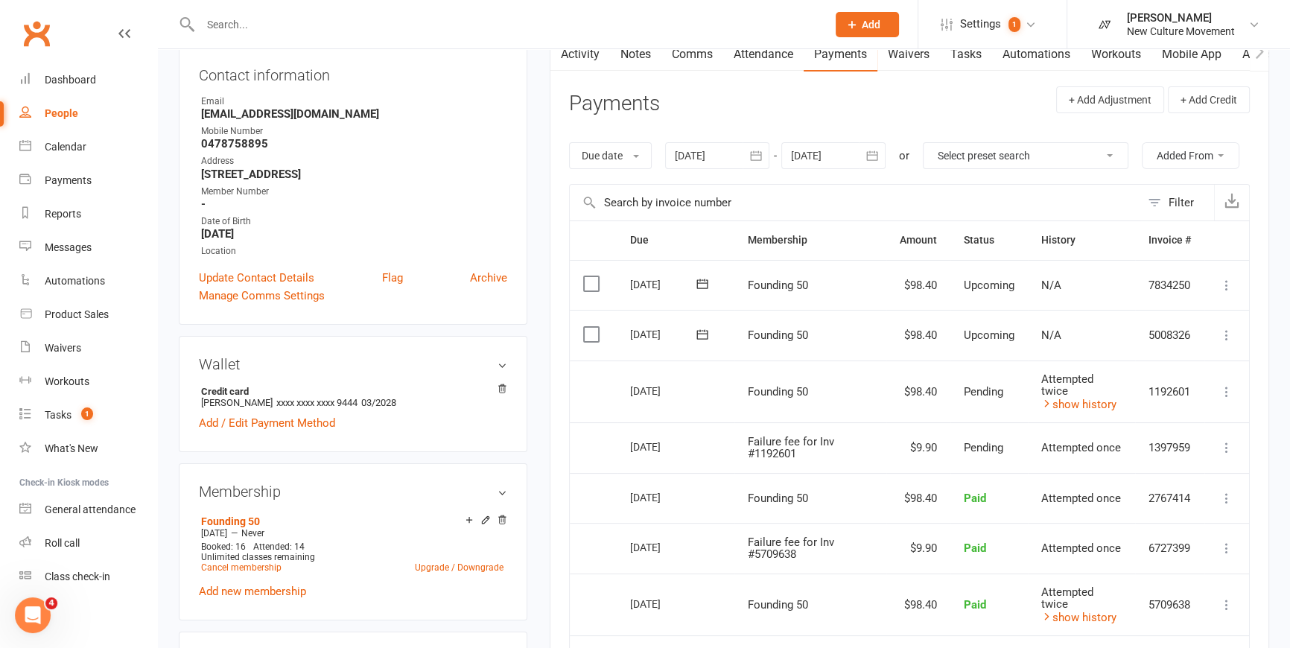
scroll to position [203, 0]
